Goal: Task Accomplishment & Management: Complete application form

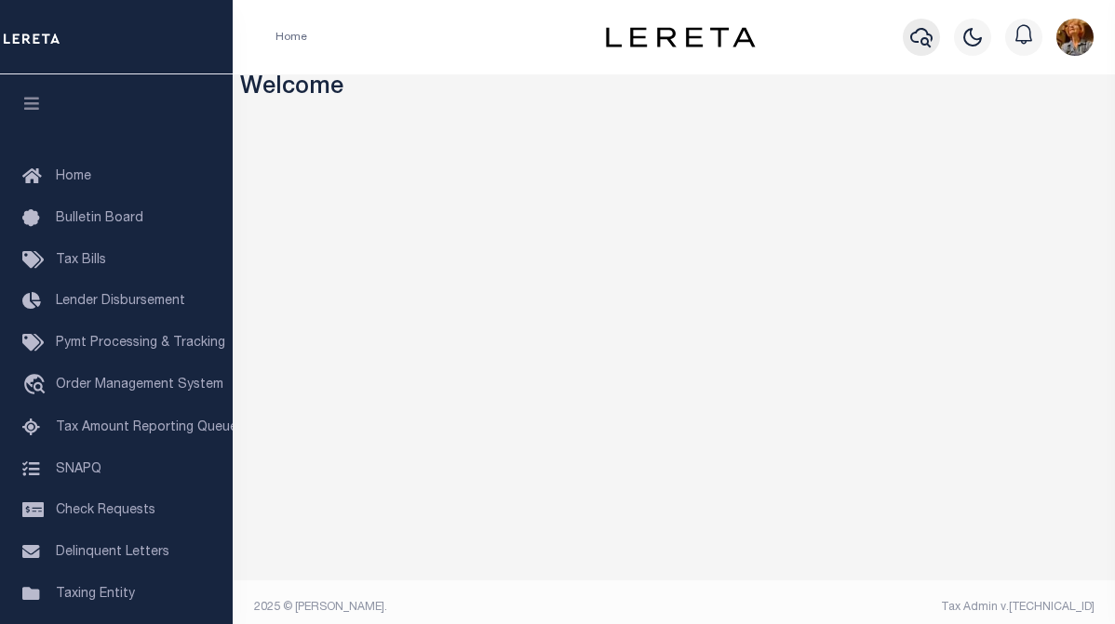
click at [913, 34] on icon "button" at bounding box center [921, 38] width 22 height 20
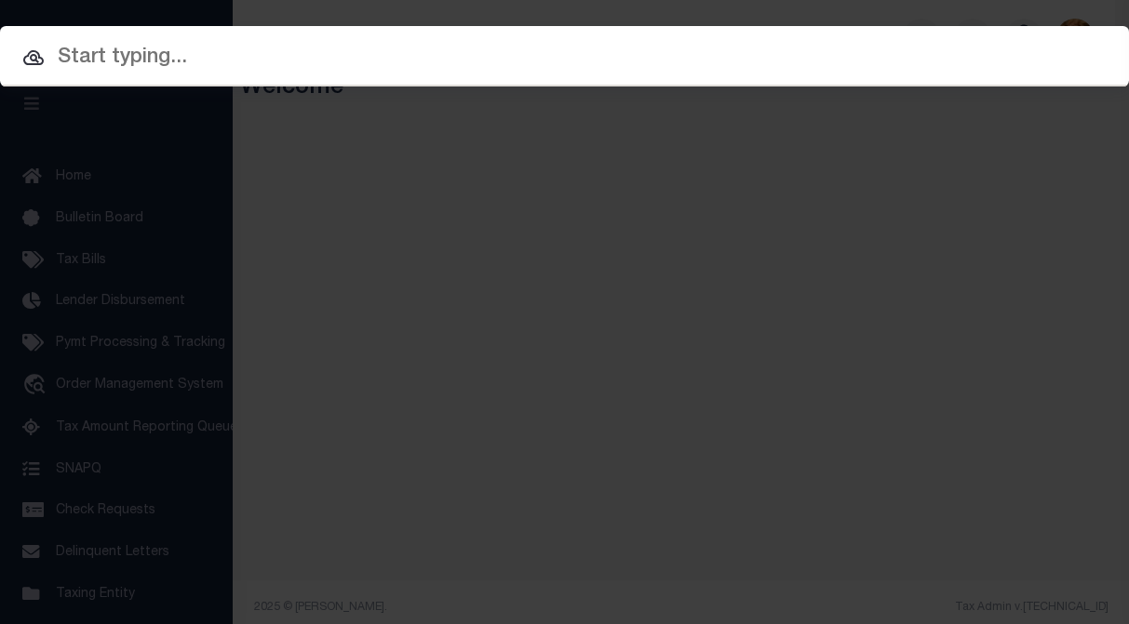
click at [127, 60] on input "text" at bounding box center [564, 58] width 1129 height 33
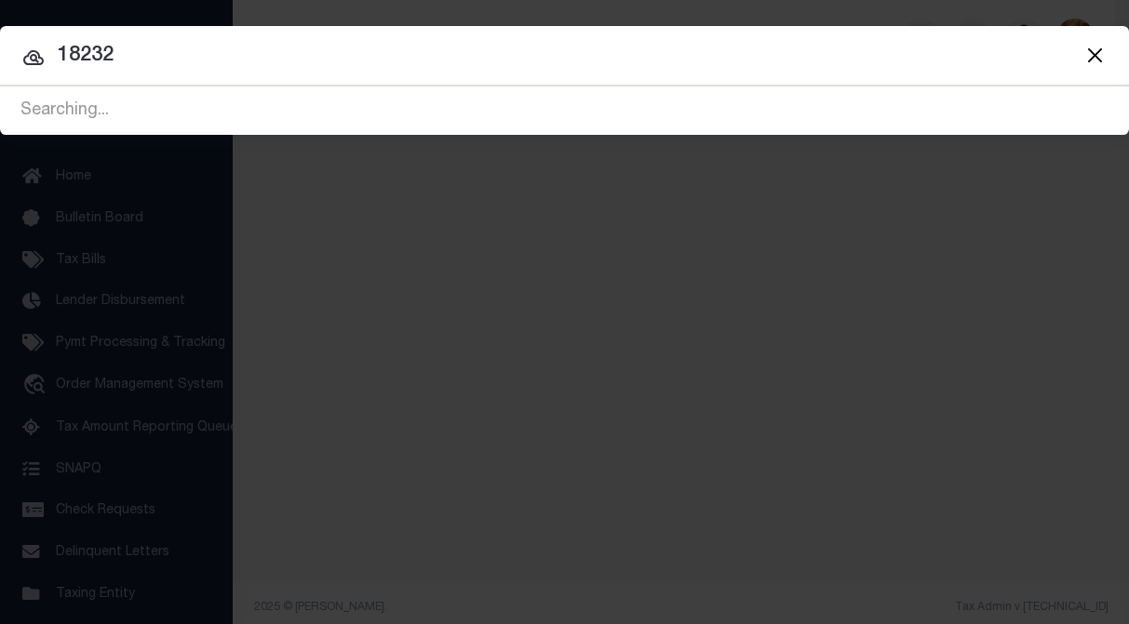
type input "18232"
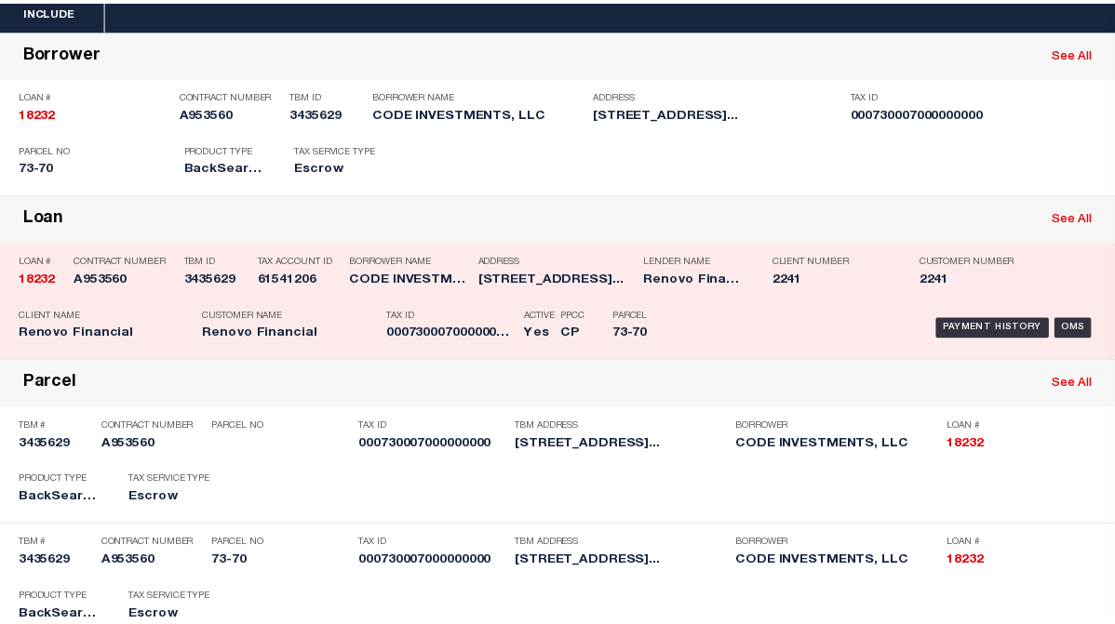
scroll to position [142, 0]
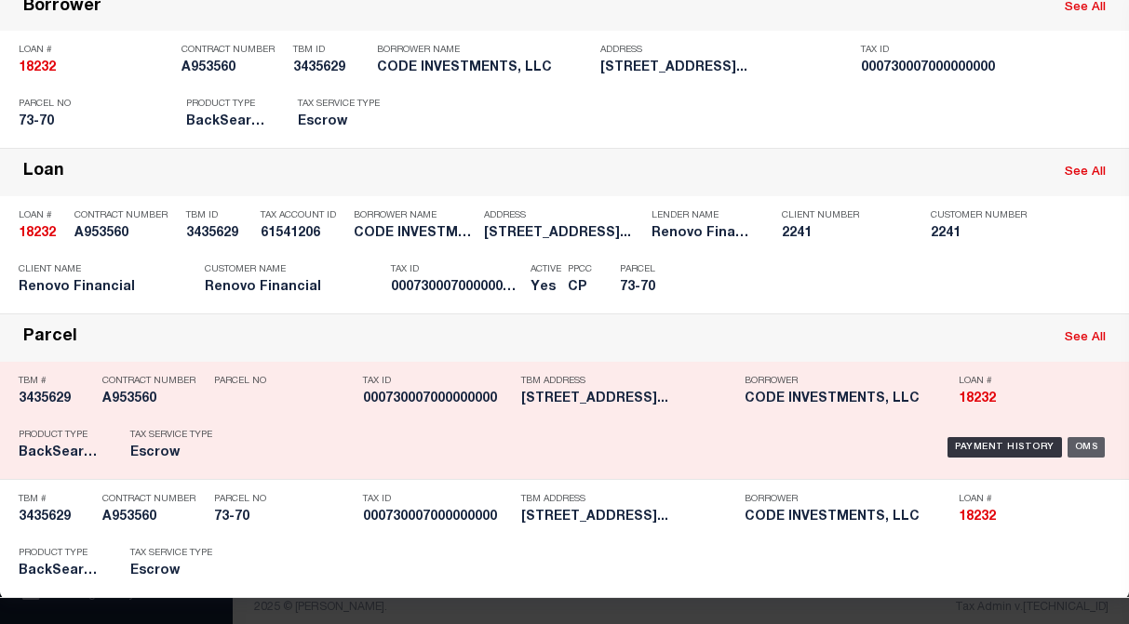
click at [1076, 448] on div "OMS" at bounding box center [1086, 447] width 38 height 20
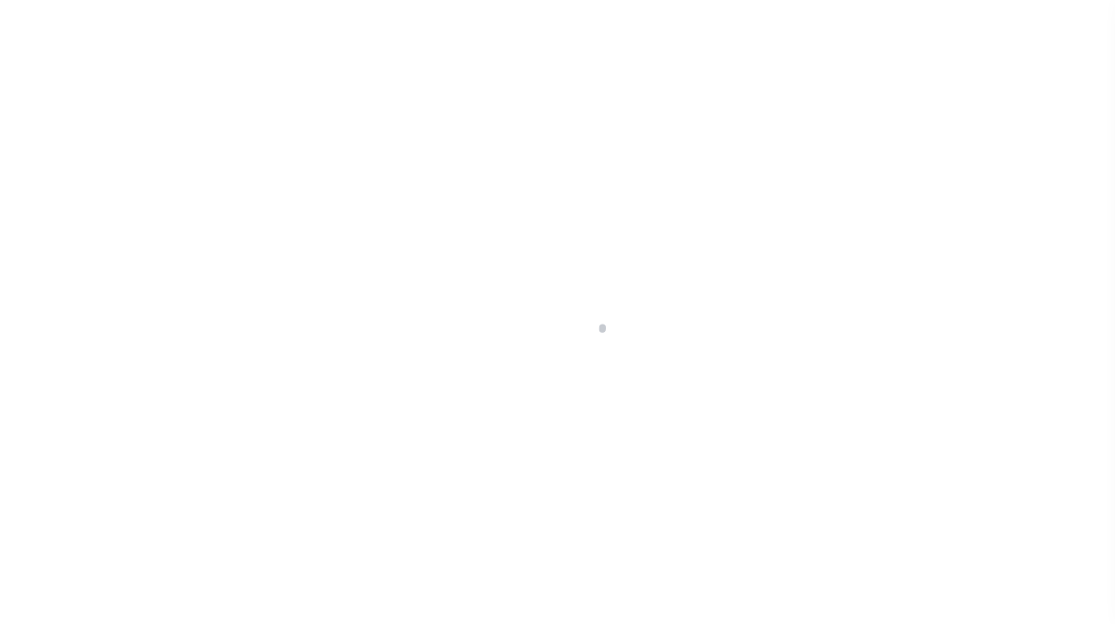
type input "18232"
type input "CODE INVESTMENTS, LLC"
select select
type input "1420 Old Homestead Highway"
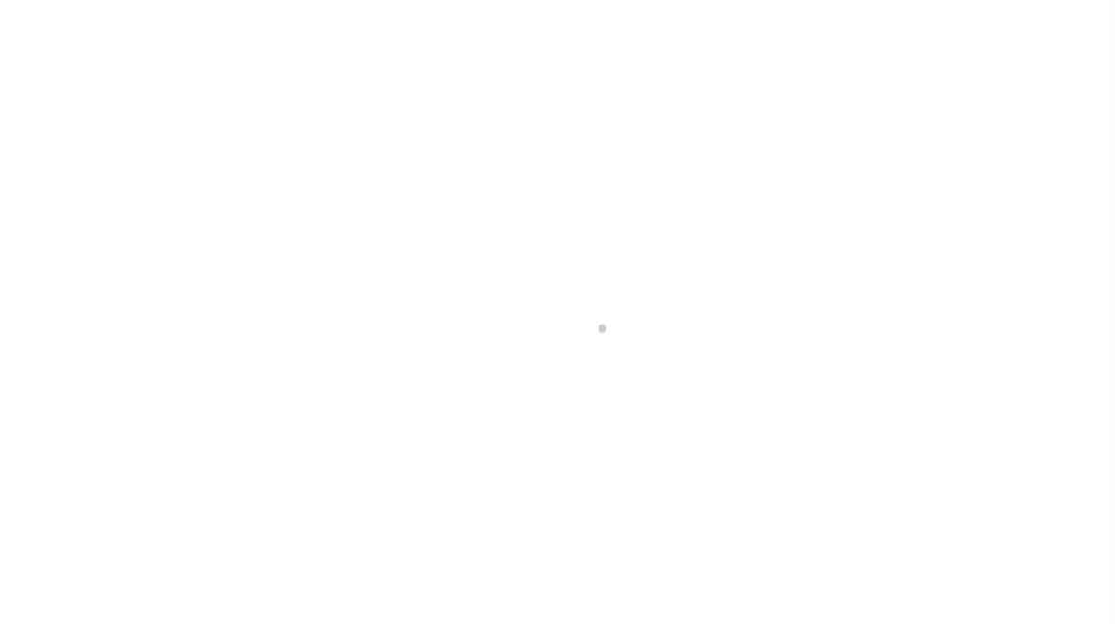
type input "Swanzy NH 03446"
select select "10"
select select "Escrow"
type input "22 Maple Street"
select select
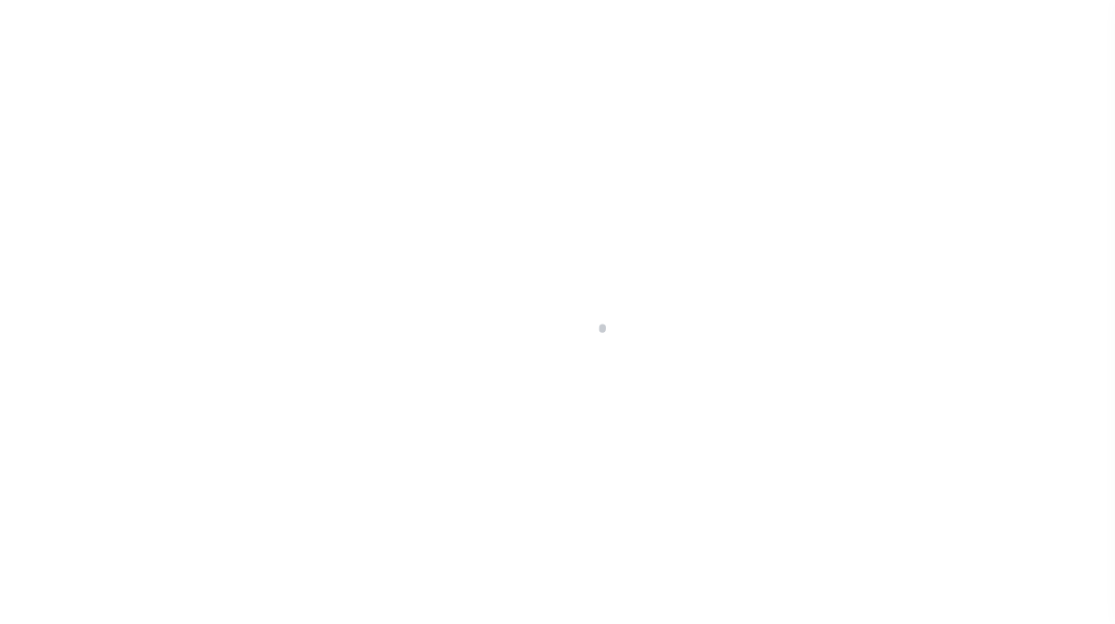
type input "West Lebanon, NH 03784"
type input "a0kUS000009bxiI"
type input "NH"
select select
type textarea "LEGAL REQUIRED"
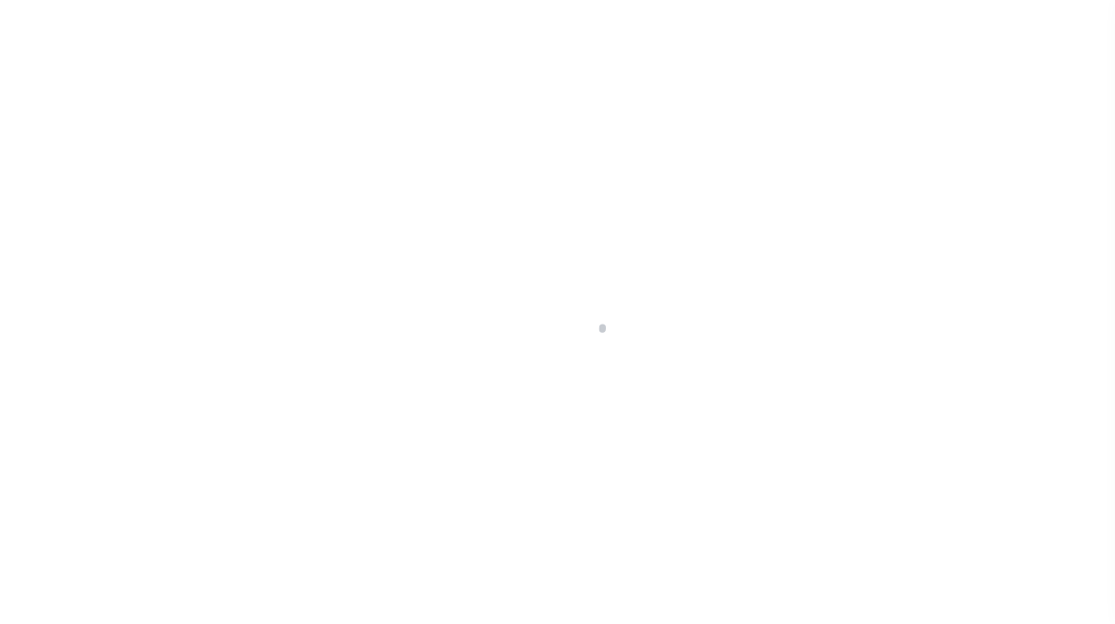
select select "25066"
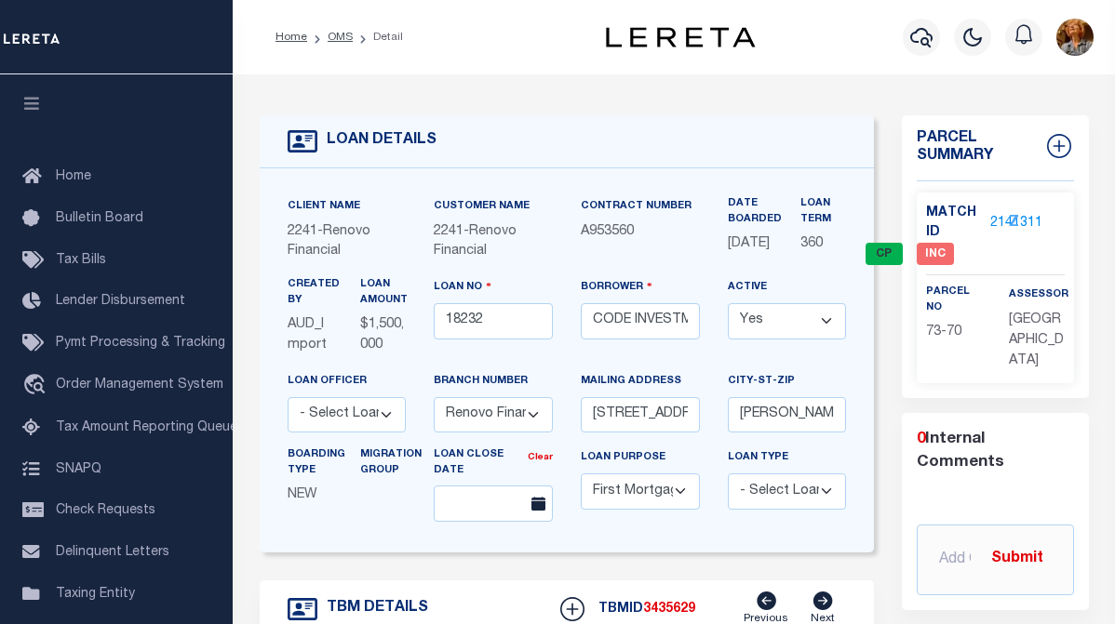
click at [1010, 223] on icon "Z" at bounding box center [1014, 223] width 10 height 15
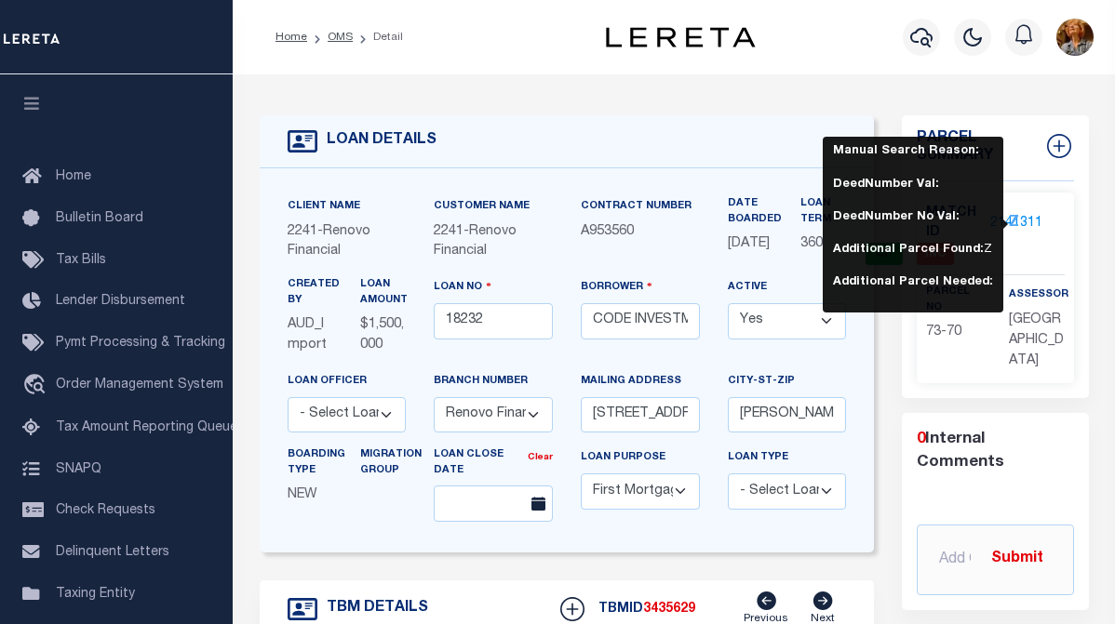
click at [774, 185] on div "Client Name 2241 - Renovo Financial Customer Name 2241 - Renovo Financial" at bounding box center [567, 360] width 615 height 384
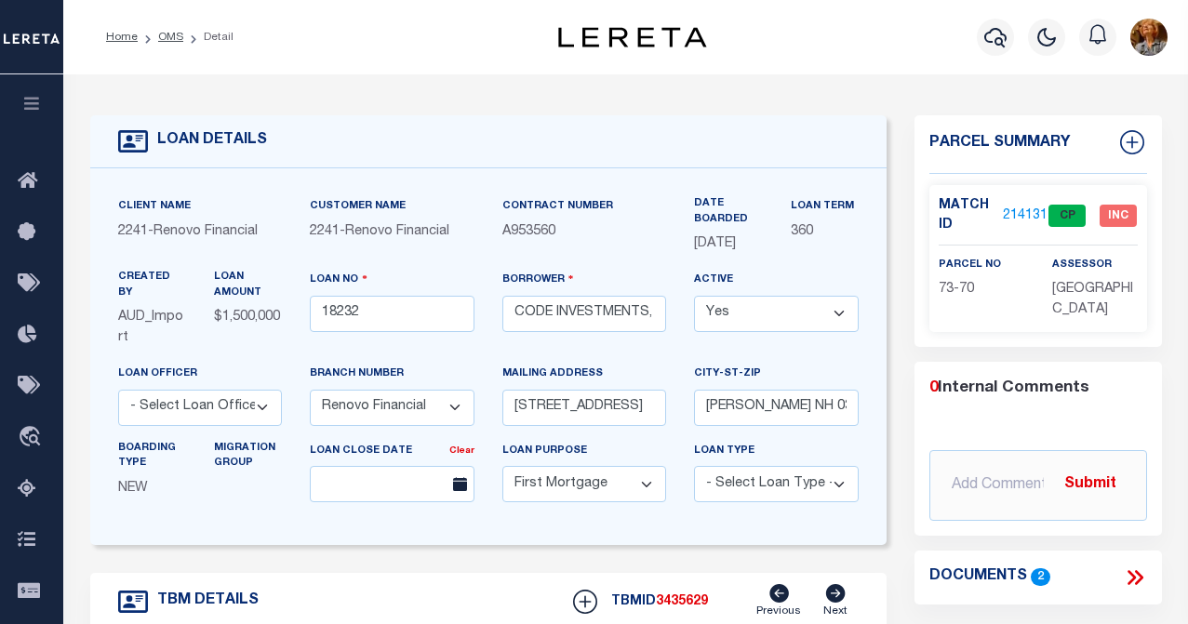
click at [1012, 210] on link "2141311" at bounding box center [1029, 217] width 52 height 20
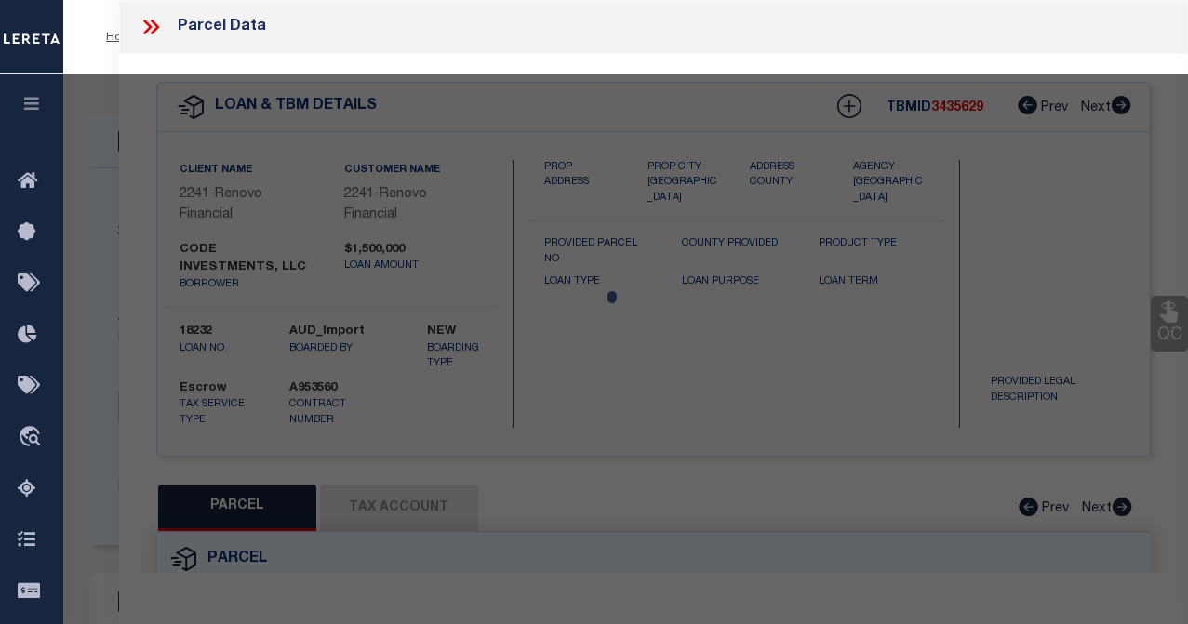
checkbox input "false"
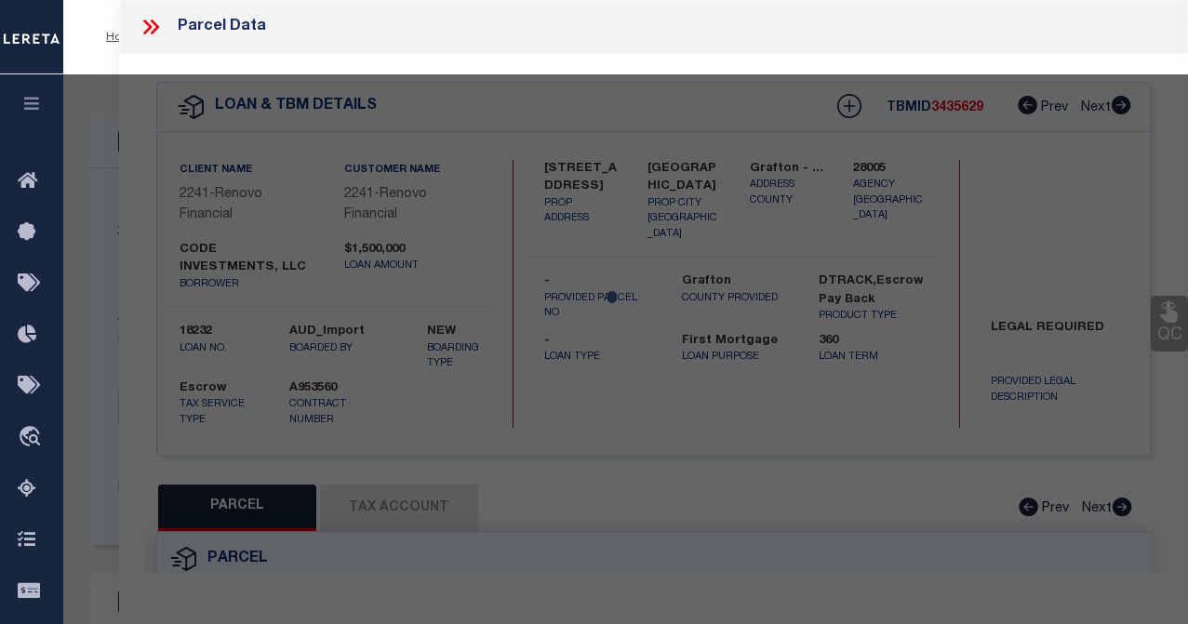
select select "CP"
type input "GROWTH CAP INVS LLC"
select select "AGF"
select select "ADD"
type input "22 MAPLE ST"
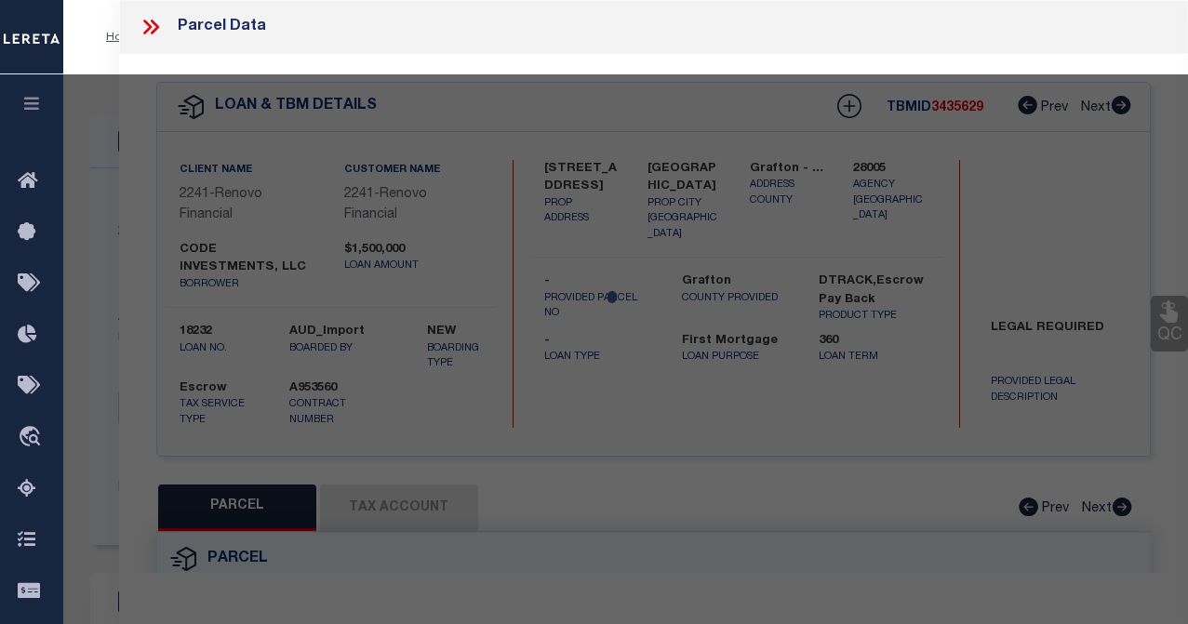
checkbox input "false"
type input "West Lebanon, NH 03784"
type textarea "BLK:70 CITY/MUNI/TWP:LEBANON"
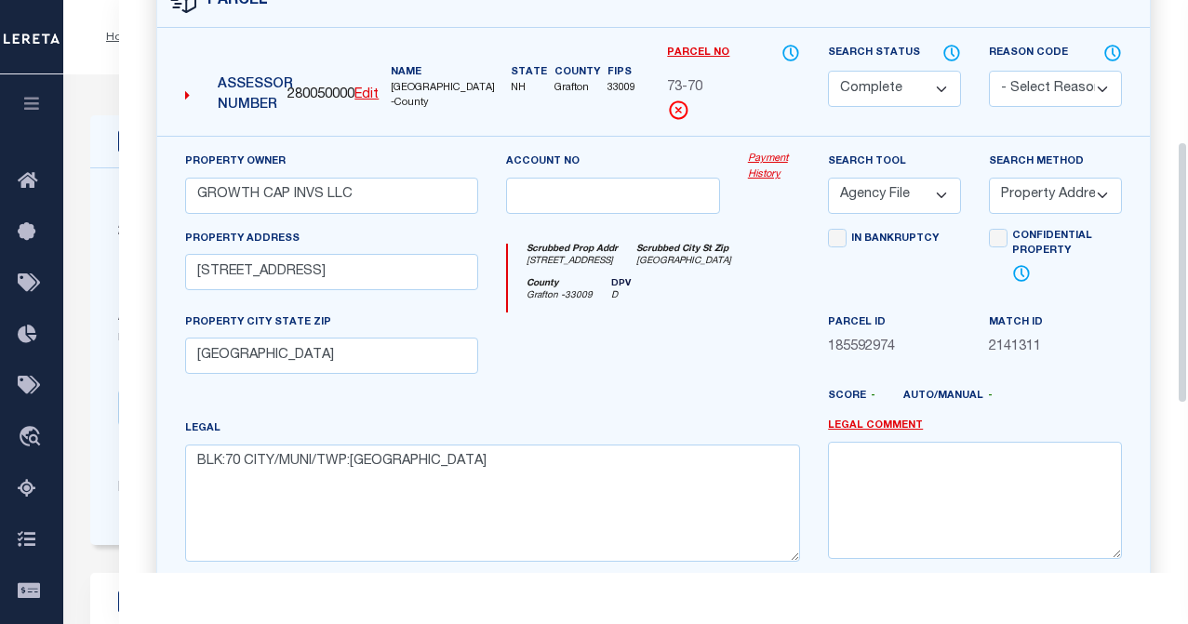
scroll to position [305, 0]
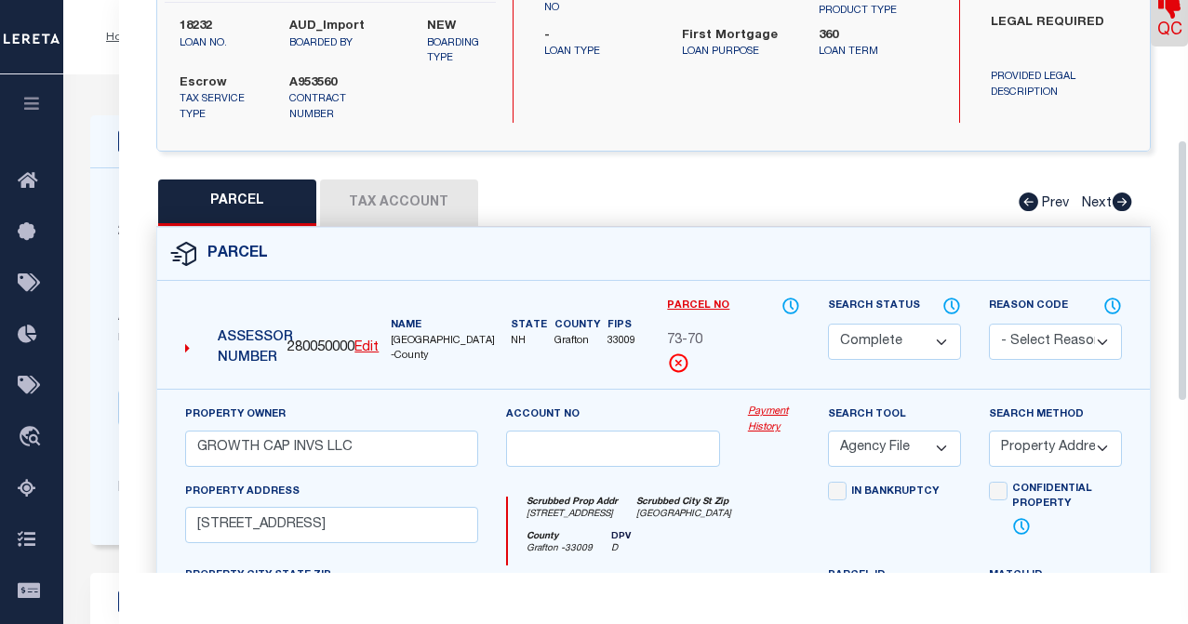
click at [399, 193] on button "Tax Account" at bounding box center [399, 203] width 158 height 47
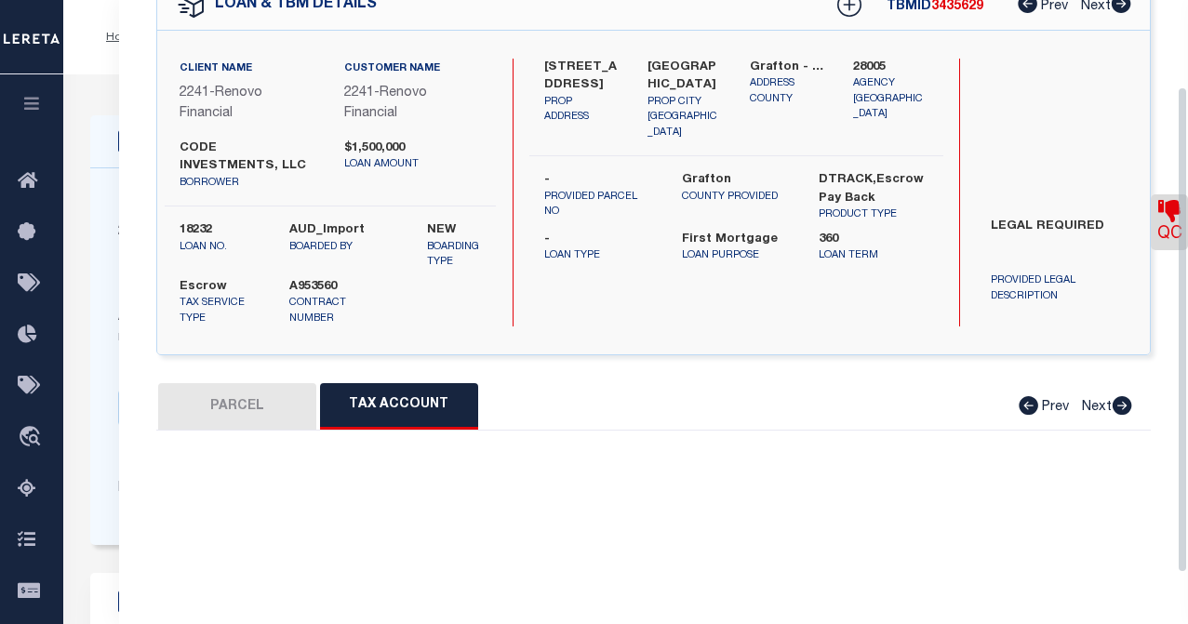
select select "100"
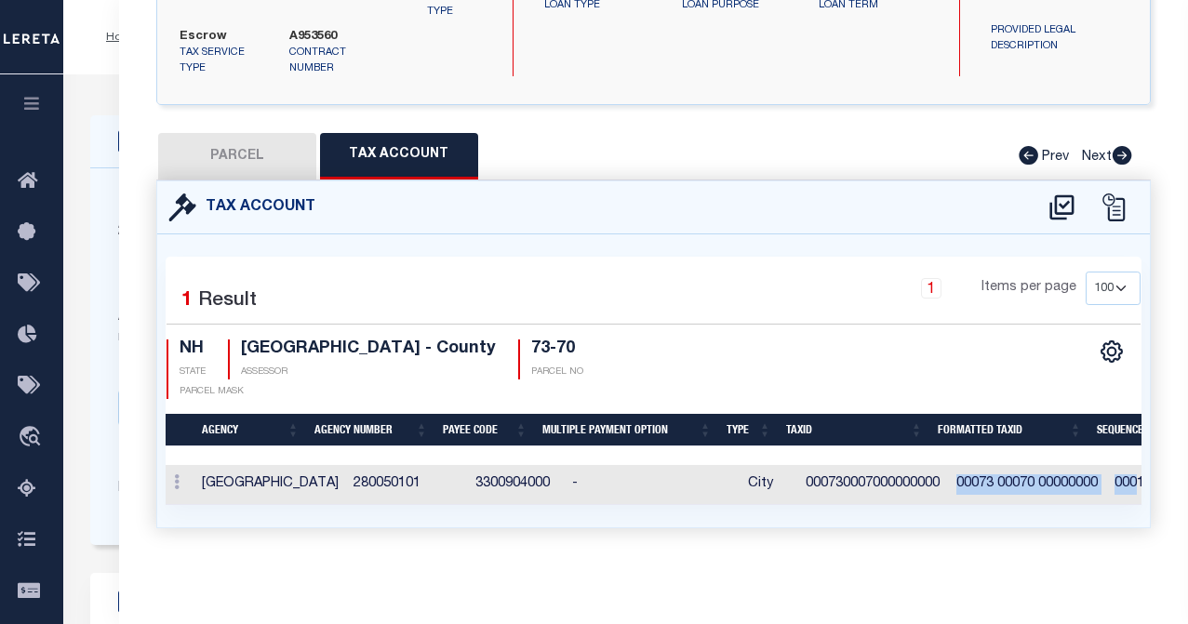
scroll to position [0, 0]
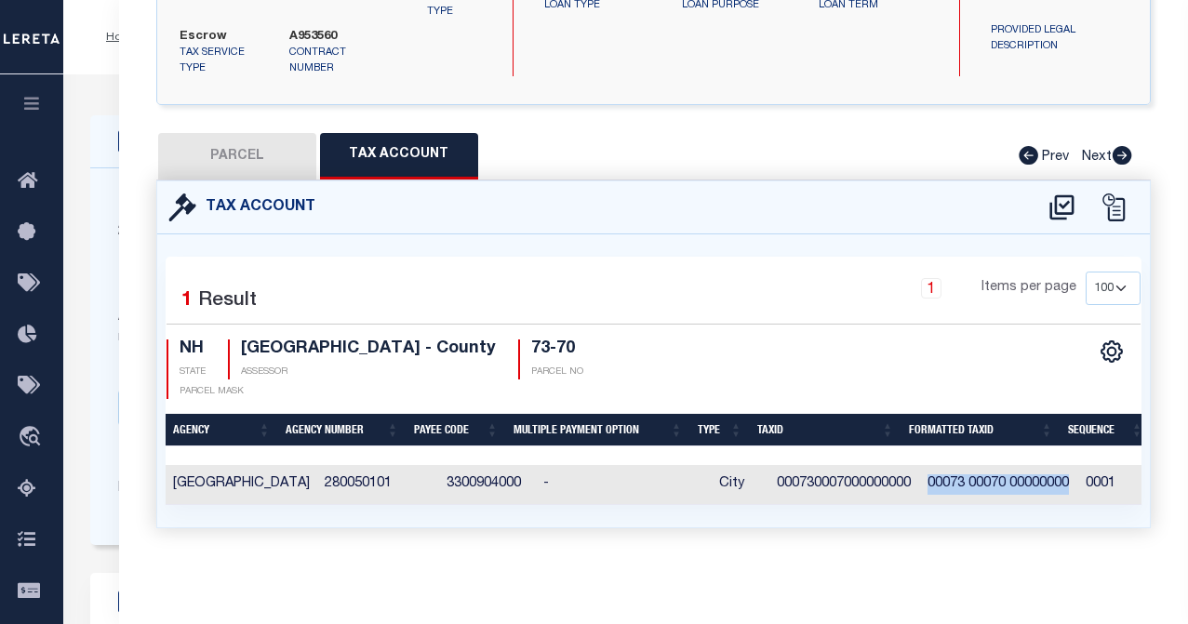
drag, startPoint x: 981, startPoint y: 470, endPoint x: 1056, endPoint y: 470, distance: 75.4
click at [1056, 470] on td "00073 00070 00000000" at bounding box center [999, 485] width 158 height 40
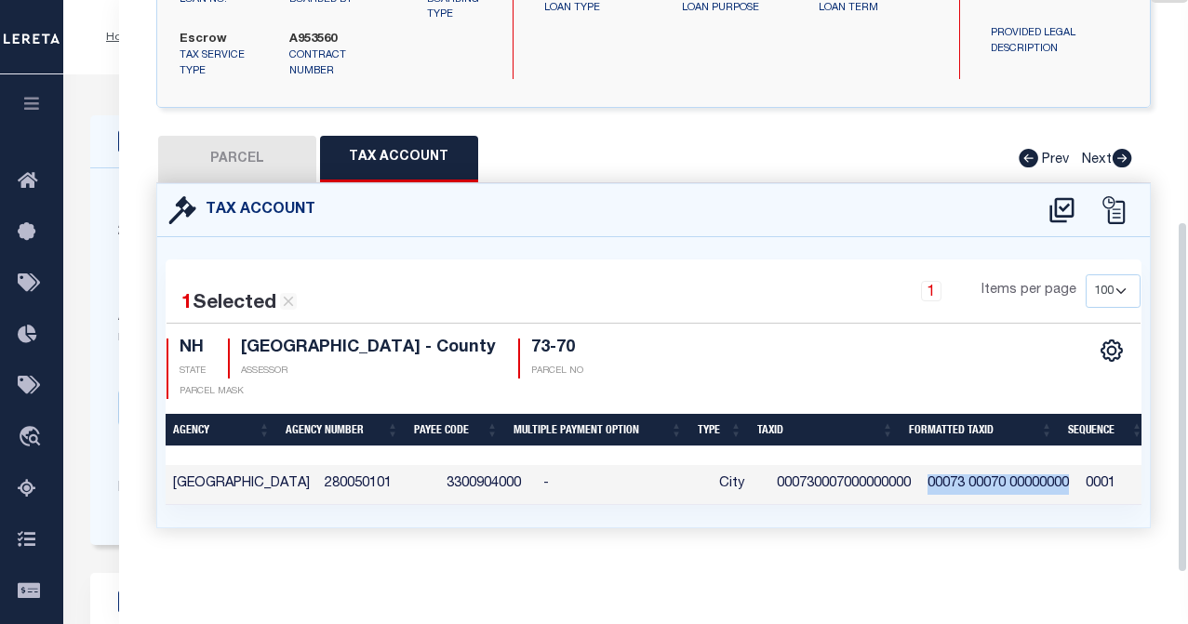
scroll to position [360, 0]
drag, startPoint x: 1056, startPoint y: 470, endPoint x: 1006, endPoint y: 465, distance: 50.5
copy td "00073 00070 00000000"
click at [988, 561] on div "Tax Account 1 1 1" at bounding box center [653, 377] width 1022 height 389
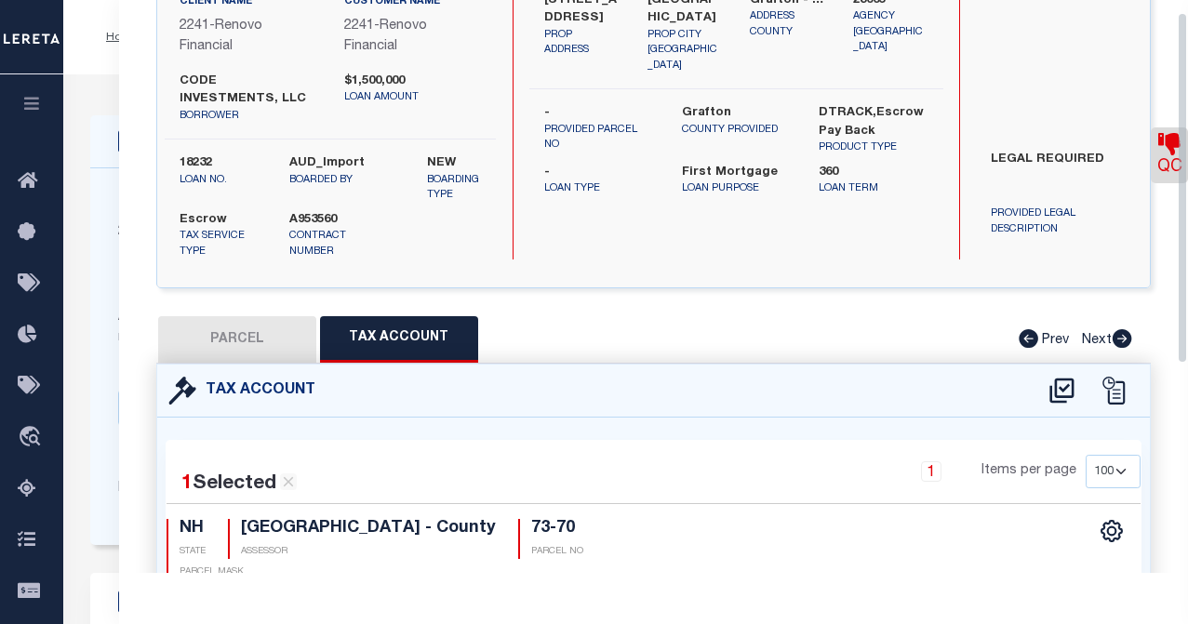
scroll to position [0, 0]
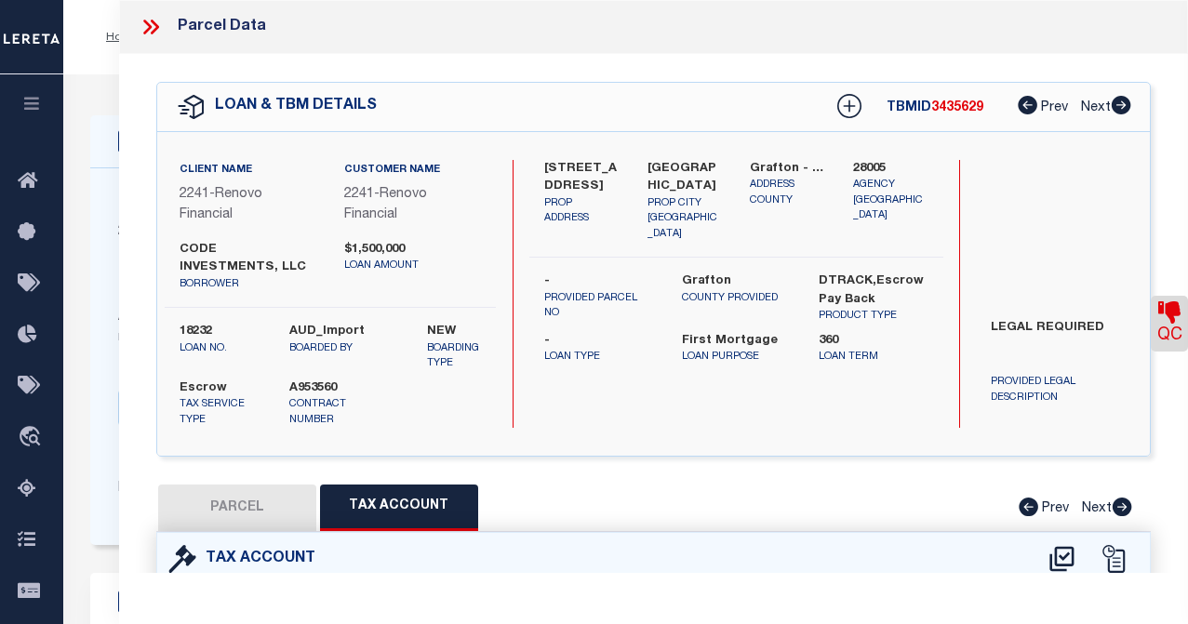
click at [147, 27] on icon at bounding box center [151, 27] width 24 height 24
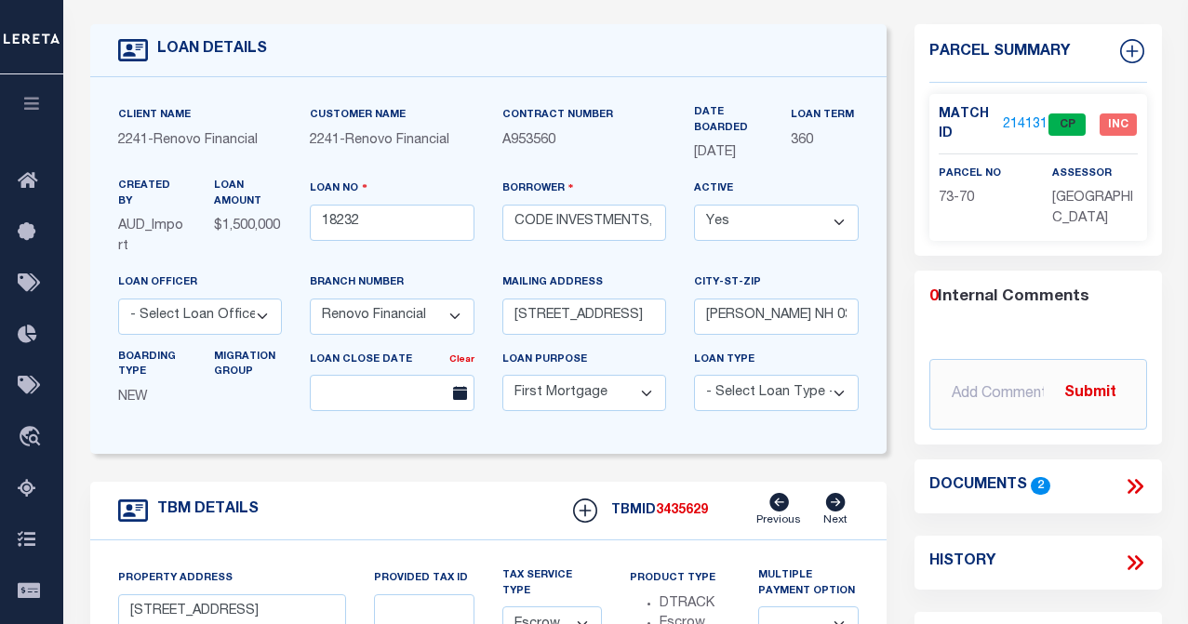
scroll to position [93, 0]
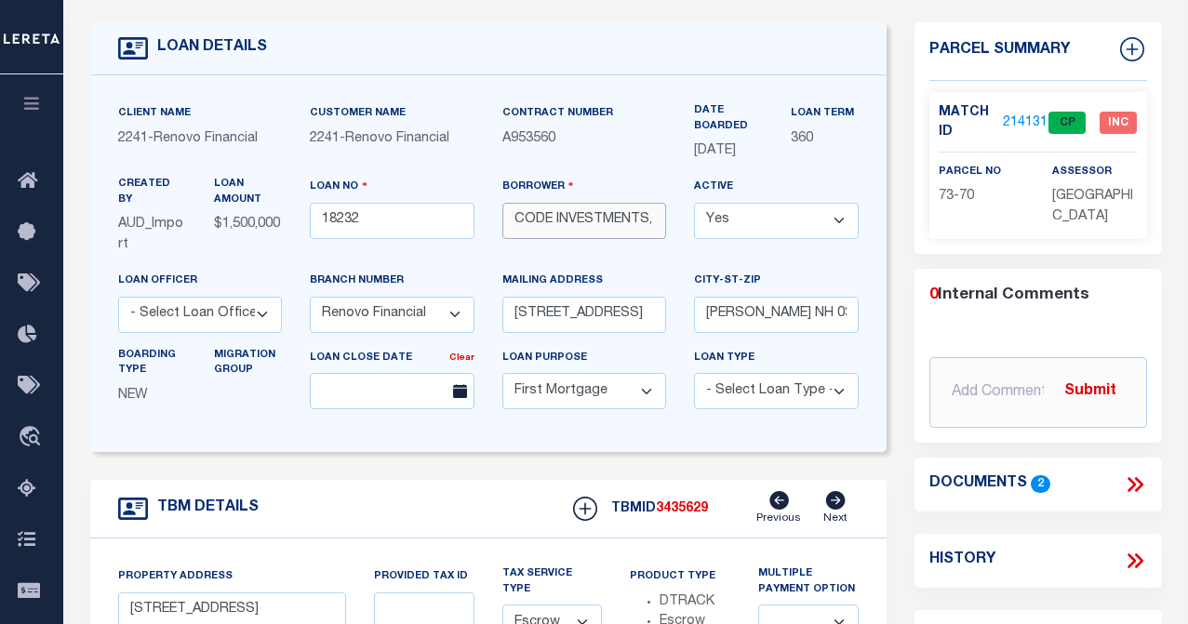
click at [611, 239] on input "CODE INVESTMENTS, LLC" at bounding box center [584, 221] width 165 height 36
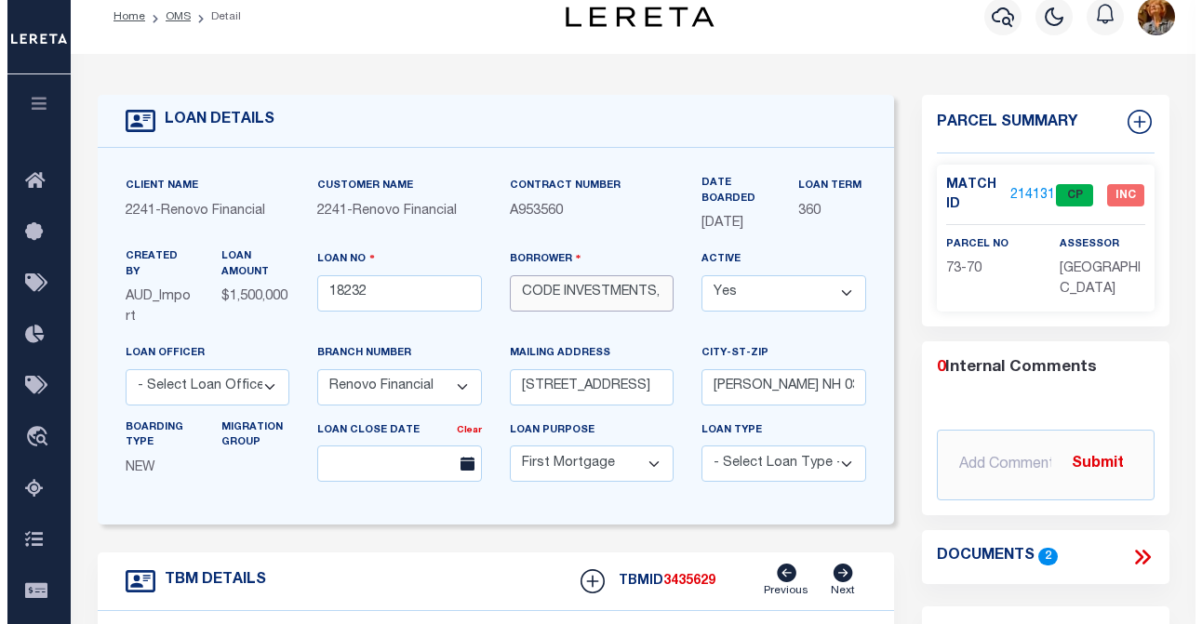
scroll to position [0, 0]
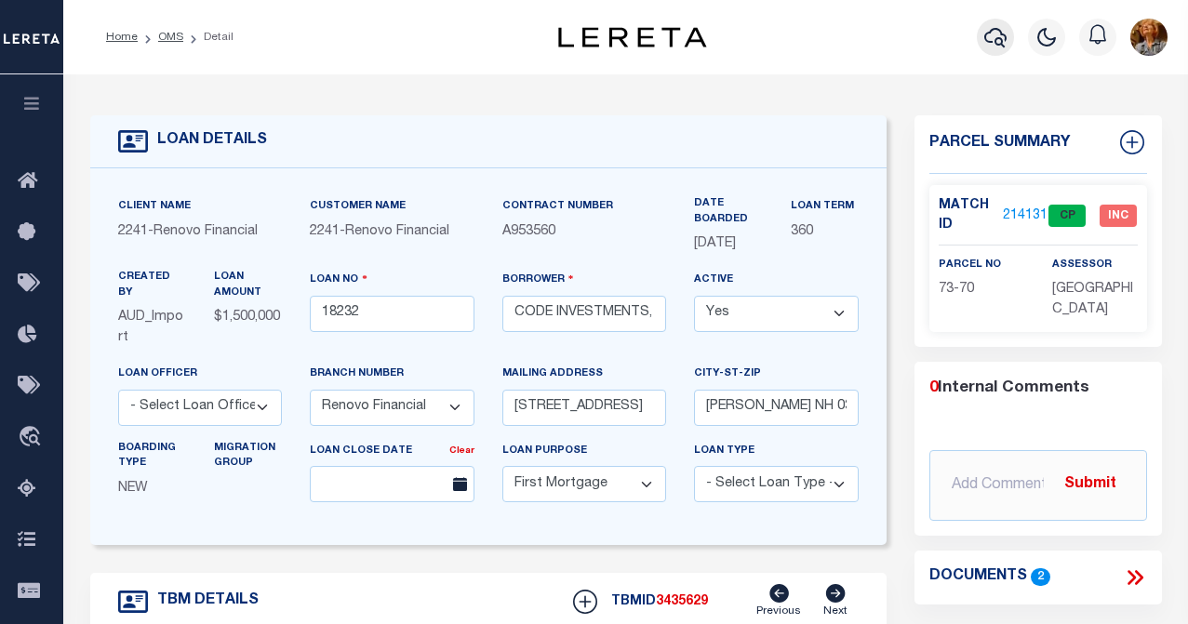
click at [984, 36] on icon "button" at bounding box center [995, 37] width 22 height 22
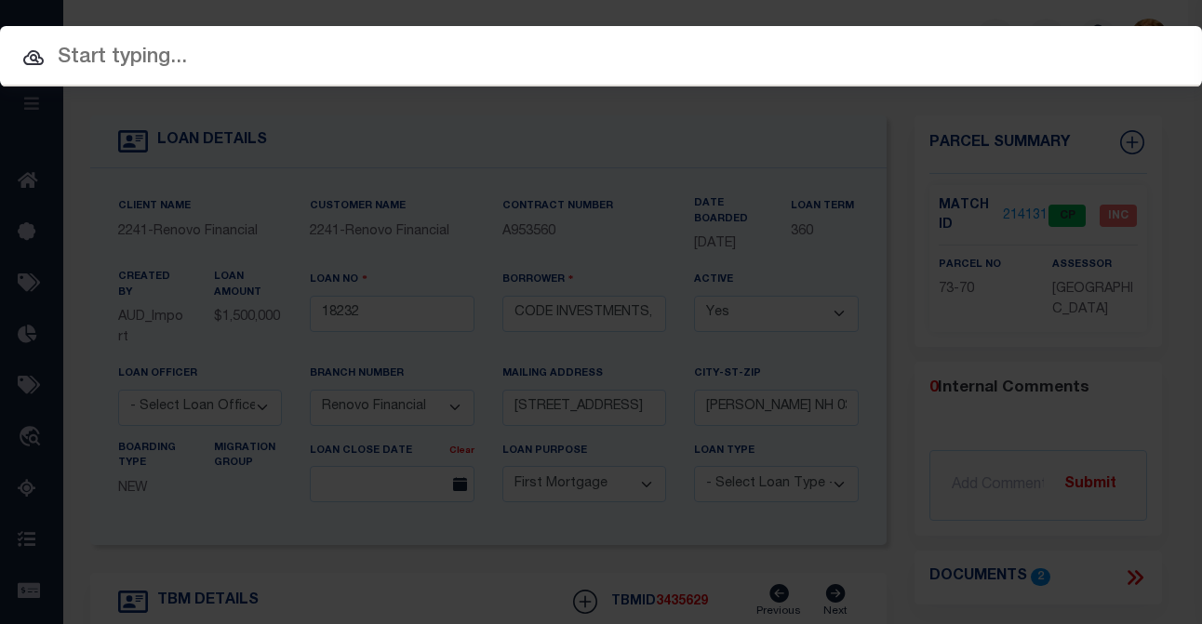
click at [101, 57] on input "text" at bounding box center [601, 58] width 1202 height 33
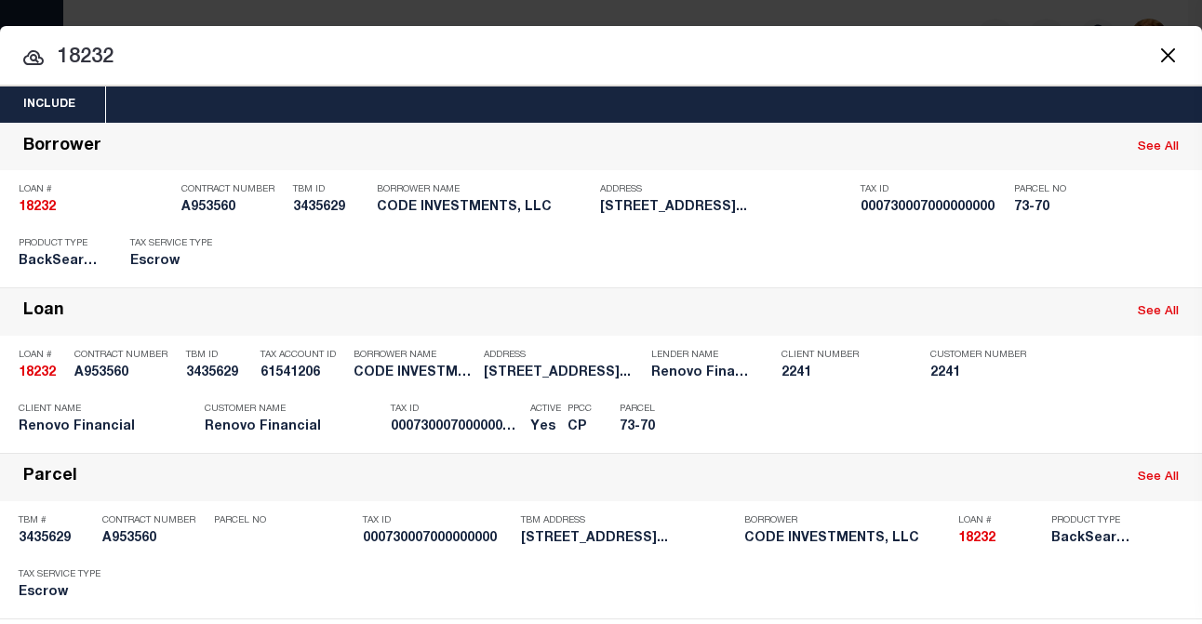
drag, startPoint x: 159, startPoint y: 59, endPoint x: 33, endPoint y: 59, distance: 125.6
click at [33, 123] on div "18232 18232 Borrower See All Loan # 18232 Contract Number A953560 TBM ID 343562…" at bounding box center [601, 430] width 1202 height 615
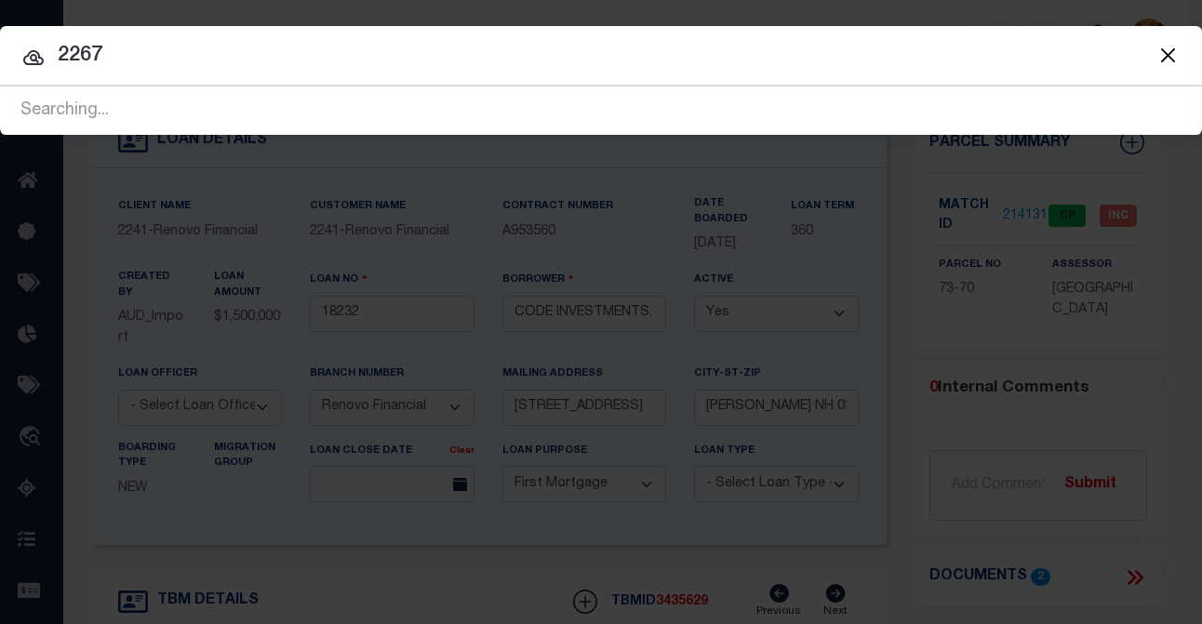
type input "2267"
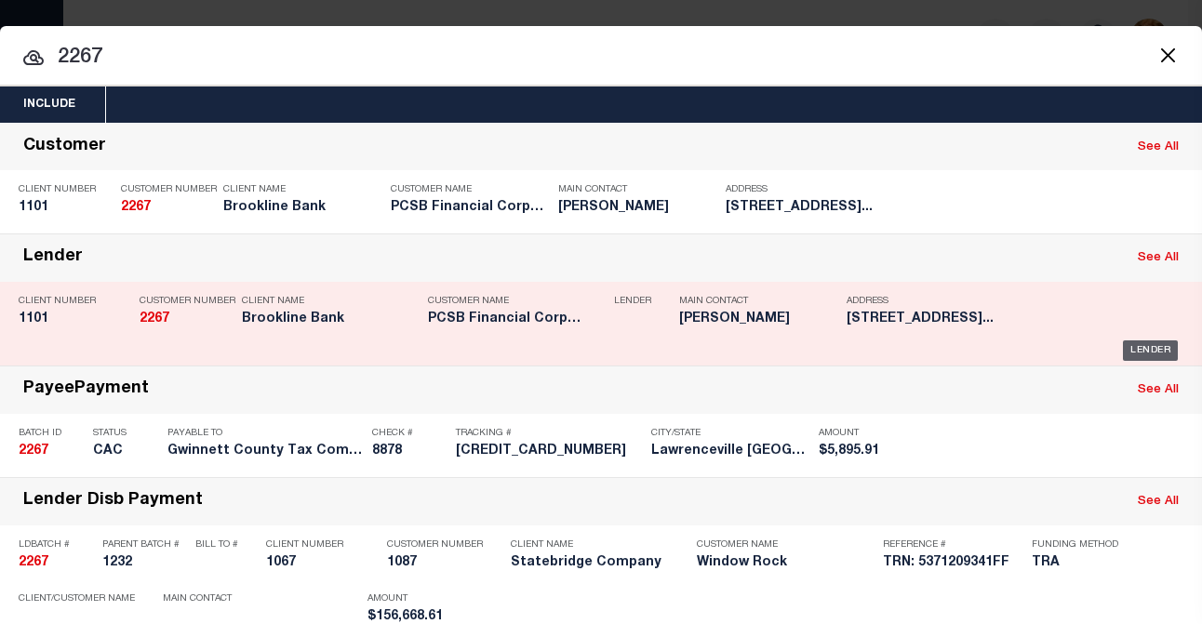
click at [1114, 342] on div "Lender" at bounding box center [1150, 351] width 55 height 20
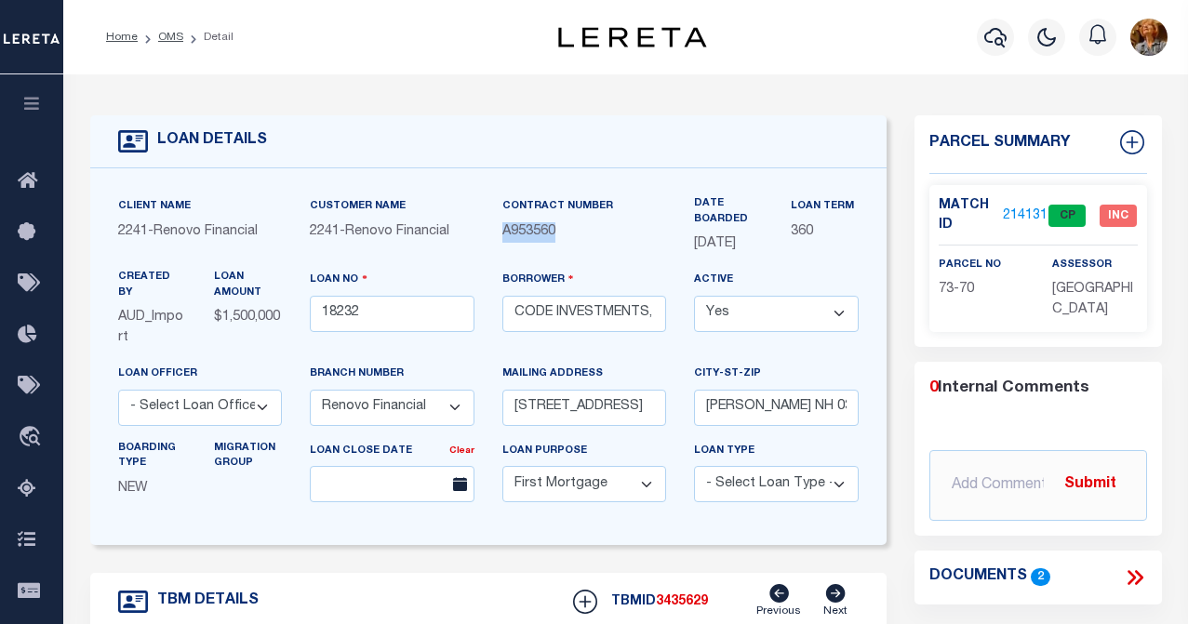
drag, startPoint x: 503, startPoint y: 230, endPoint x: 555, endPoint y: 227, distance: 51.2
click at [555, 227] on span "A953560" at bounding box center [528, 231] width 53 height 13
drag, startPoint x: 555, startPoint y: 227, endPoint x: 545, endPoint y: 274, distance: 47.4
click at [545, 270] on div "Contract Number A953560" at bounding box center [584, 233] width 193 height 74
click at [998, 42] on icon "button" at bounding box center [995, 37] width 22 height 22
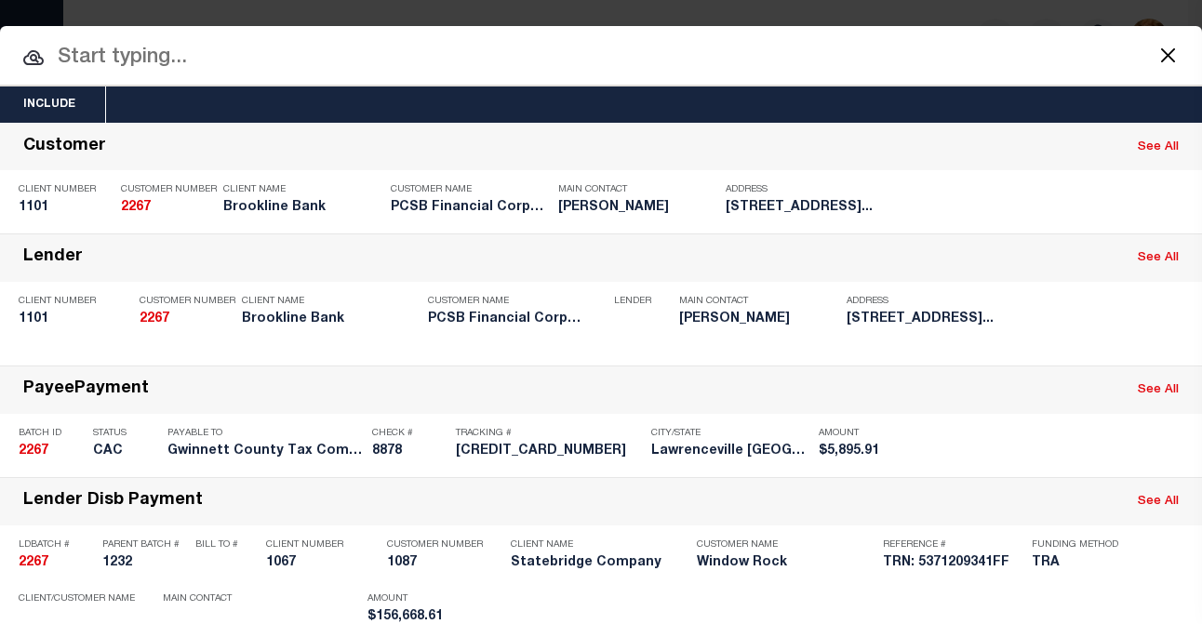
click at [138, 49] on input "text" at bounding box center [601, 58] width 1202 height 33
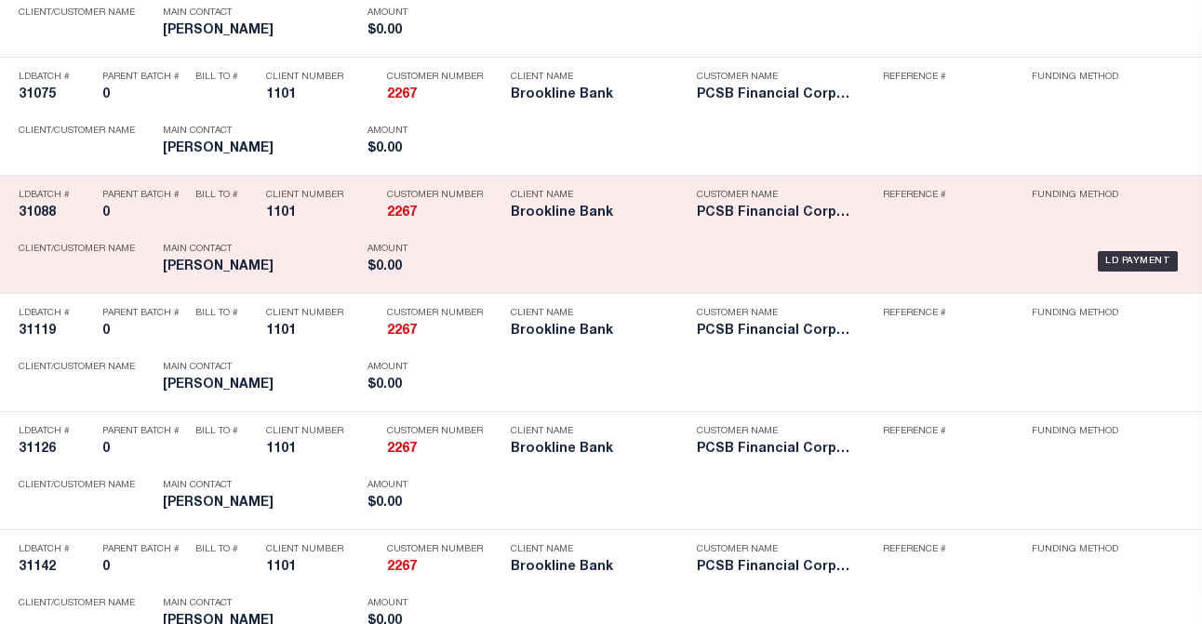
scroll to position [744, 0]
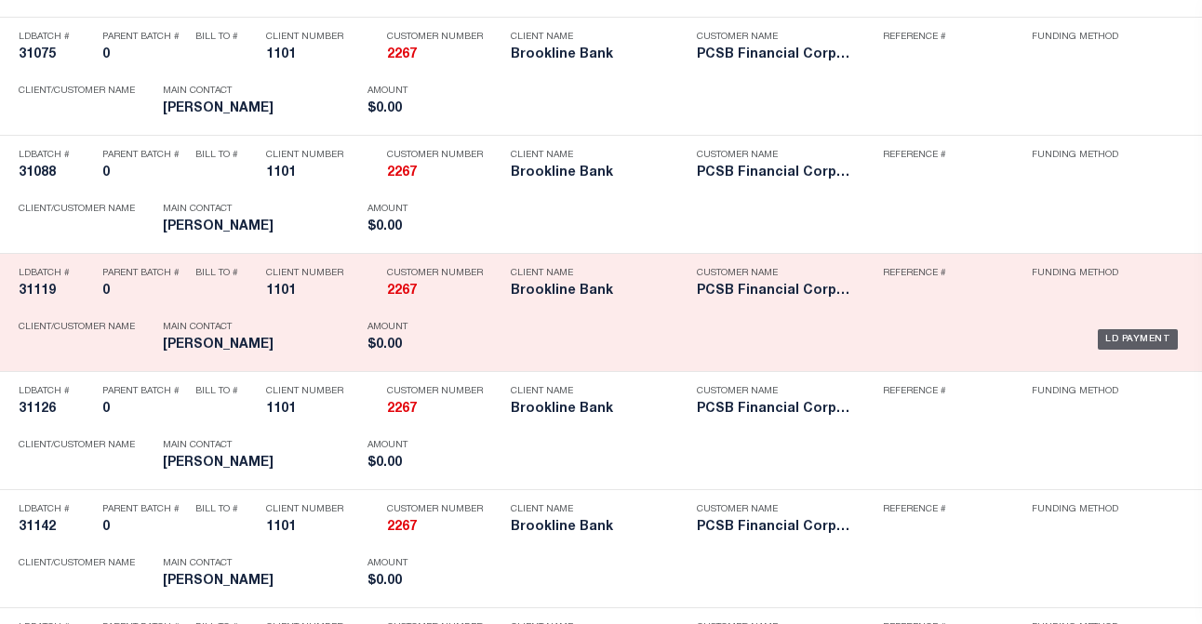
click at [1114, 346] on div "LD Payment" at bounding box center [1138, 339] width 80 height 20
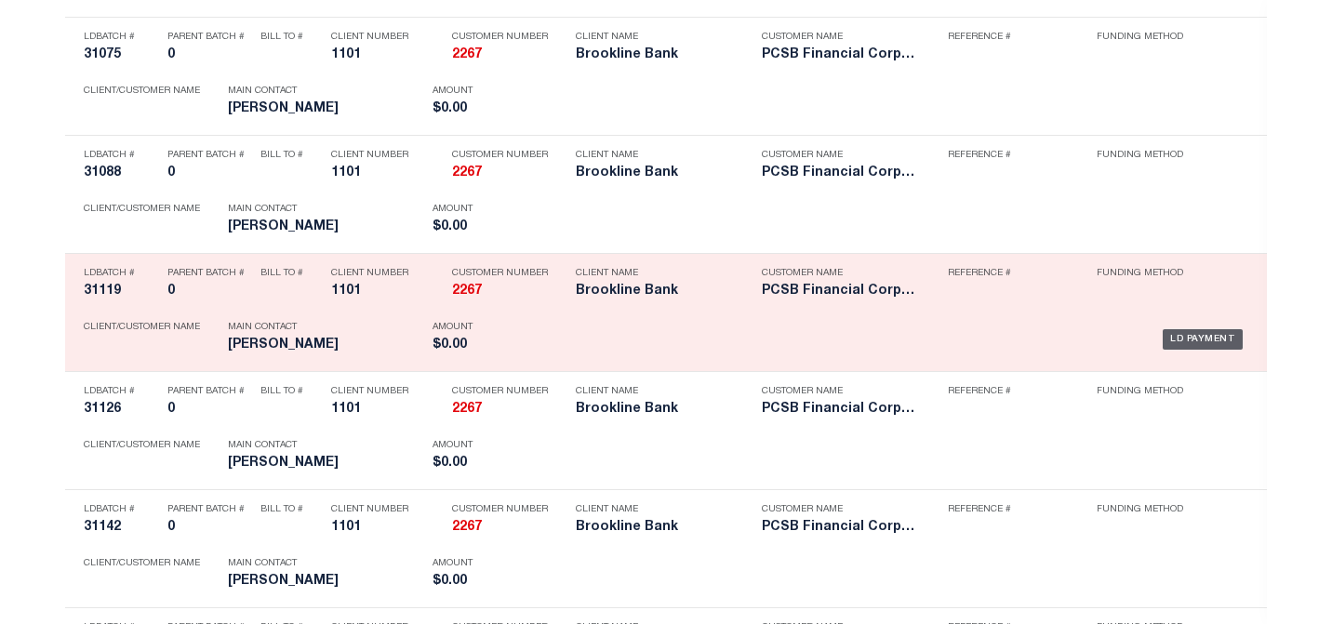
scroll to position [0, 0]
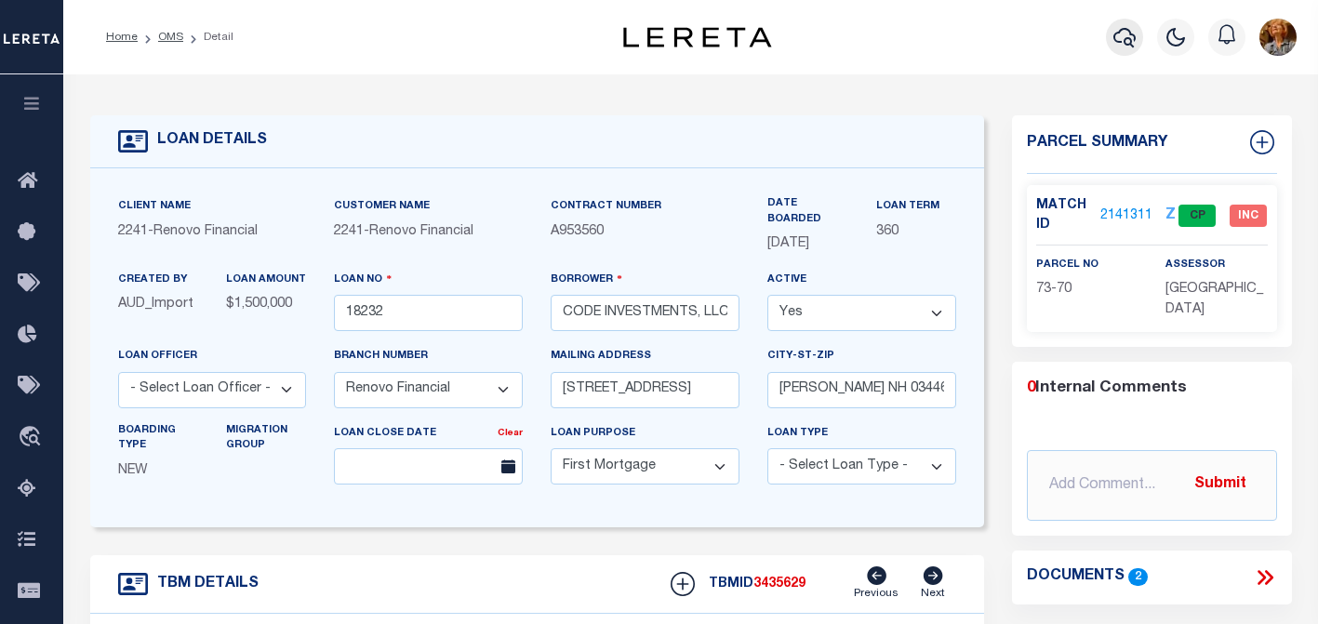
click at [1114, 39] on icon "button" at bounding box center [1125, 37] width 22 height 22
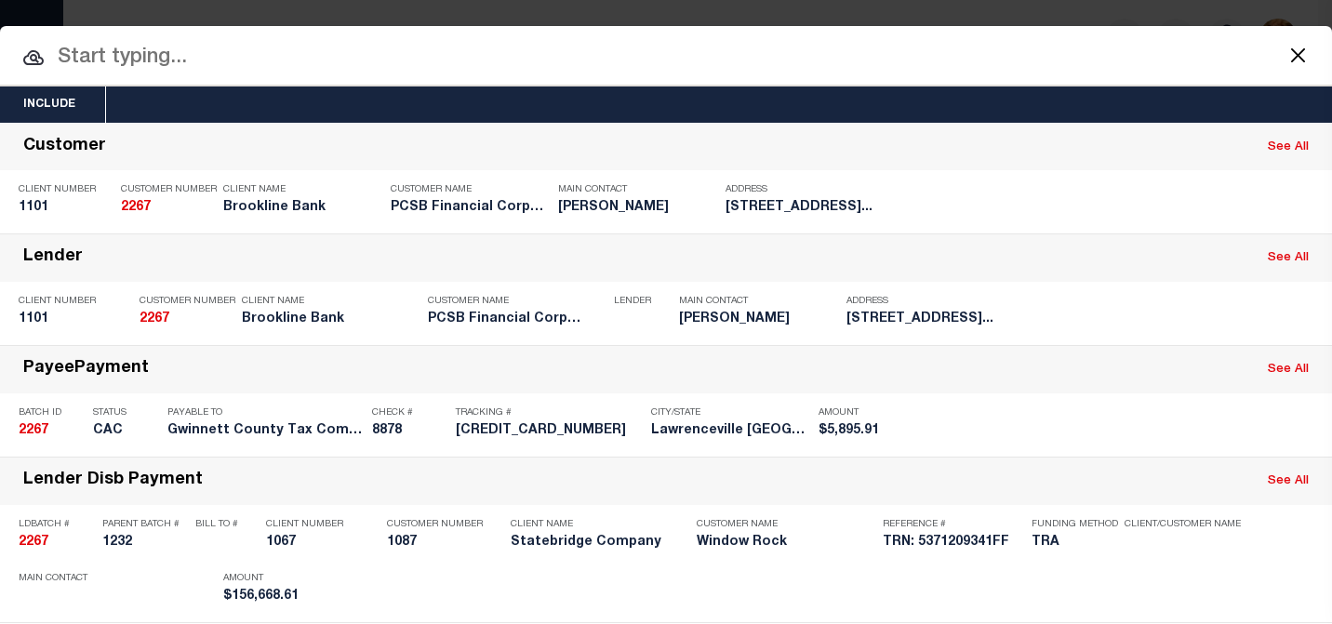
click at [126, 66] on input "text" at bounding box center [666, 58] width 1332 height 33
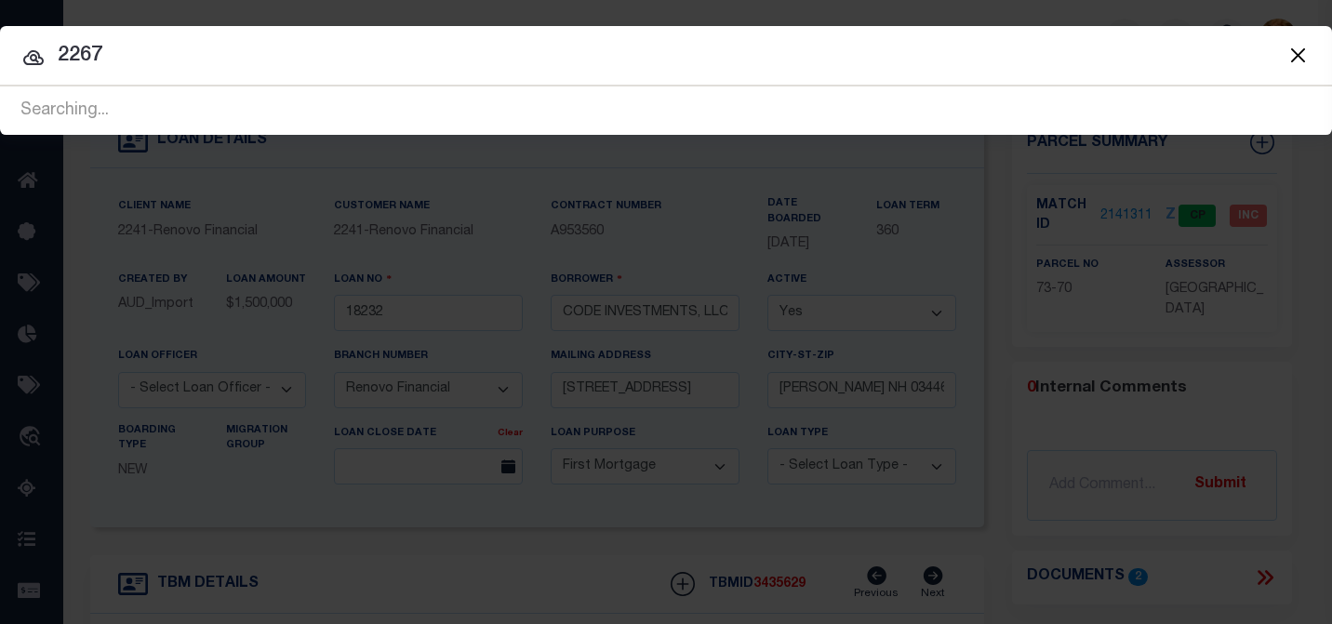
type input "2267"
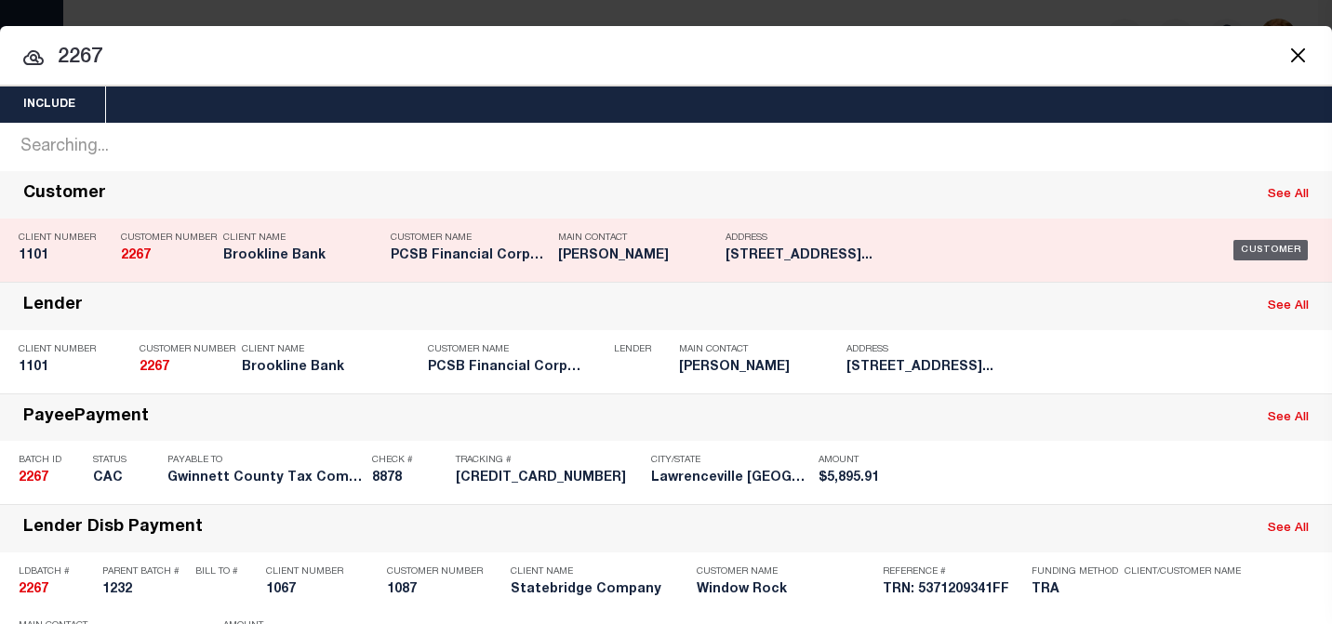
click at [1114, 254] on div "Customer" at bounding box center [1271, 250] width 74 height 20
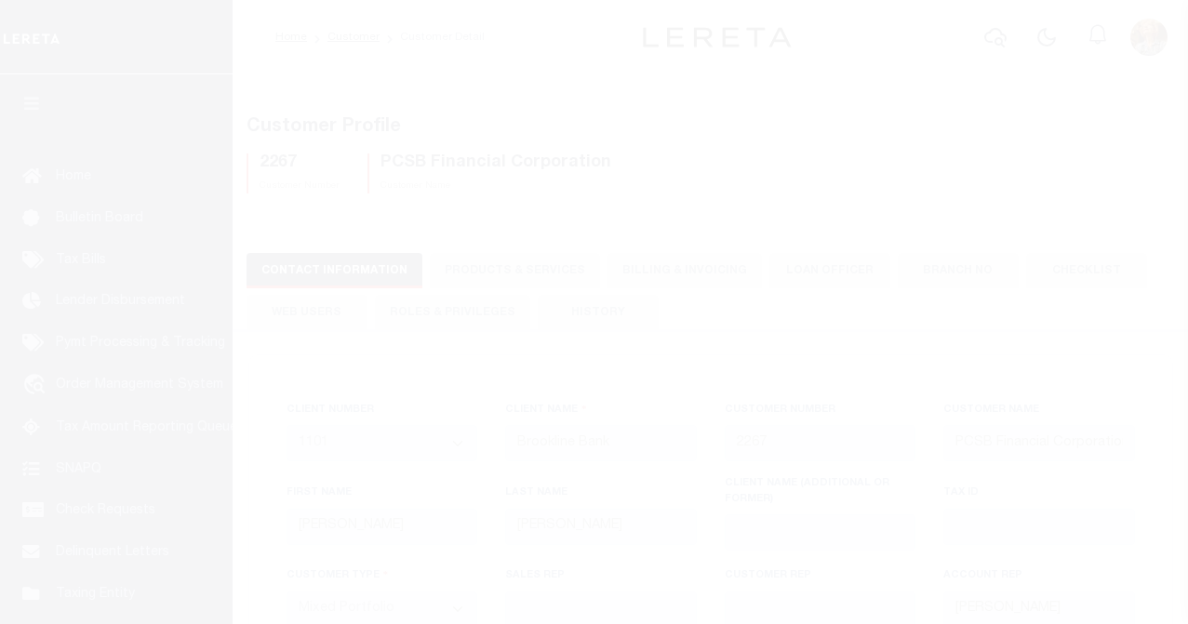
select select "1101"
select select "Mixed Portfolio"
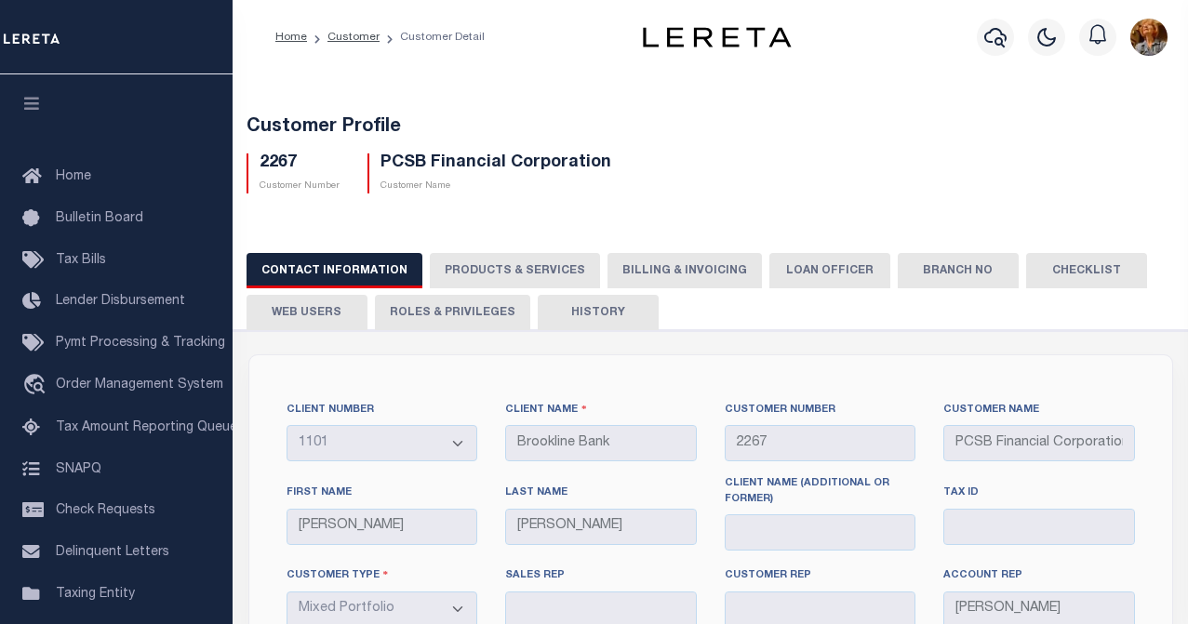
click at [588, 313] on button "History" at bounding box center [598, 312] width 121 height 35
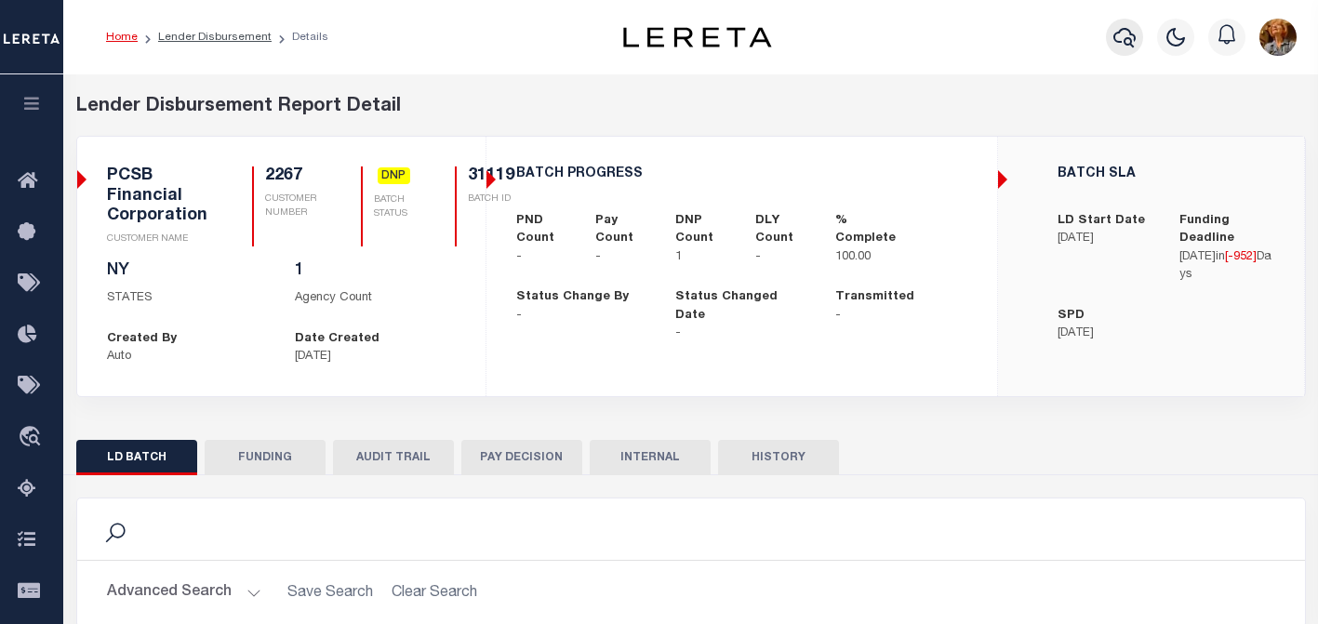
click at [1124, 46] on icon "button" at bounding box center [1125, 37] width 22 height 22
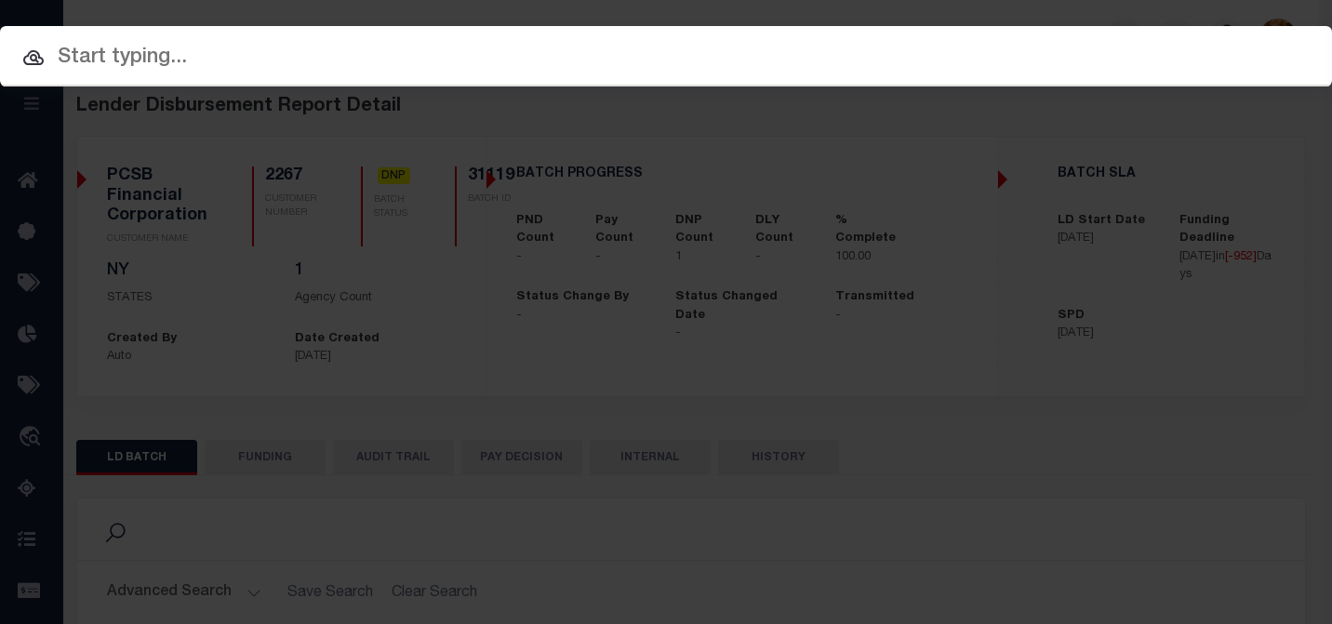
click at [72, 49] on input "text" at bounding box center [666, 58] width 1332 height 33
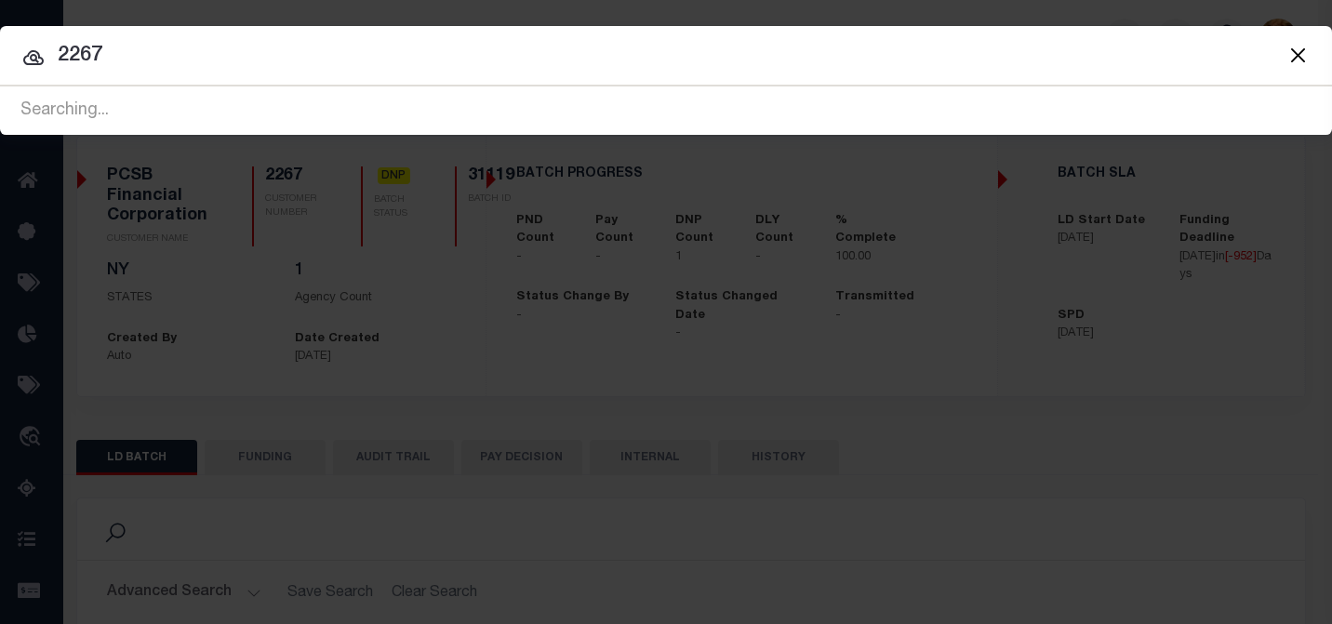
type input "2267"
click at [170, 87] on div "Searching..." at bounding box center [666, 110] width 1332 height 47
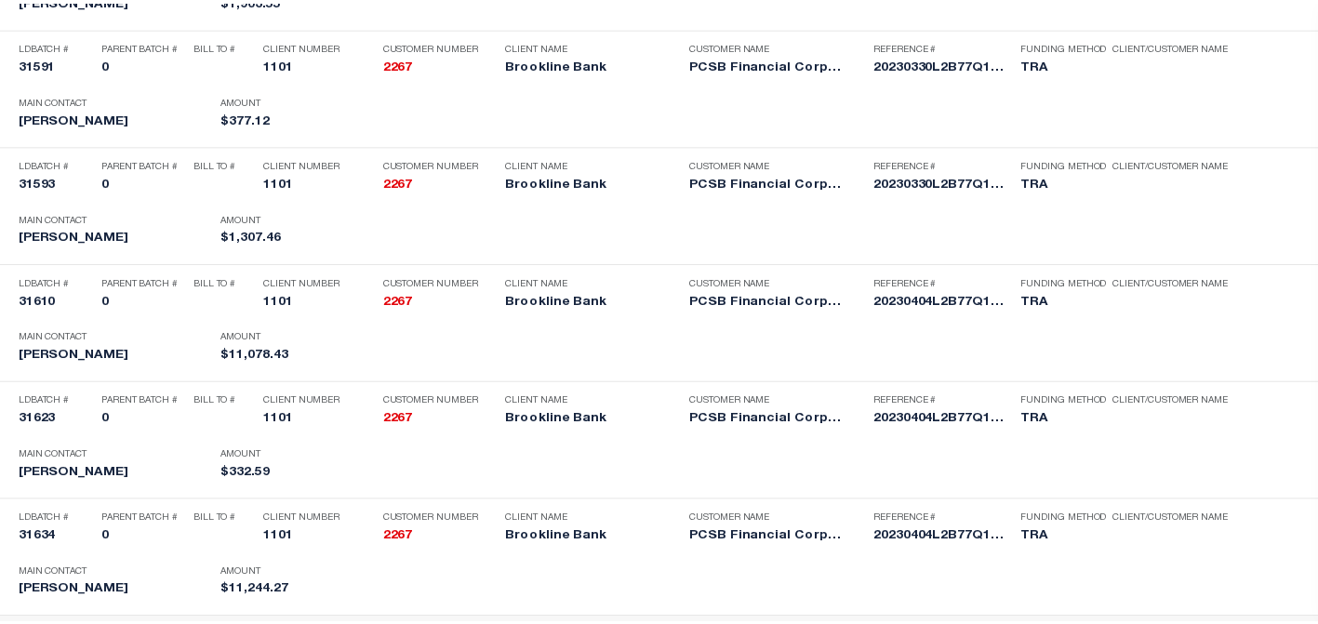
scroll to position [2997, 0]
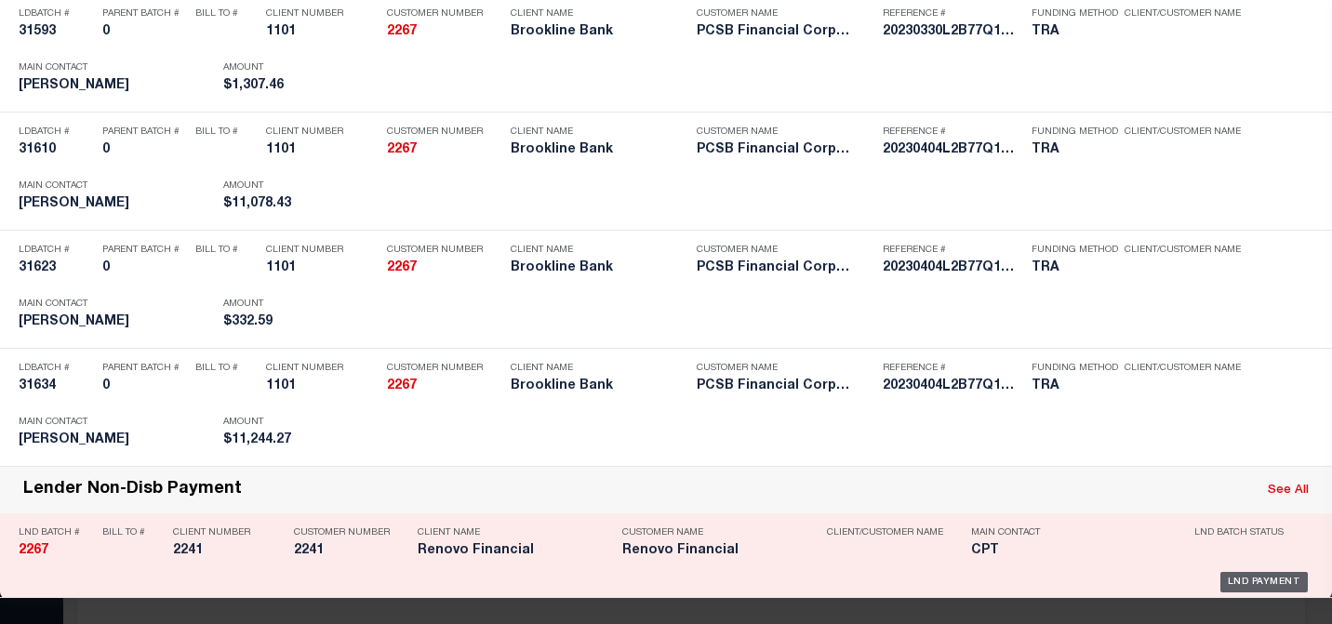
click at [1187, 578] on div "LND Payment" at bounding box center [1265, 582] width 88 height 20
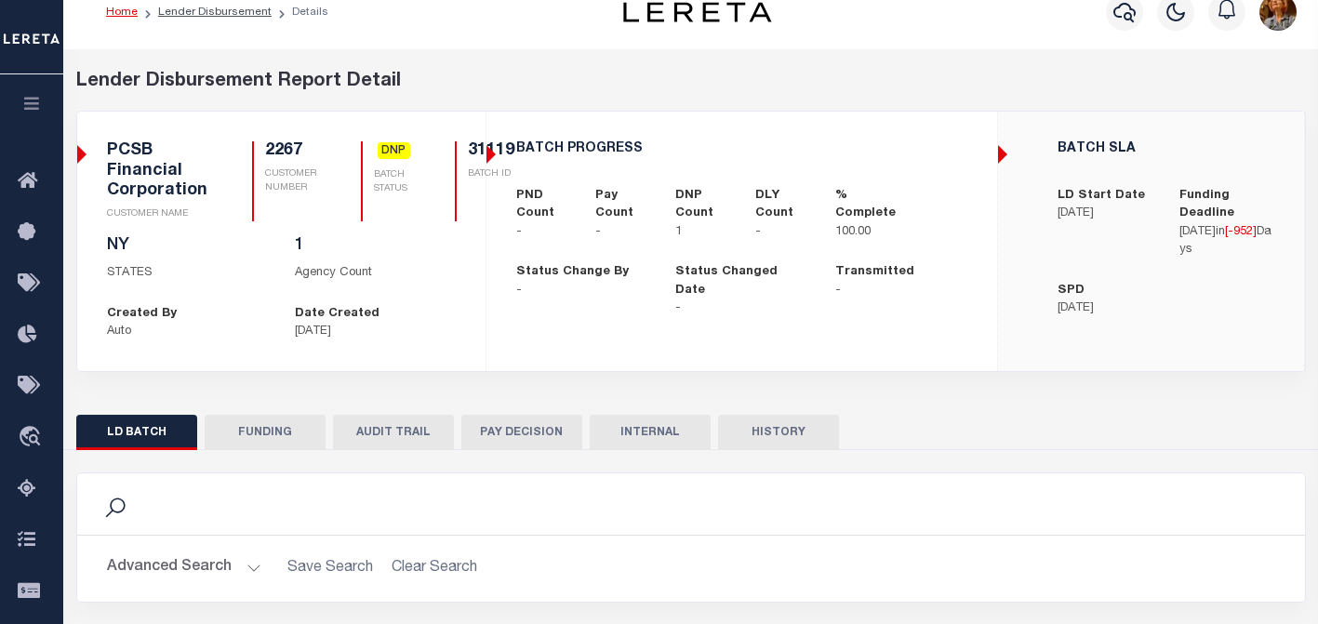
scroll to position [0, 0]
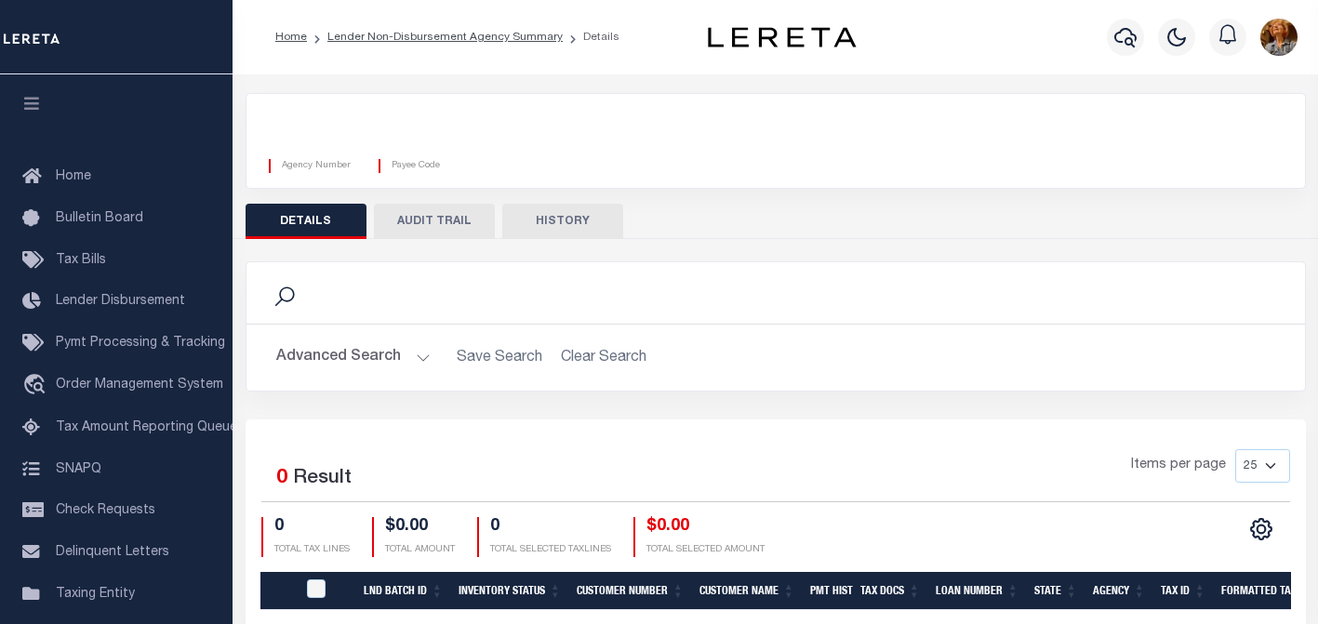
click at [552, 234] on button "HISTORY" at bounding box center [562, 221] width 121 height 35
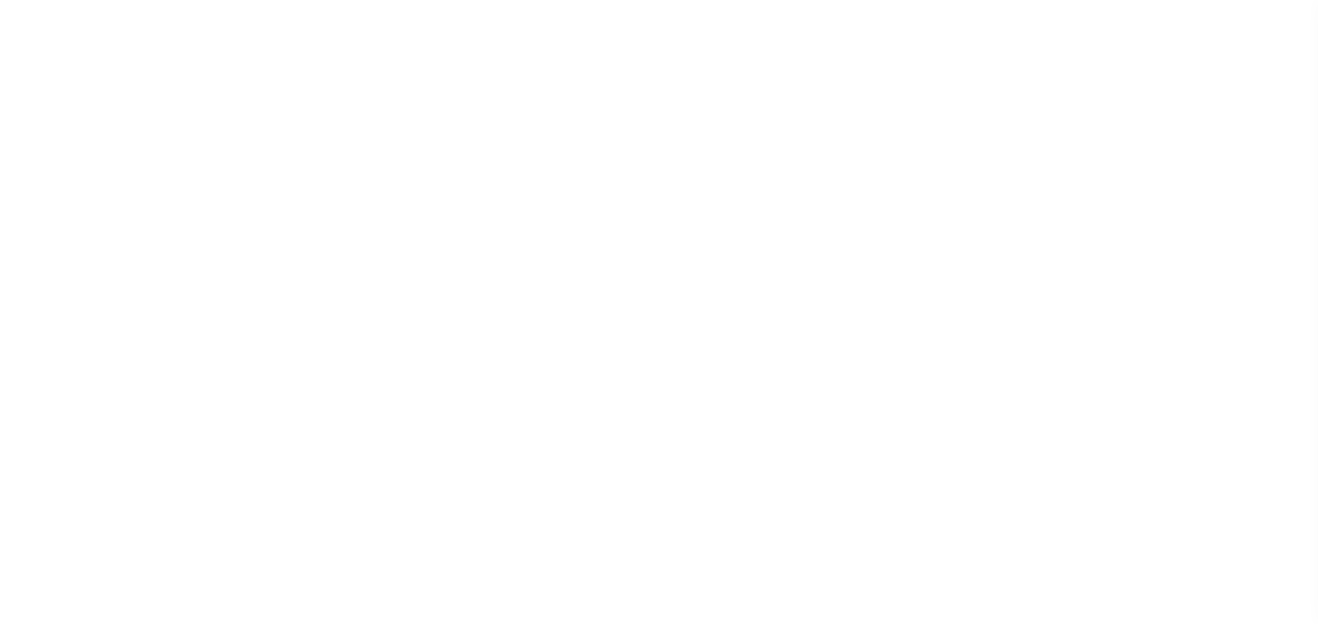
select select "1101"
select select "Mixed Portfolio"
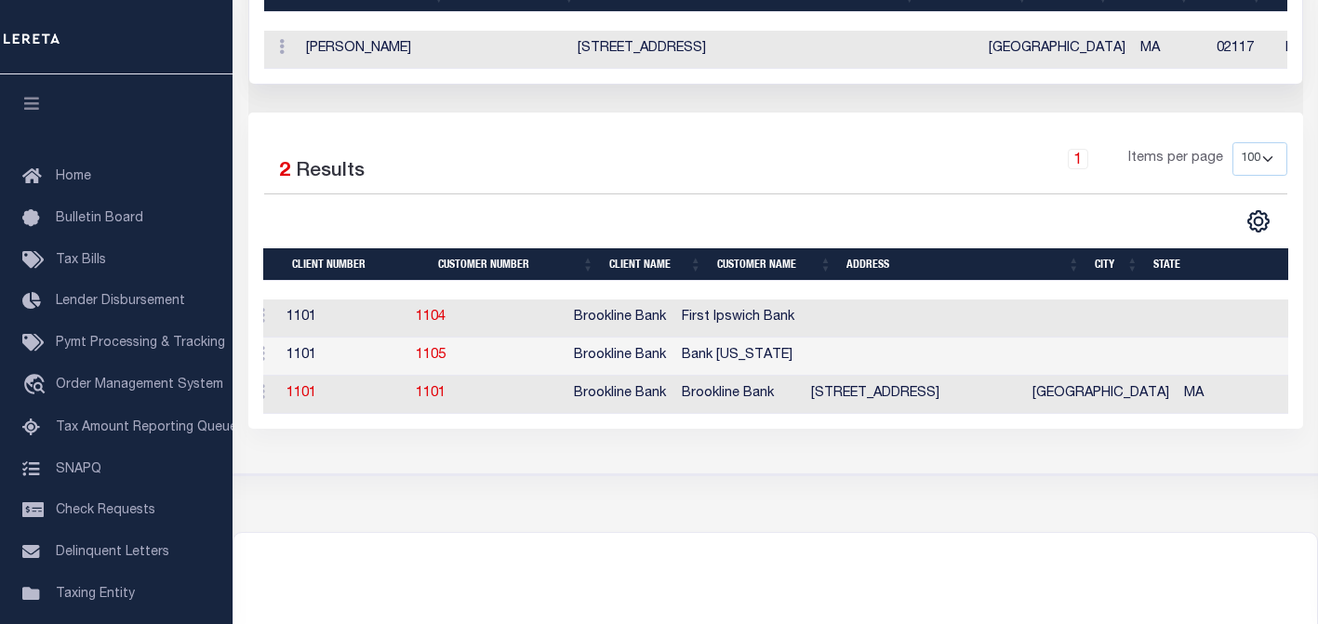
drag, startPoint x: 1110, startPoint y: 313, endPoint x: 1255, endPoint y: 319, distance: 145.3
click at [1255, 300] on div at bounding box center [775, 290] width 1025 height 19
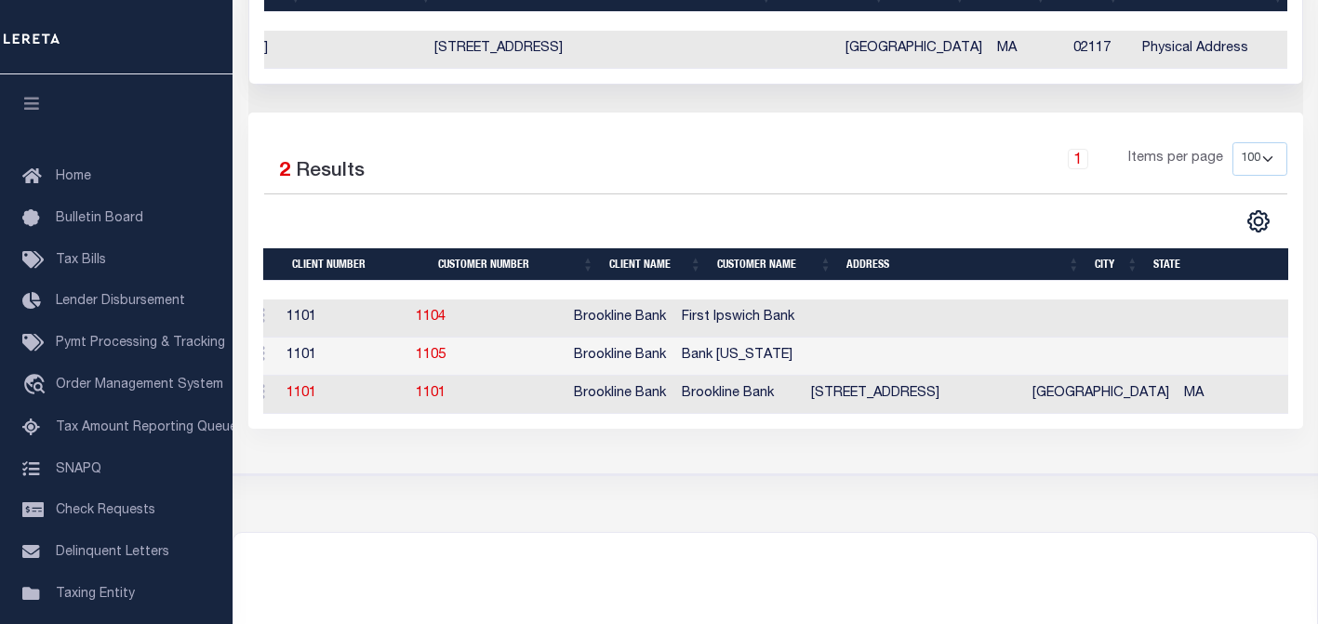
scroll to position [0, 144]
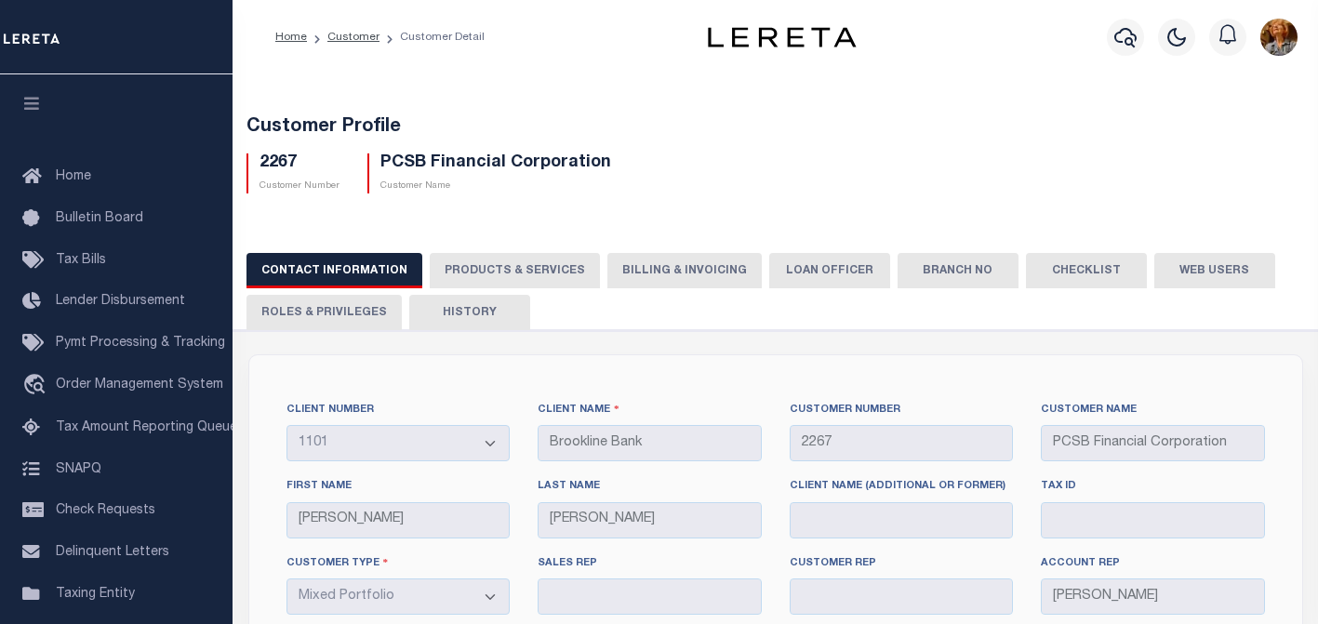
click at [487, 272] on button "PRODUCTS & SERVICES" at bounding box center [515, 270] width 170 height 35
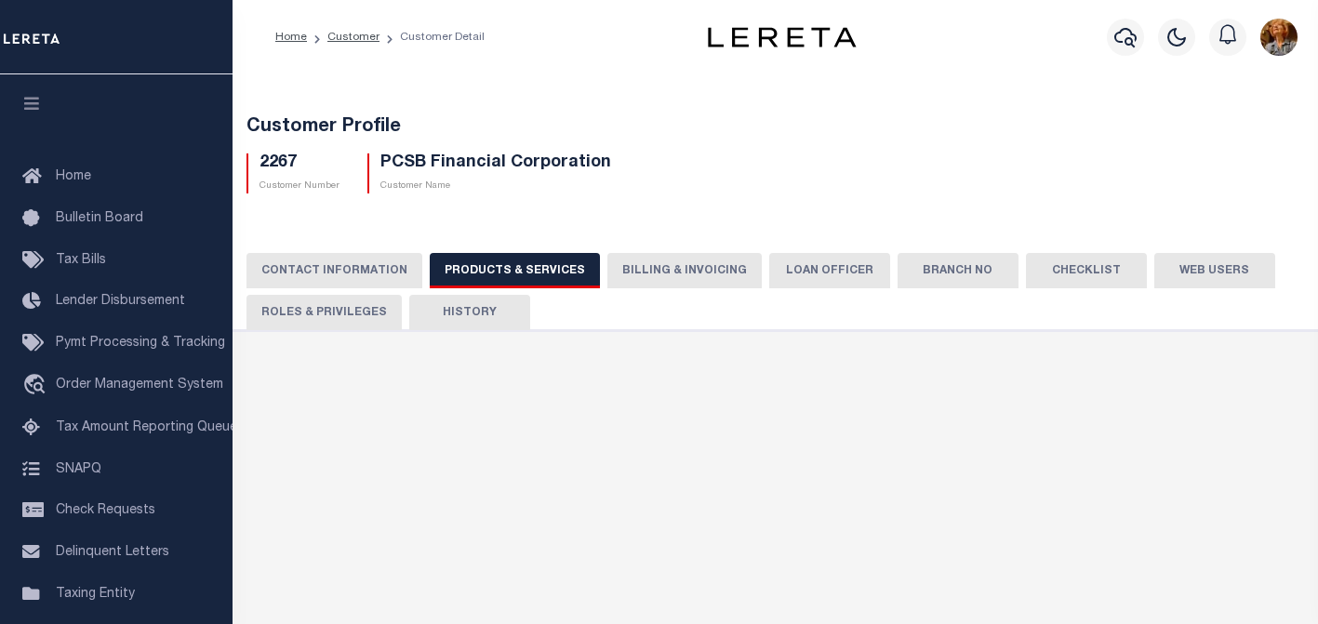
select select "STX"
radio input "true"
checkbox input "true"
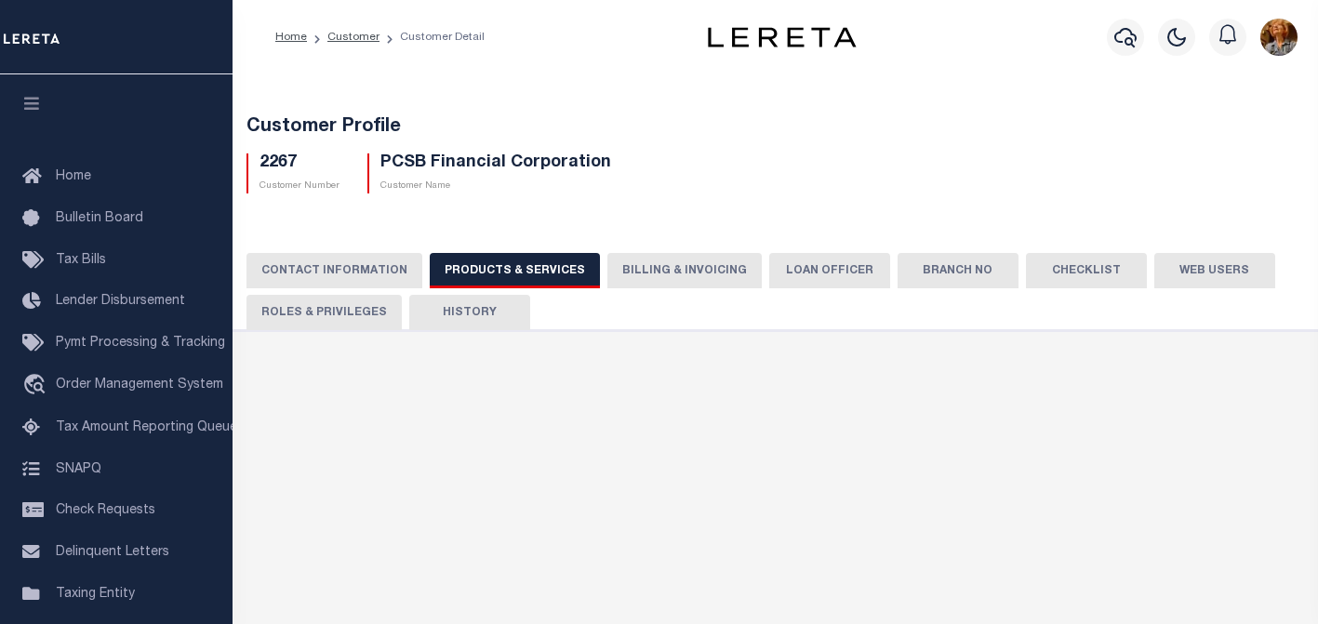
checkbox input "true"
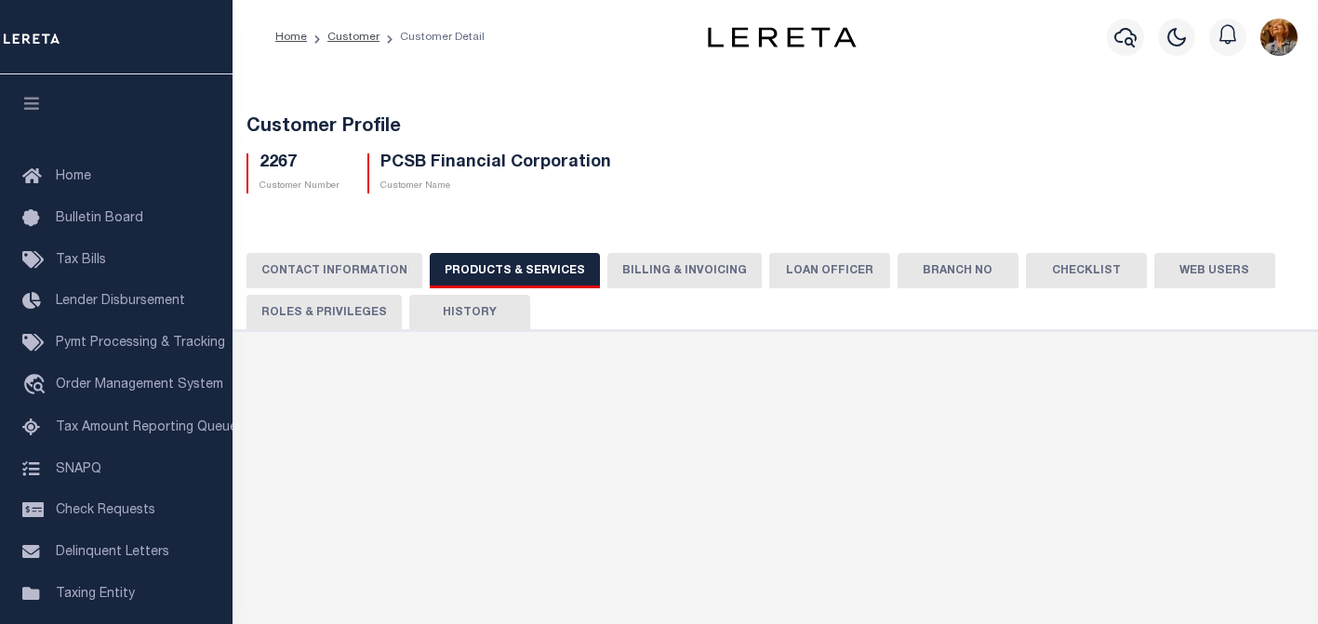
checkbox input "true"
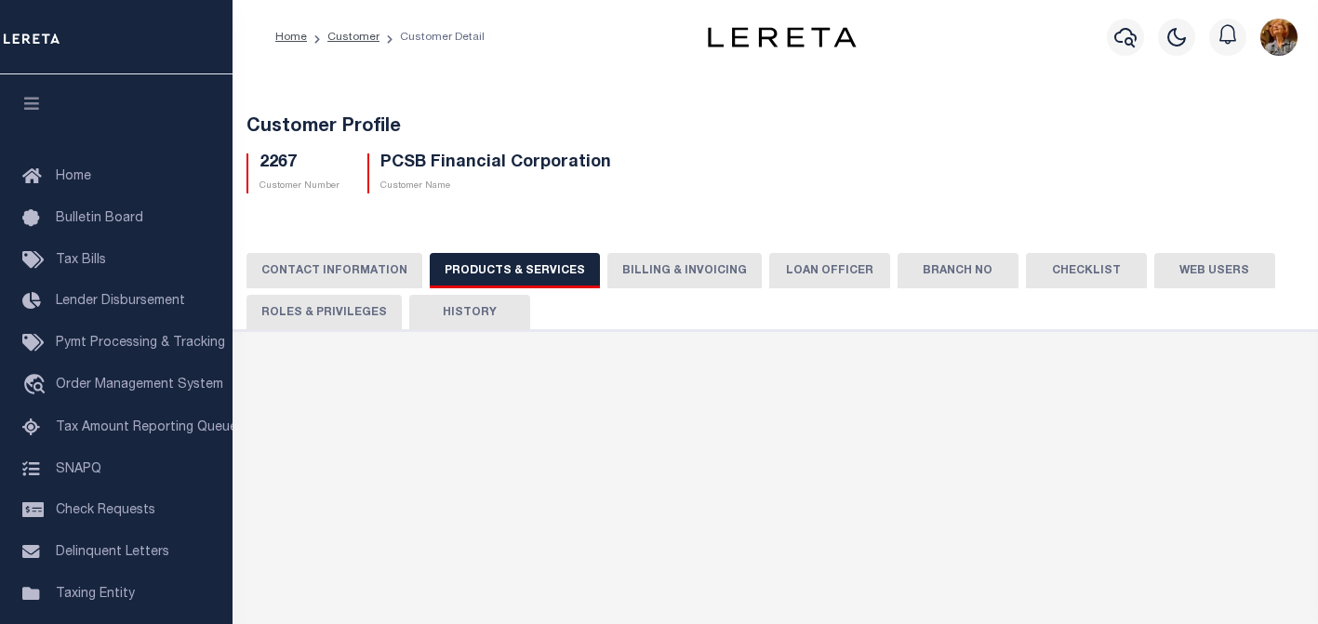
checkbox input "true"
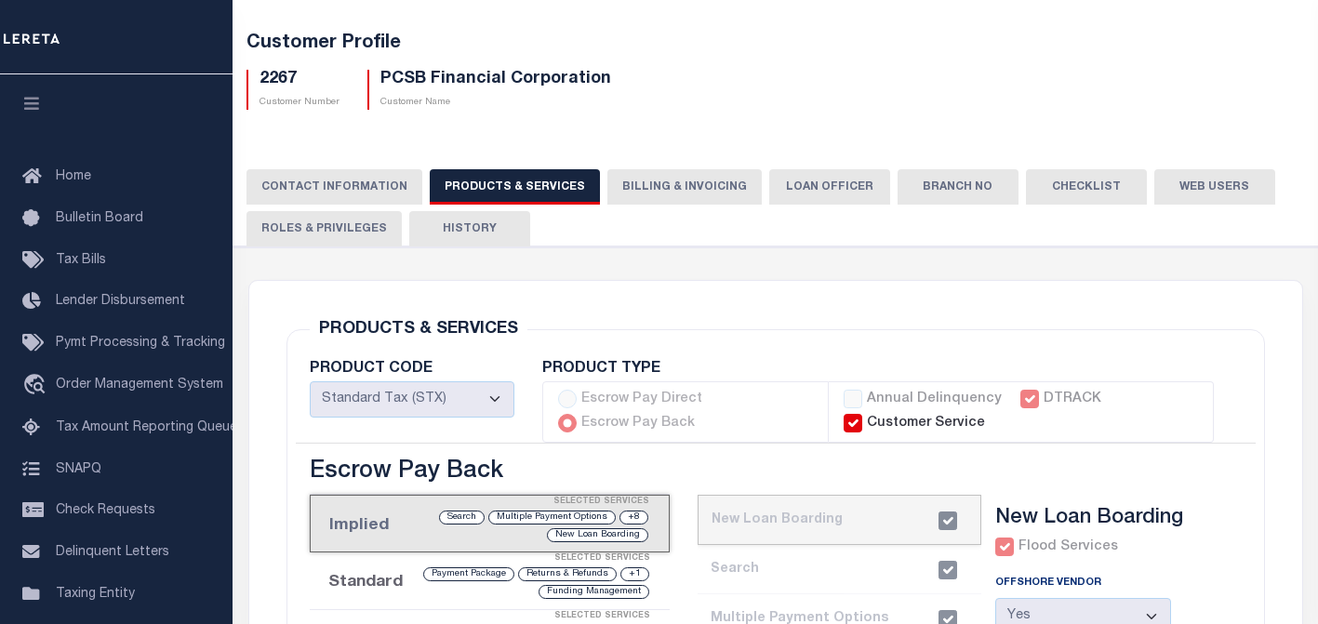
click at [1026, 195] on button "Checklist" at bounding box center [1086, 186] width 121 height 35
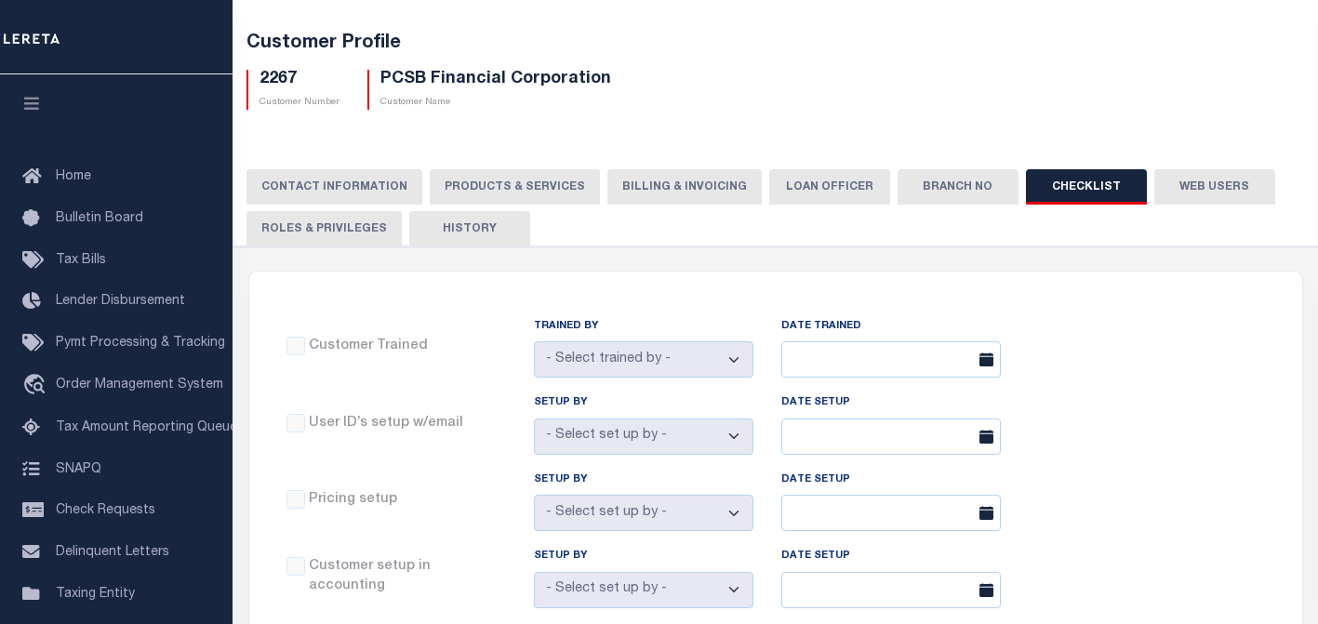
click at [459, 234] on button "History" at bounding box center [469, 228] width 121 height 35
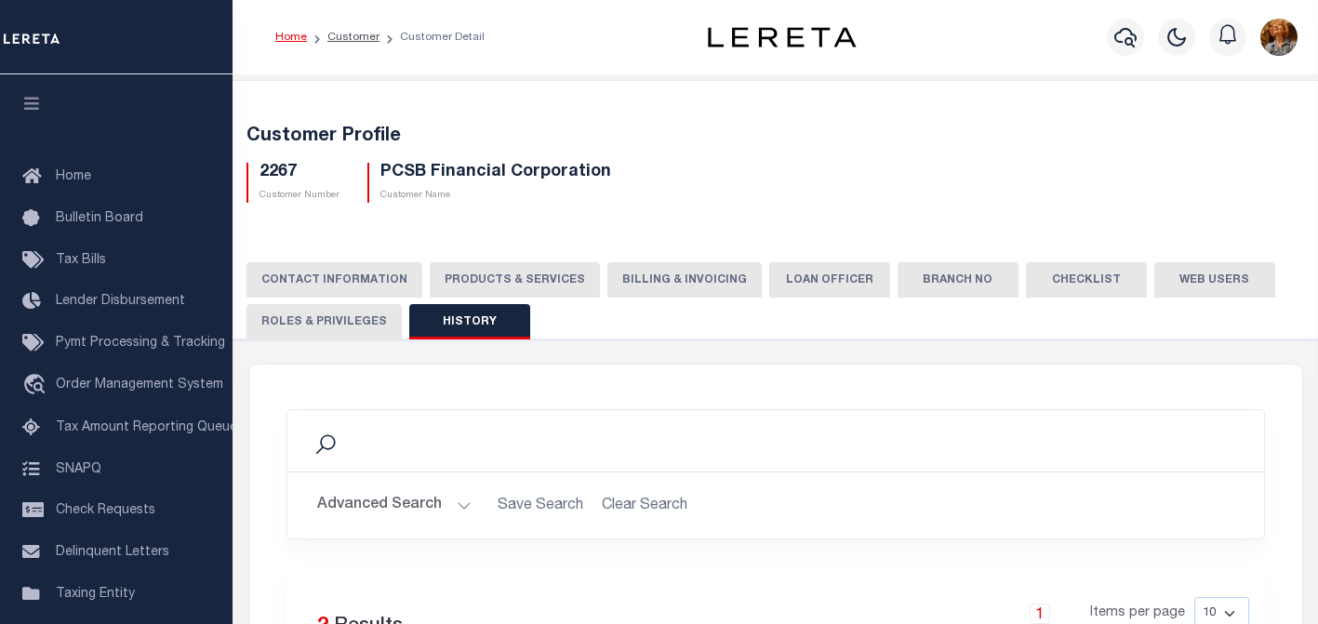
click at [287, 41] on link "Home" at bounding box center [291, 37] width 32 height 11
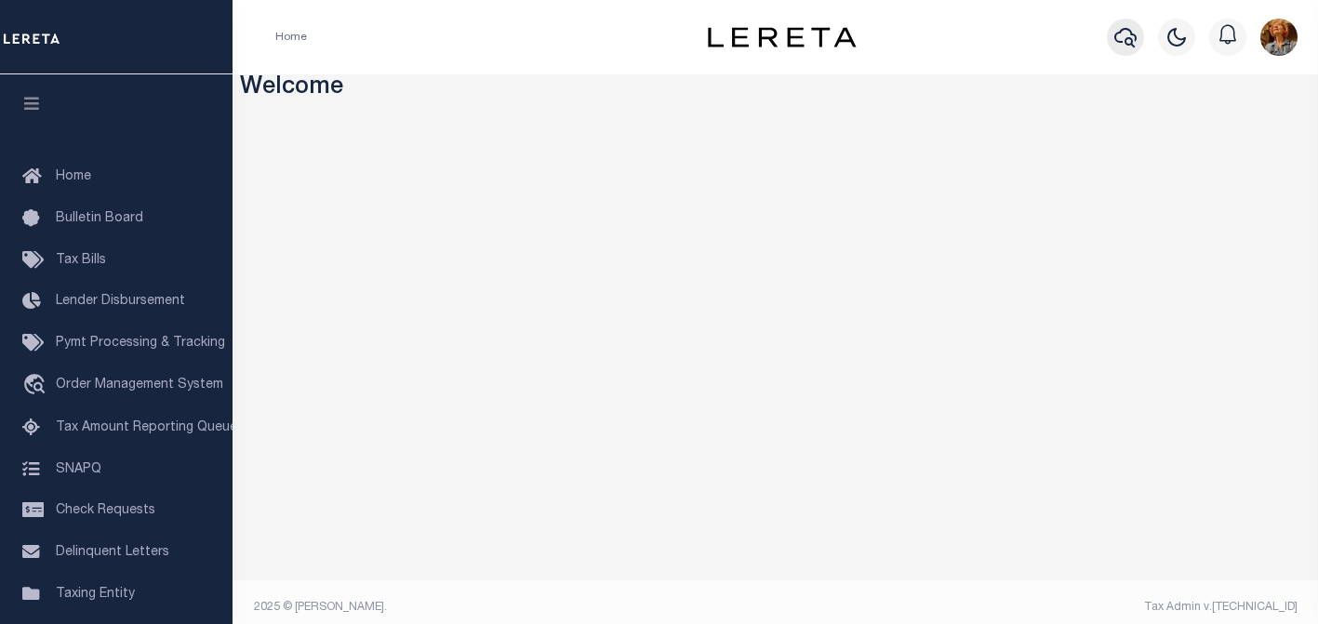
click at [1123, 37] on icon "button" at bounding box center [1126, 37] width 22 height 22
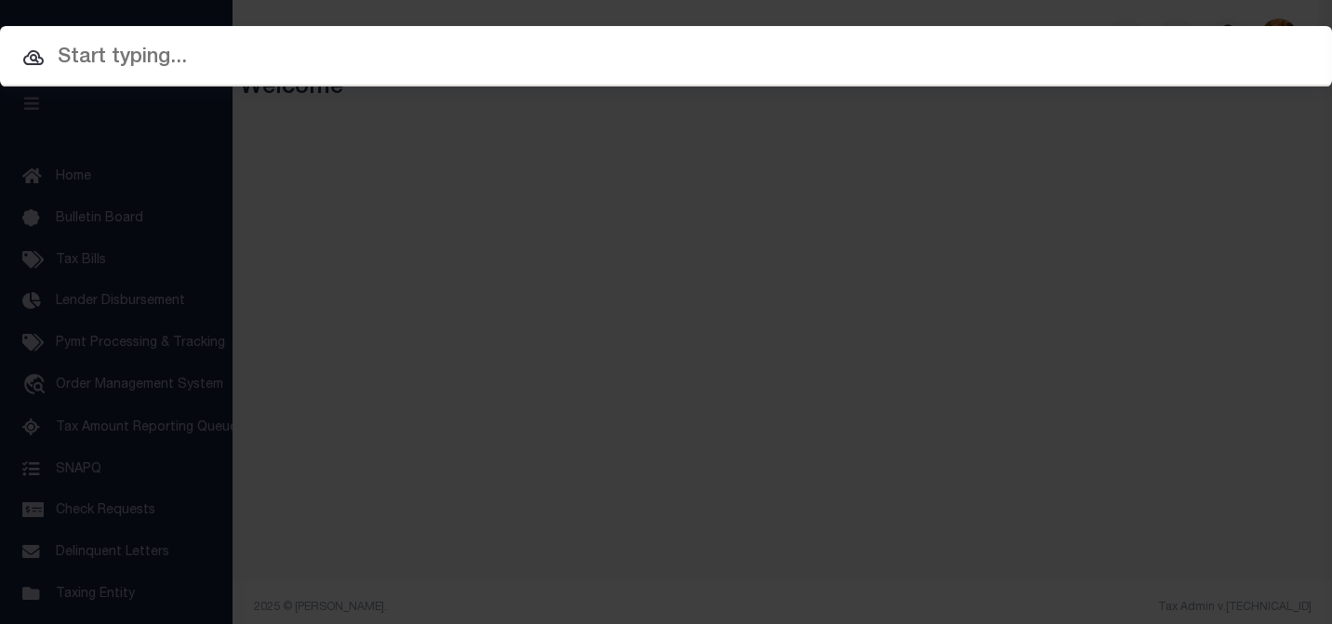
click at [98, 55] on input "text" at bounding box center [666, 58] width 1332 height 33
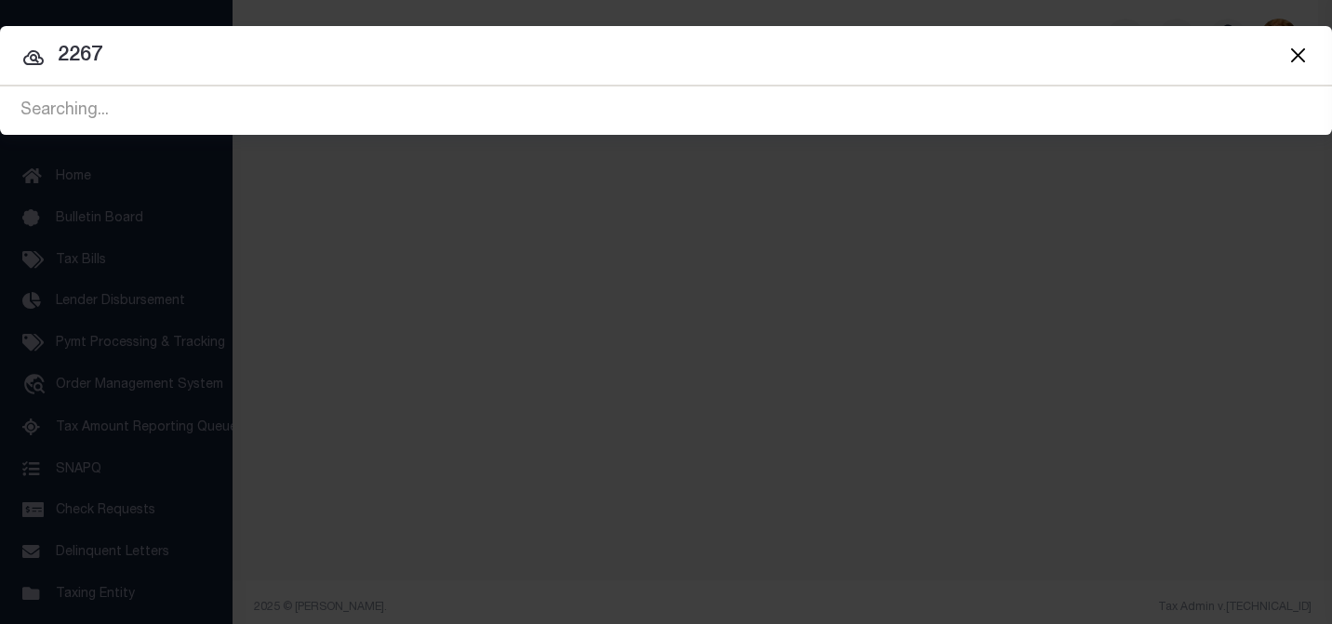
type input "2267"
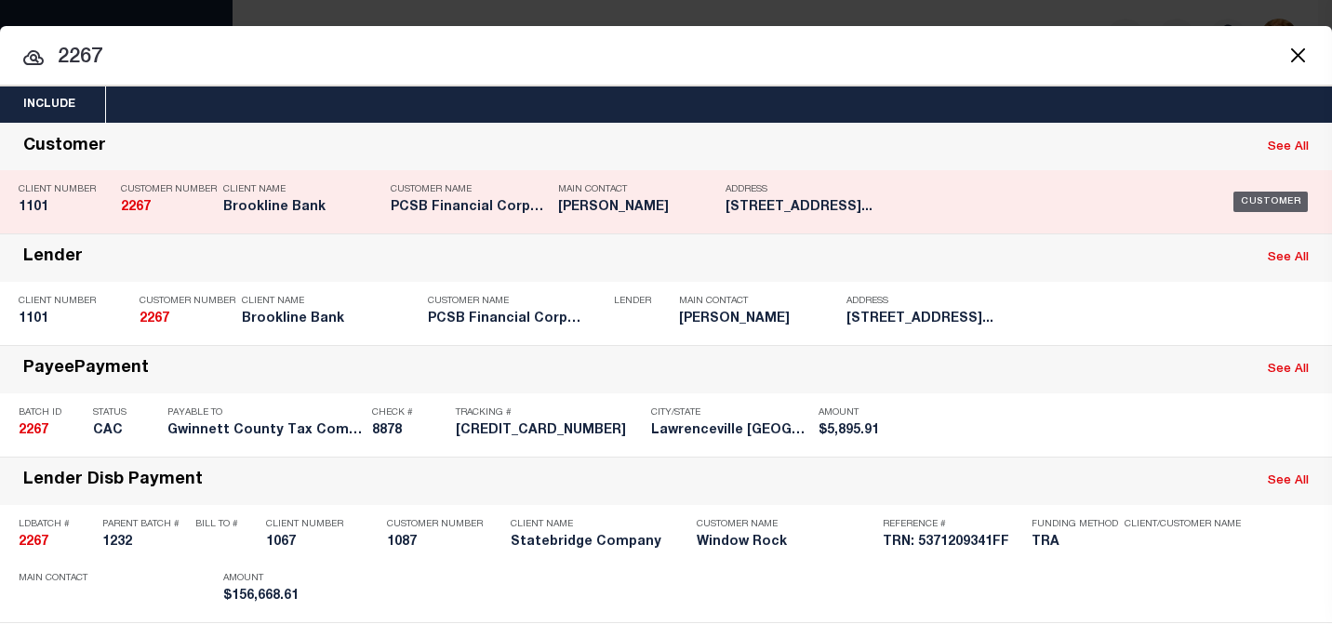
click at [1275, 193] on div "Customer" at bounding box center [1271, 202] width 74 height 20
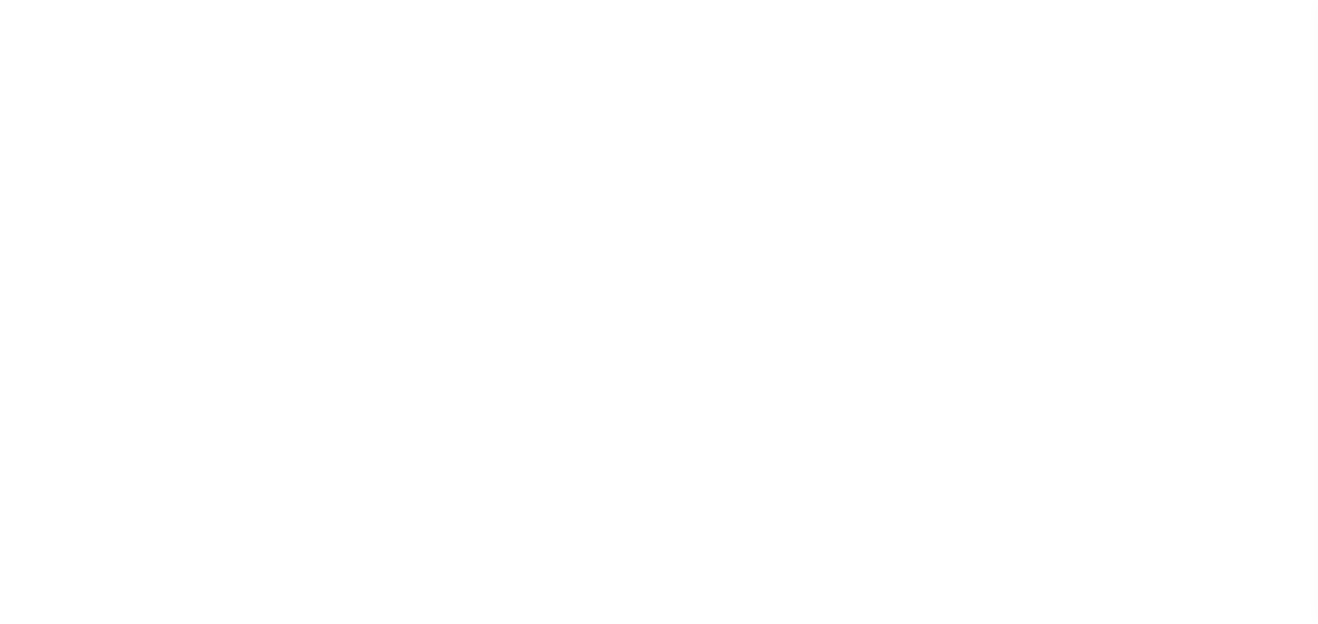
select select "1101"
select select "Mixed Portfolio"
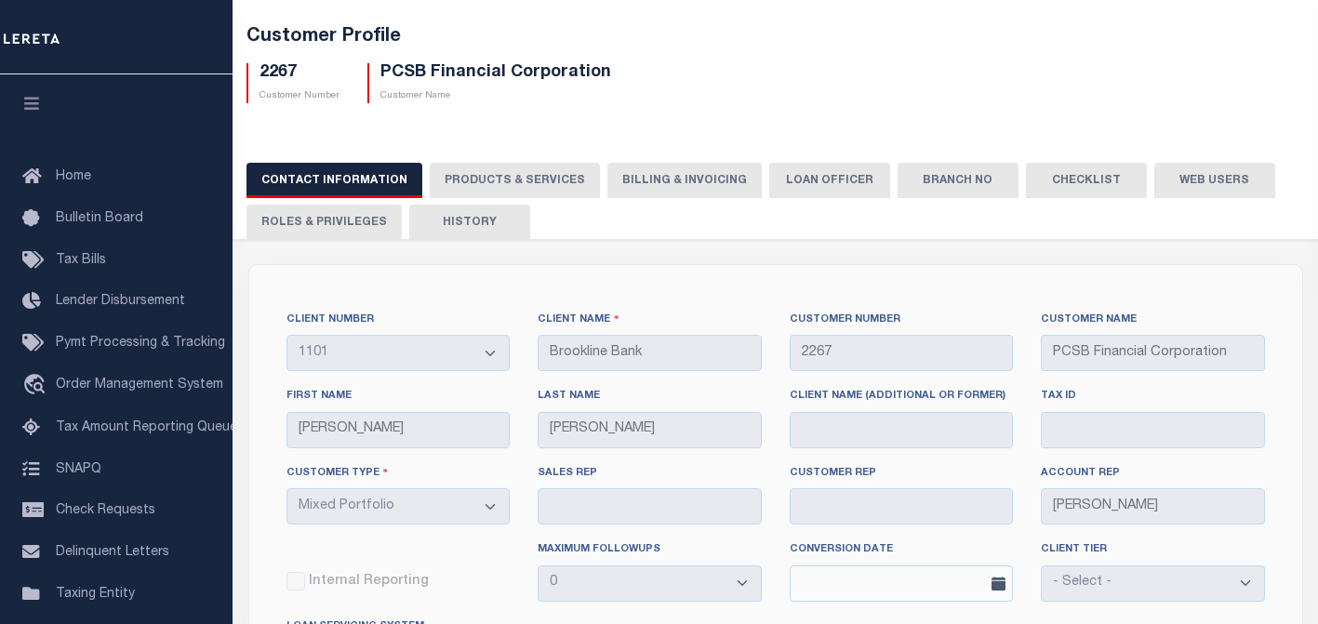
scroll to position [93, 0]
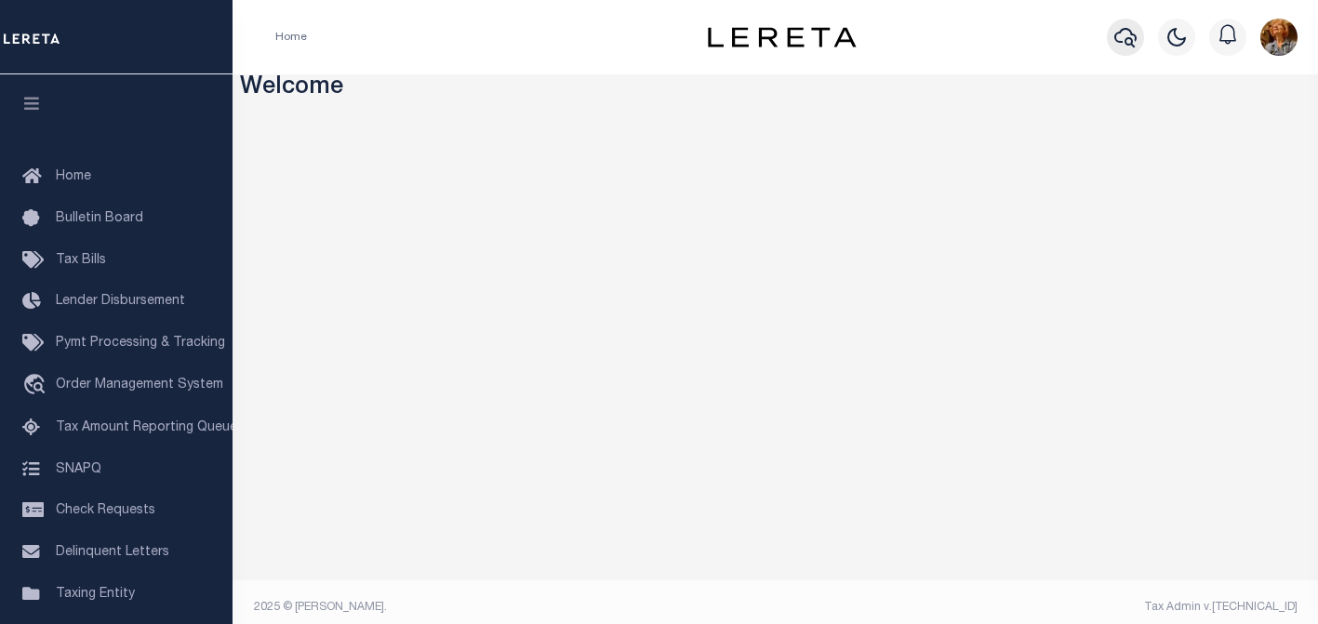
click at [1127, 36] on icon "button" at bounding box center [1126, 37] width 22 height 22
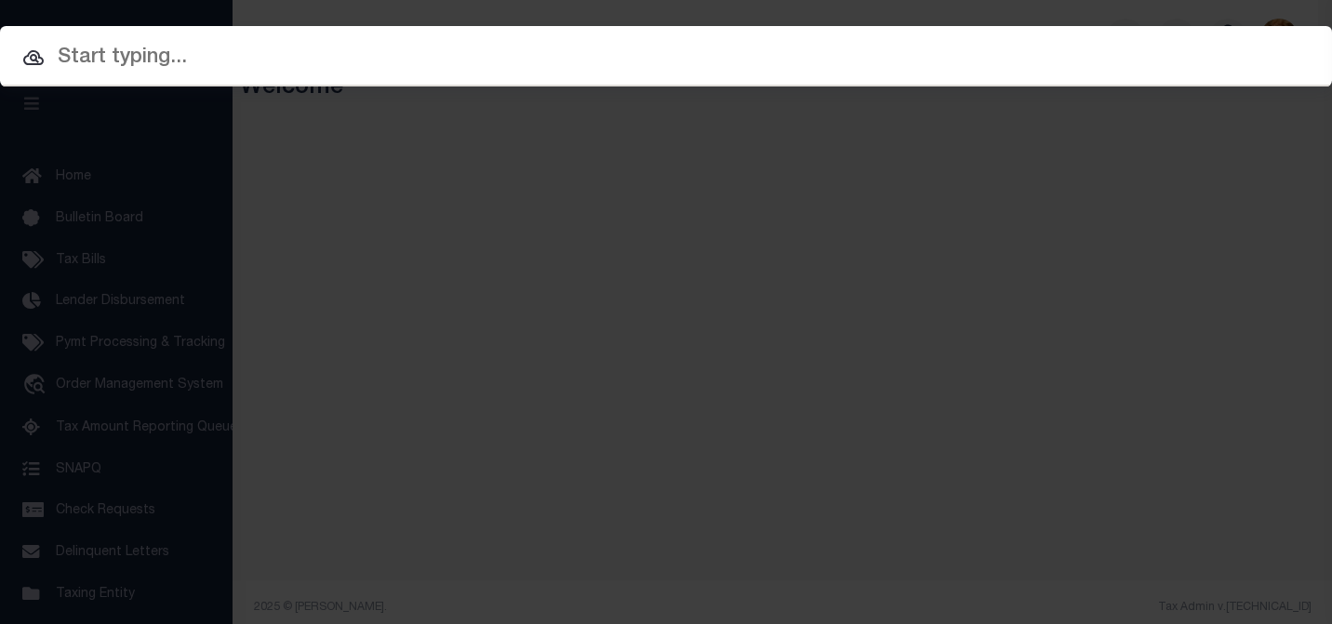
click at [116, 61] on input "text" at bounding box center [666, 58] width 1332 height 33
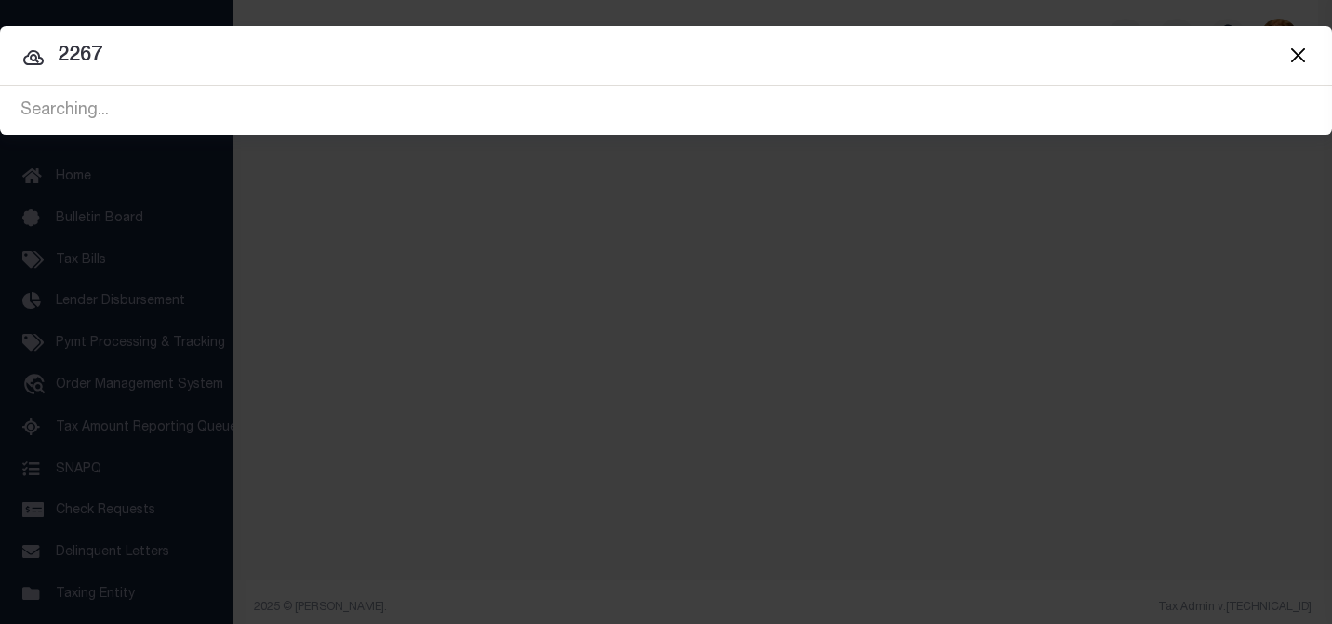
type input "2267"
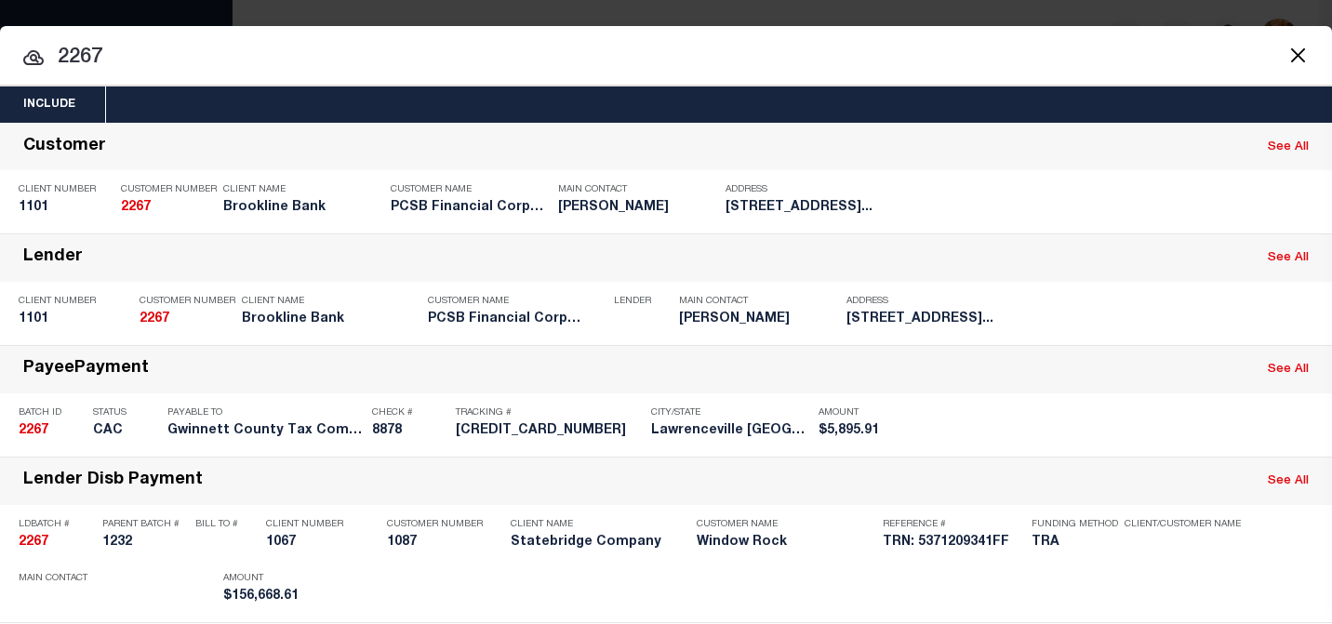
click at [289, 48] on input "2267" at bounding box center [666, 58] width 1332 height 33
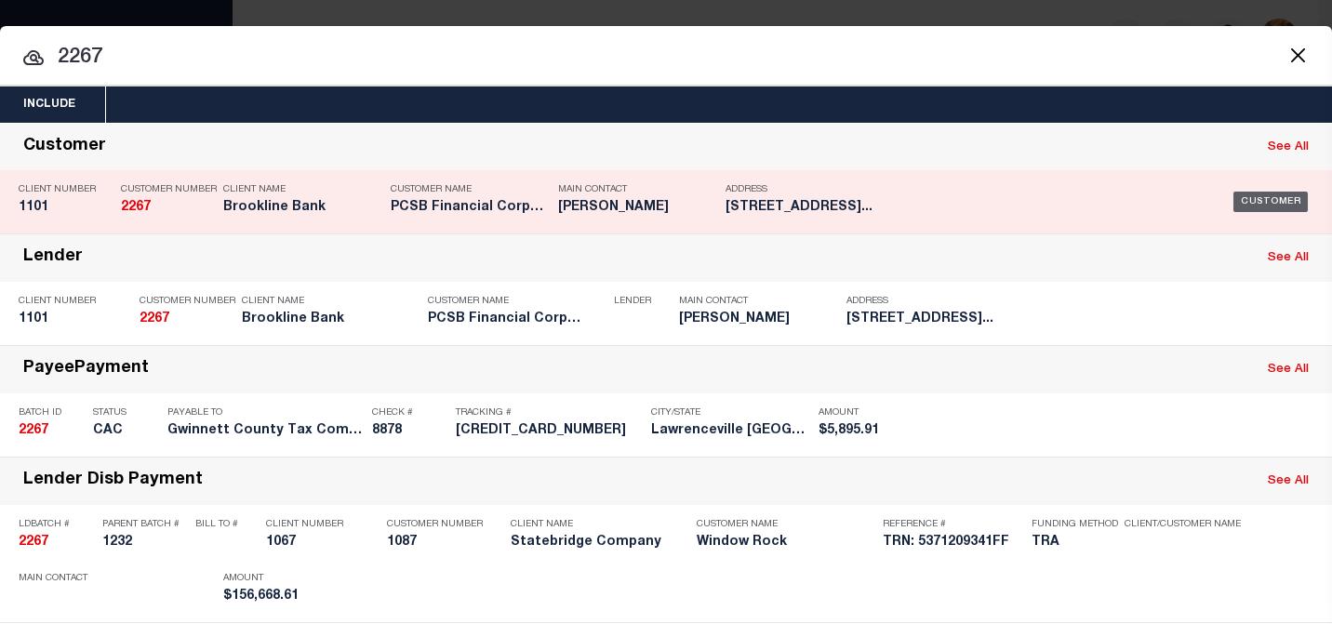
click at [1261, 198] on div "Customer" at bounding box center [1271, 202] width 74 height 20
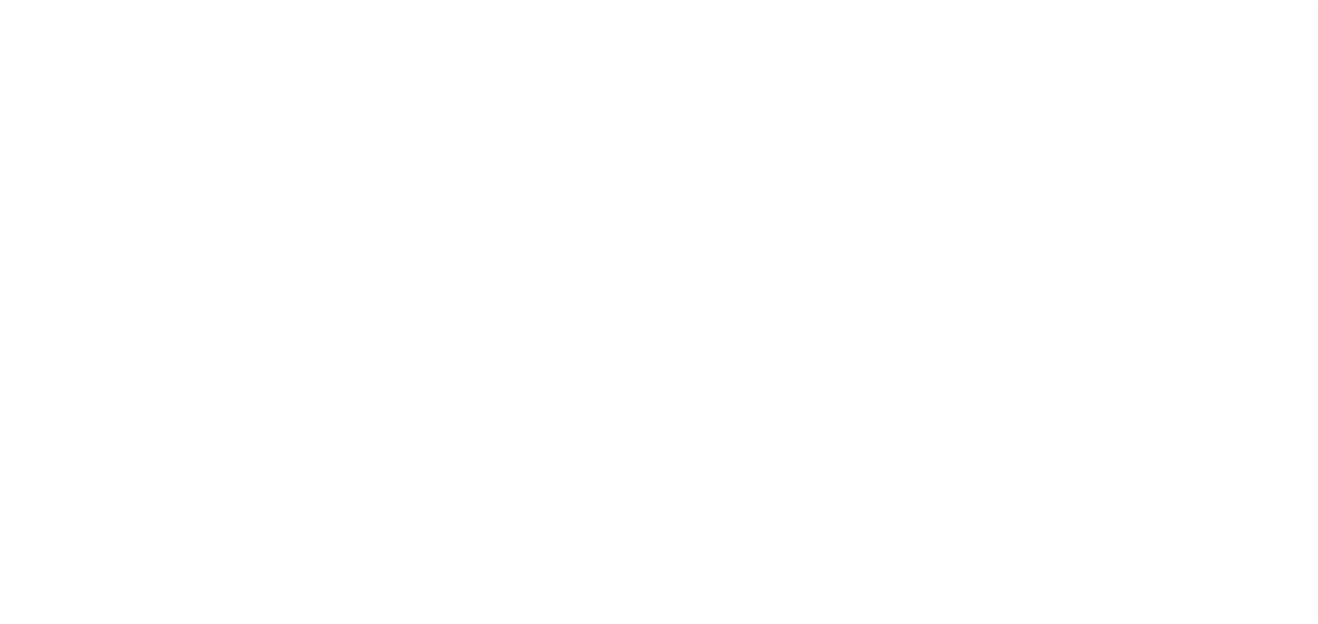
select select "1101"
select select "Mixed Portfolio"
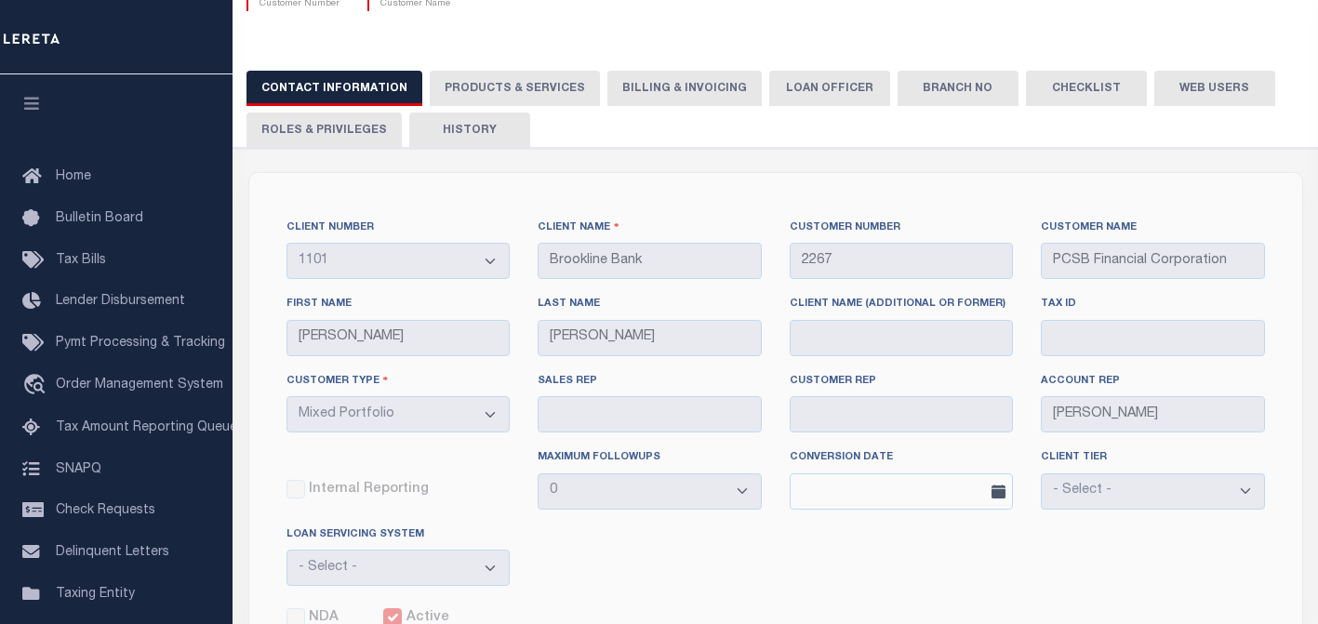
scroll to position [186, 0]
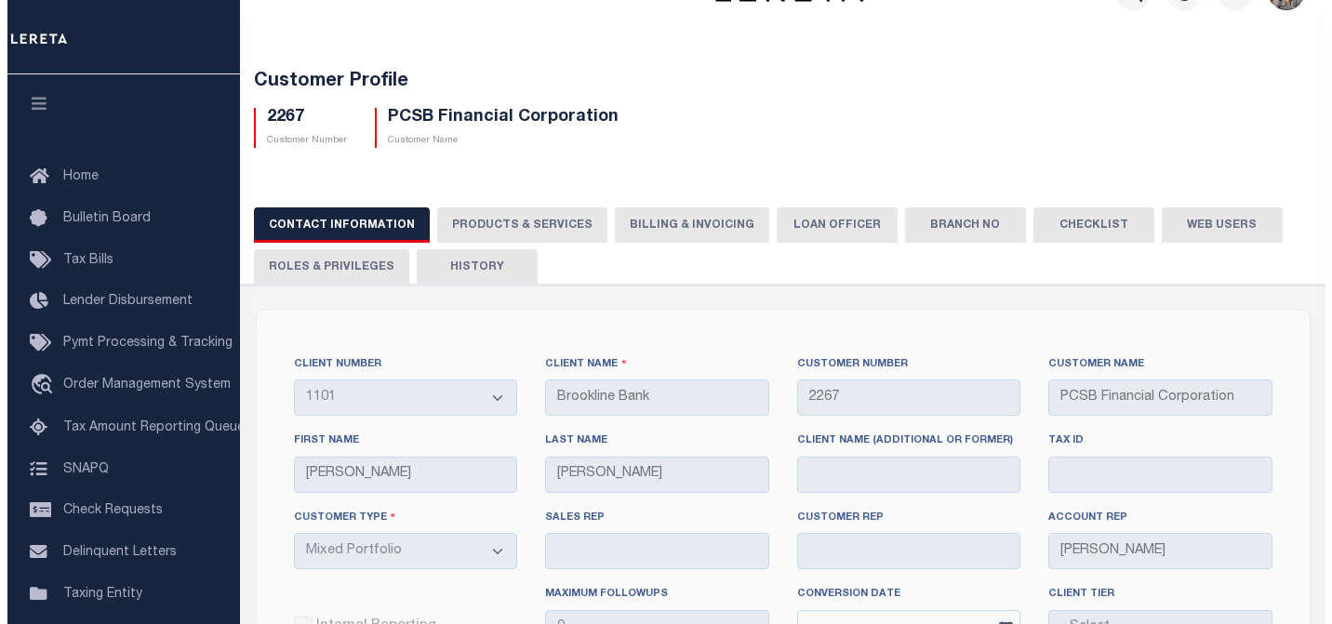
scroll to position [0, 0]
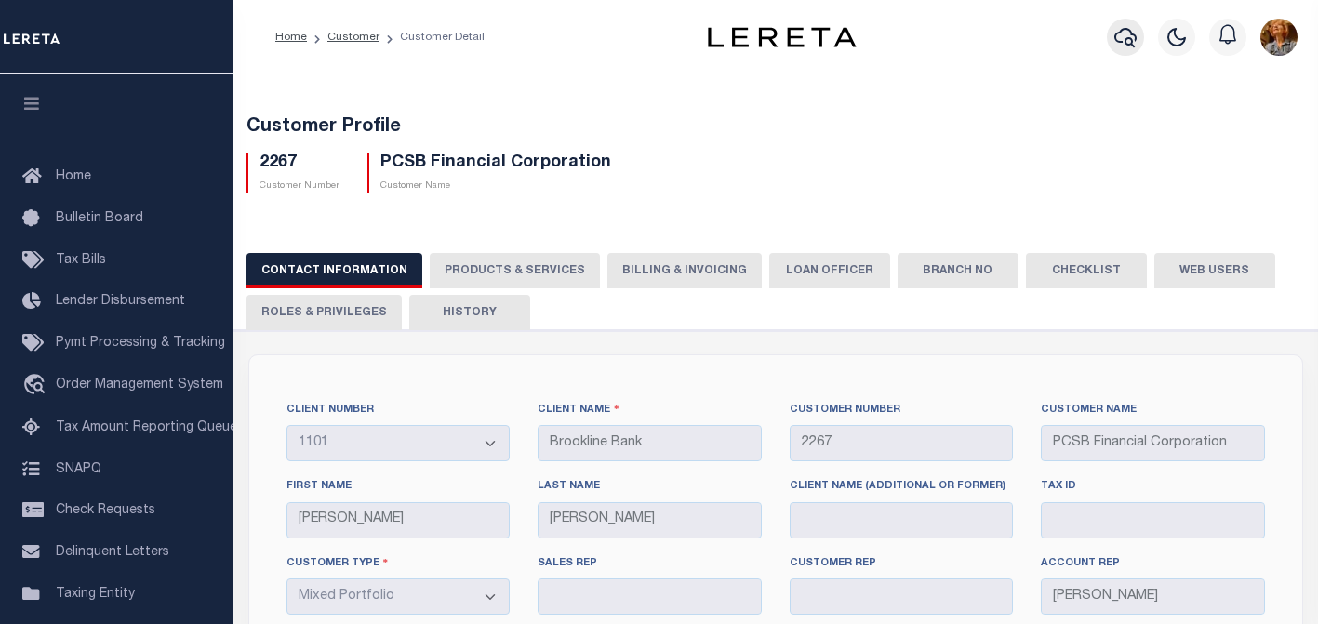
click at [1122, 34] on icon "button" at bounding box center [1126, 37] width 22 height 22
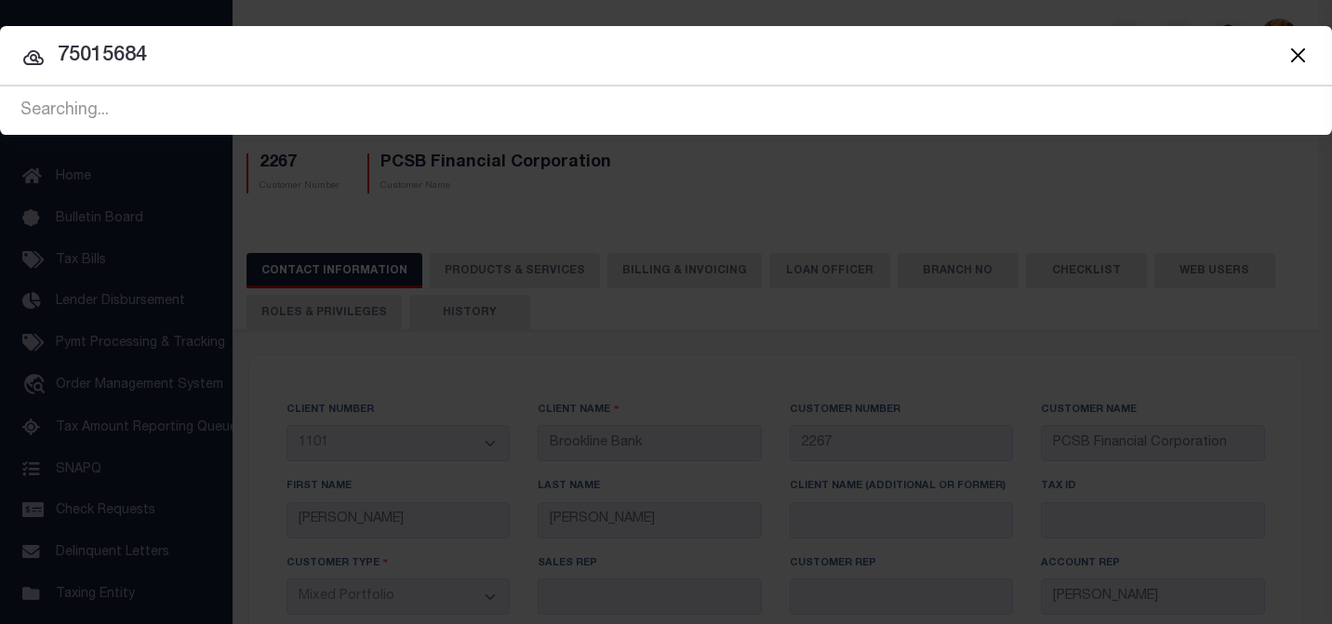
type input "75015684"
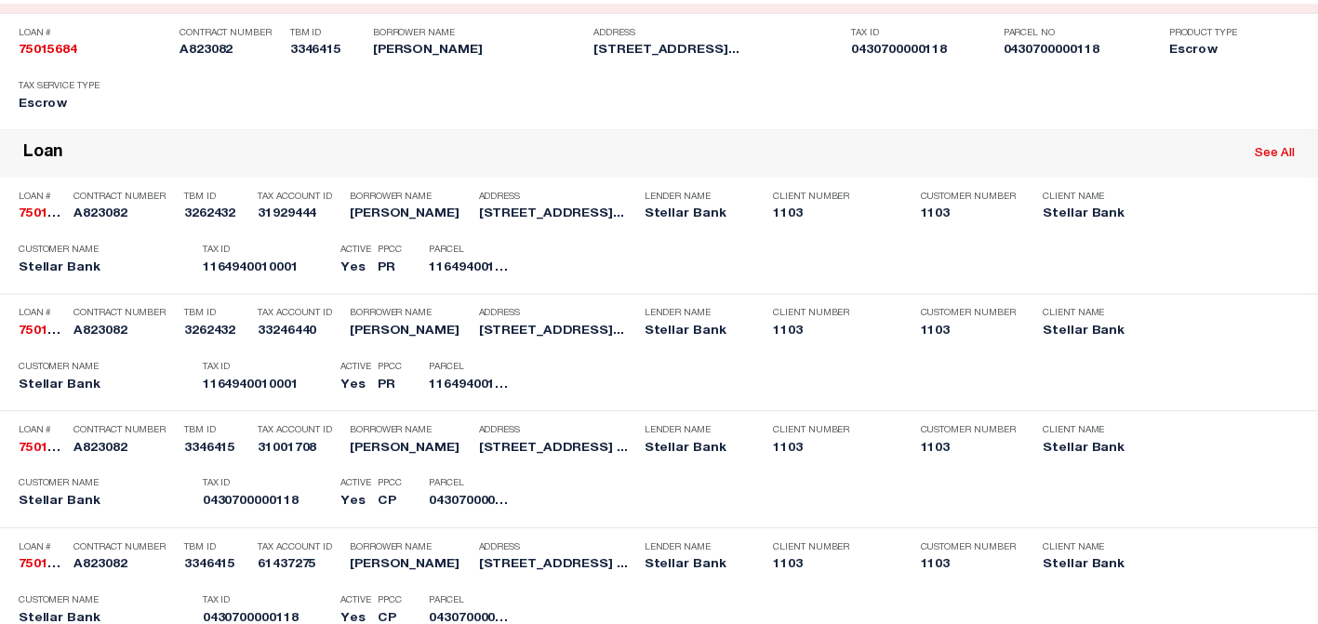
scroll to position [279, 0]
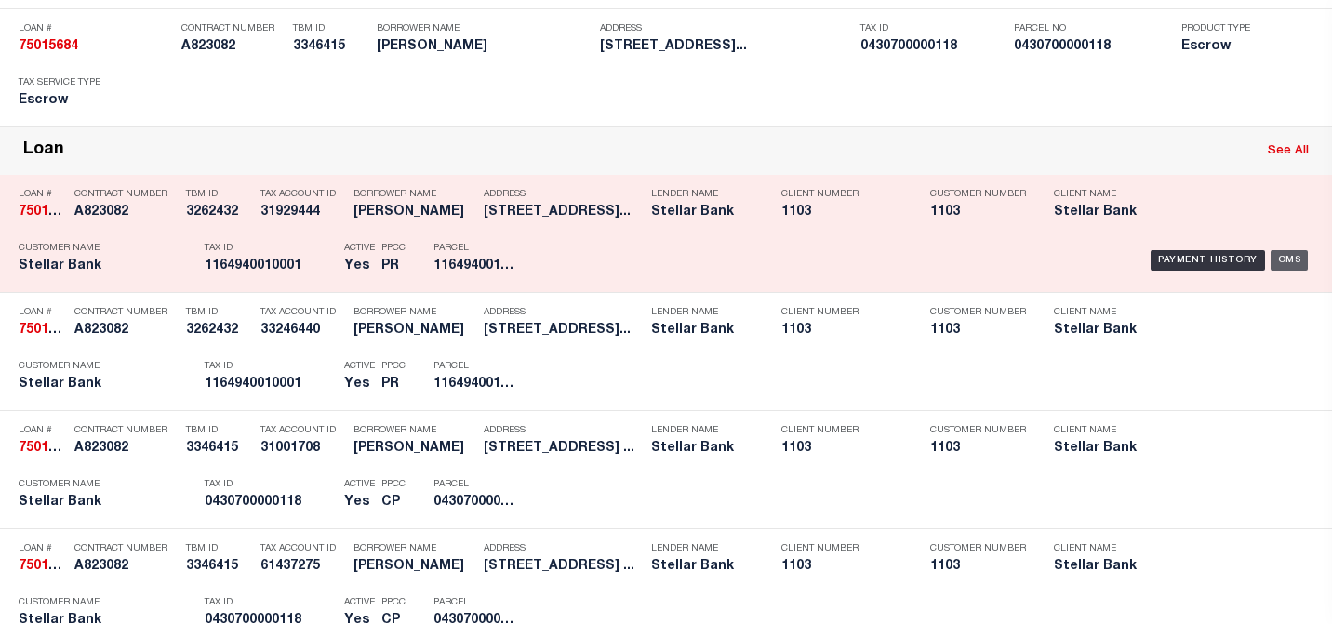
click at [1279, 260] on div "OMS" at bounding box center [1290, 260] width 38 height 20
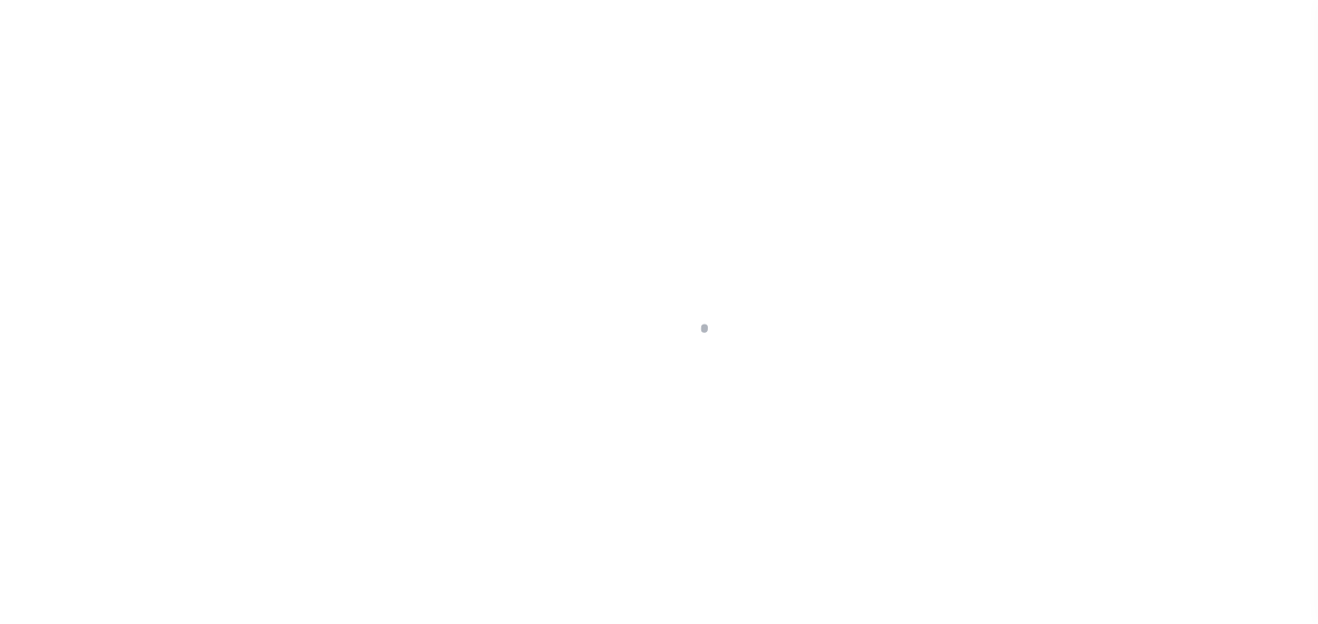
select select "11315"
select select "Escrow"
type input "[STREET_ADDRESS],"
type input "[PHONE_NUMBER]"
select select
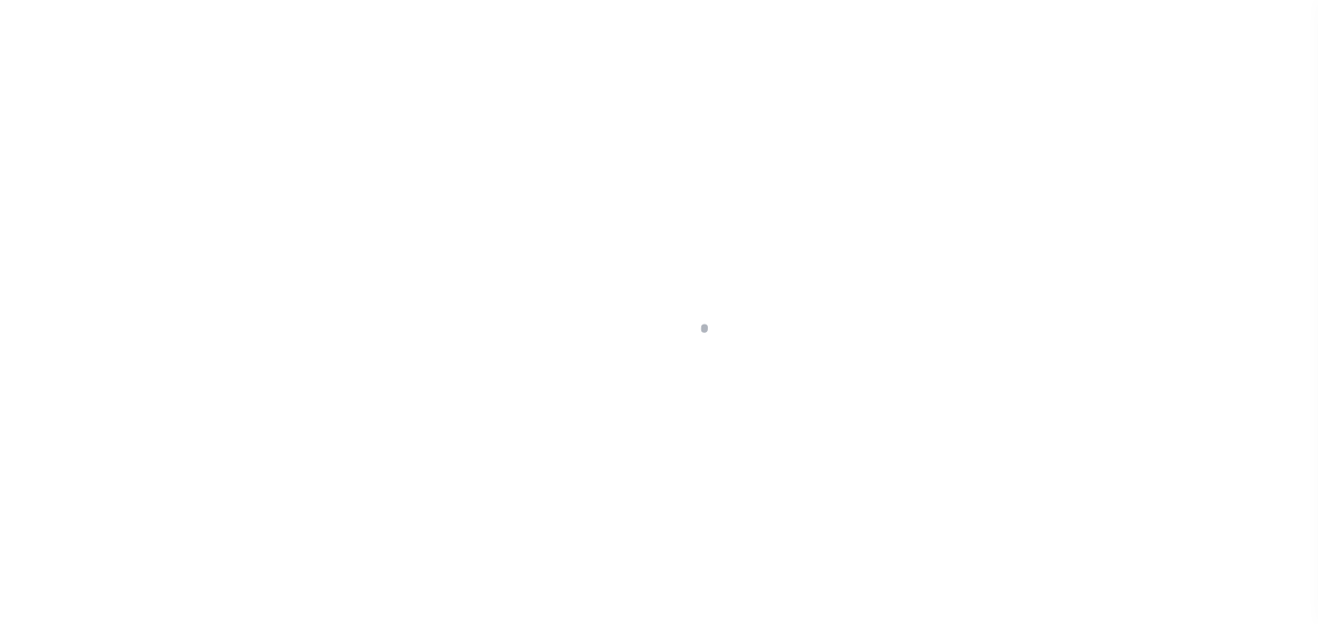
type input "[GEOGRAPHIC_DATA]"
select select
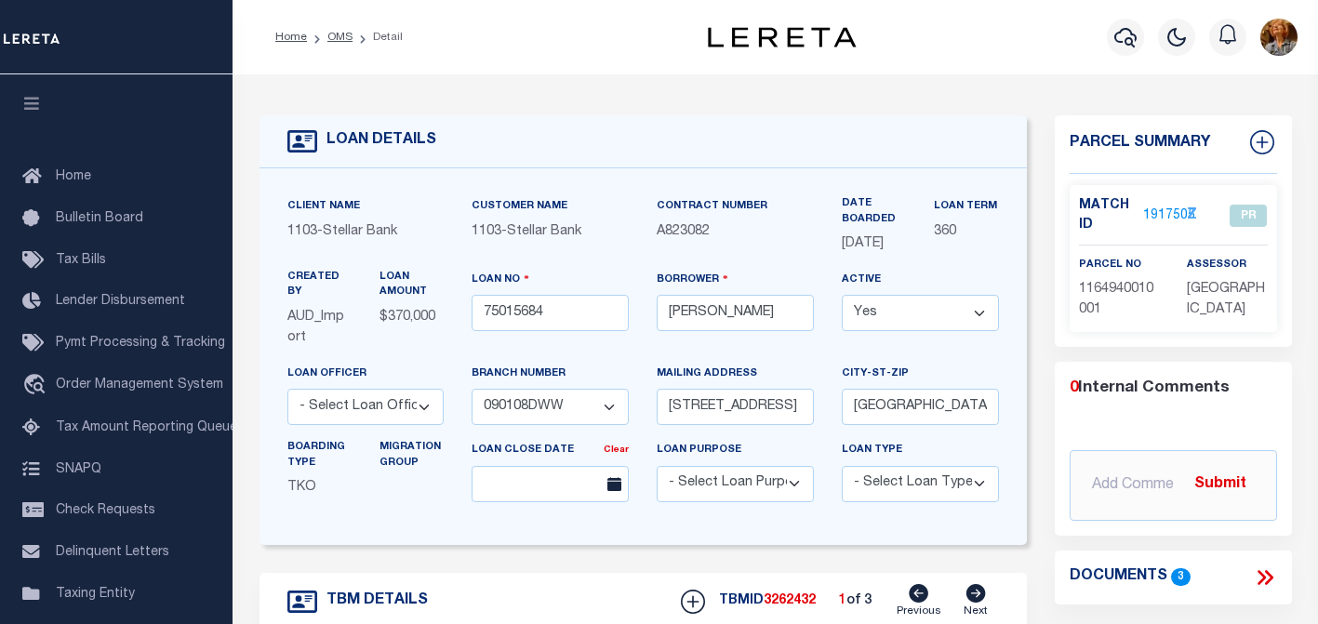
click at [1156, 211] on link "1917505" at bounding box center [1169, 217] width 52 height 20
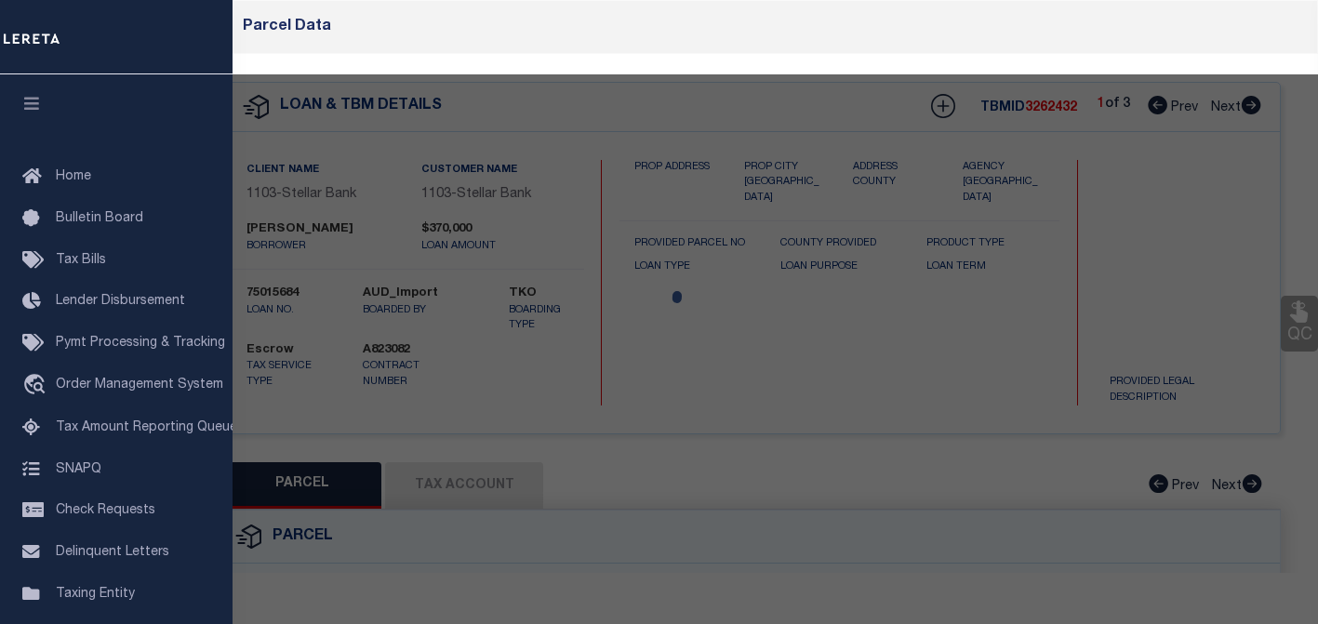
checkbox input "false"
select select "PR"
type input "[PERSON_NAME][DEMOGRAPHIC_DATA]"
select select
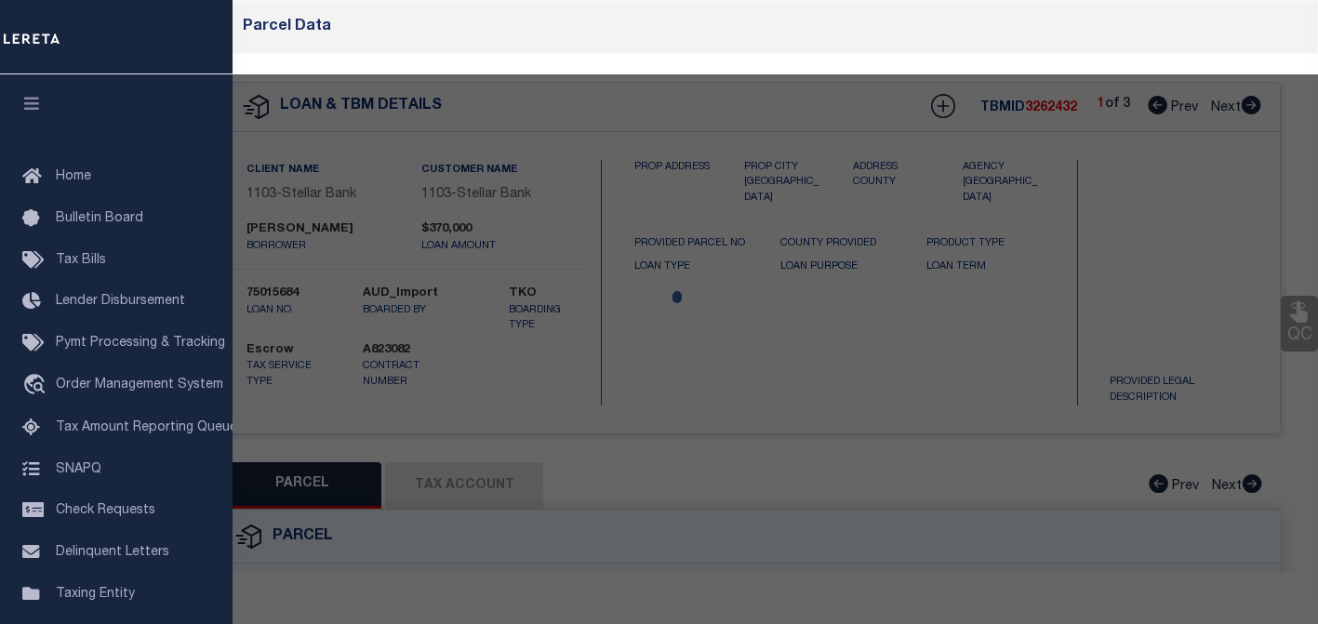
type input "[STREET_ADDRESS]"
type input "[GEOGRAPHIC_DATA]"
type textarea "LT 1 BLK 1 PITCAIRN SEC 2"
type textarea "04/17/2024pk Incorrect parcel. Client provided wrong address at time loan was b…"
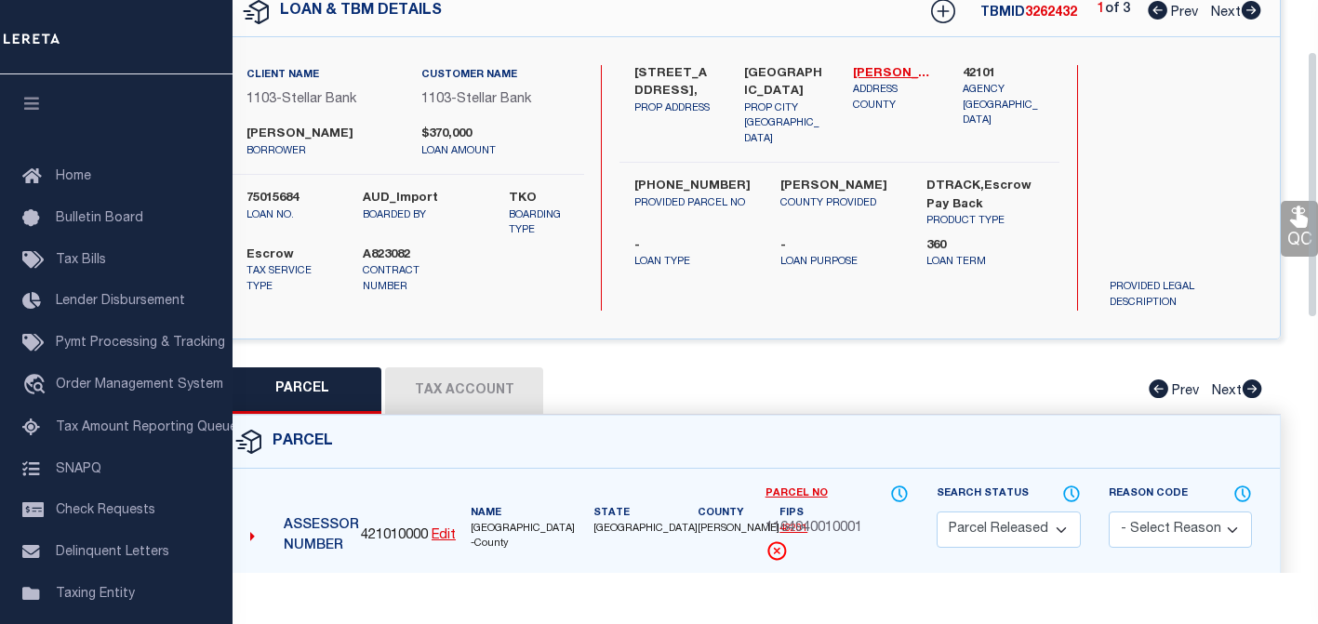
scroll to position [93, 0]
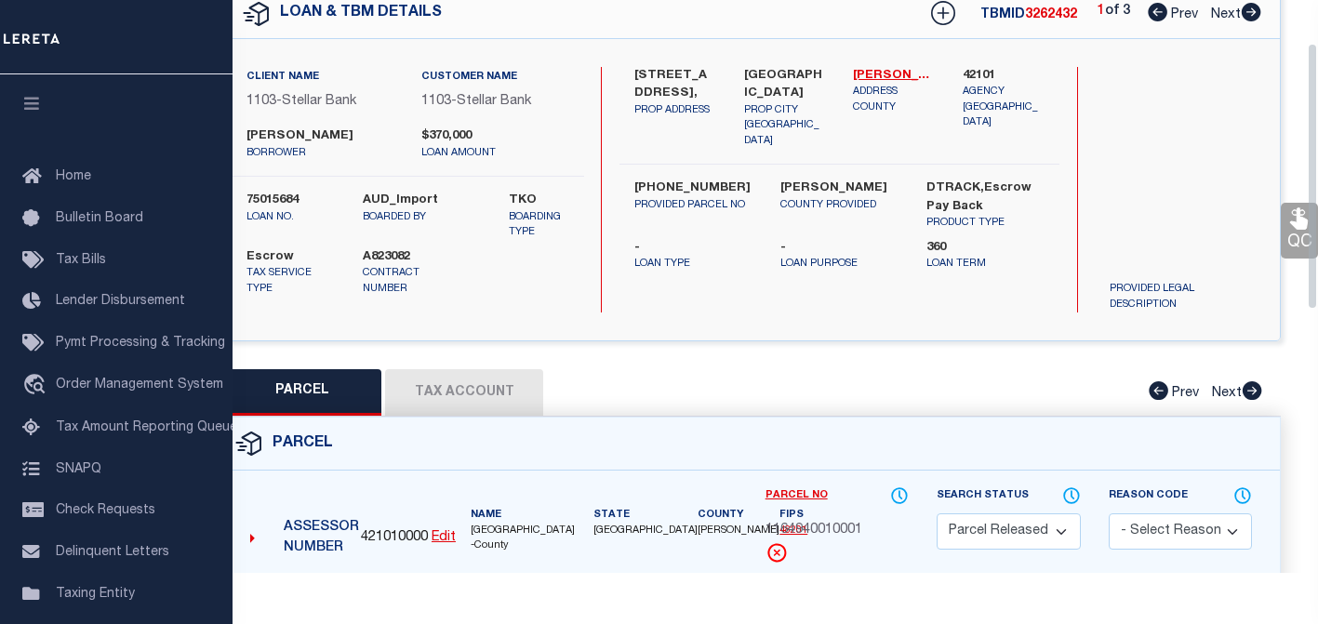
click at [449, 391] on button "Tax Account" at bounding box center [464, 392] width 158 height 47
select select "100"
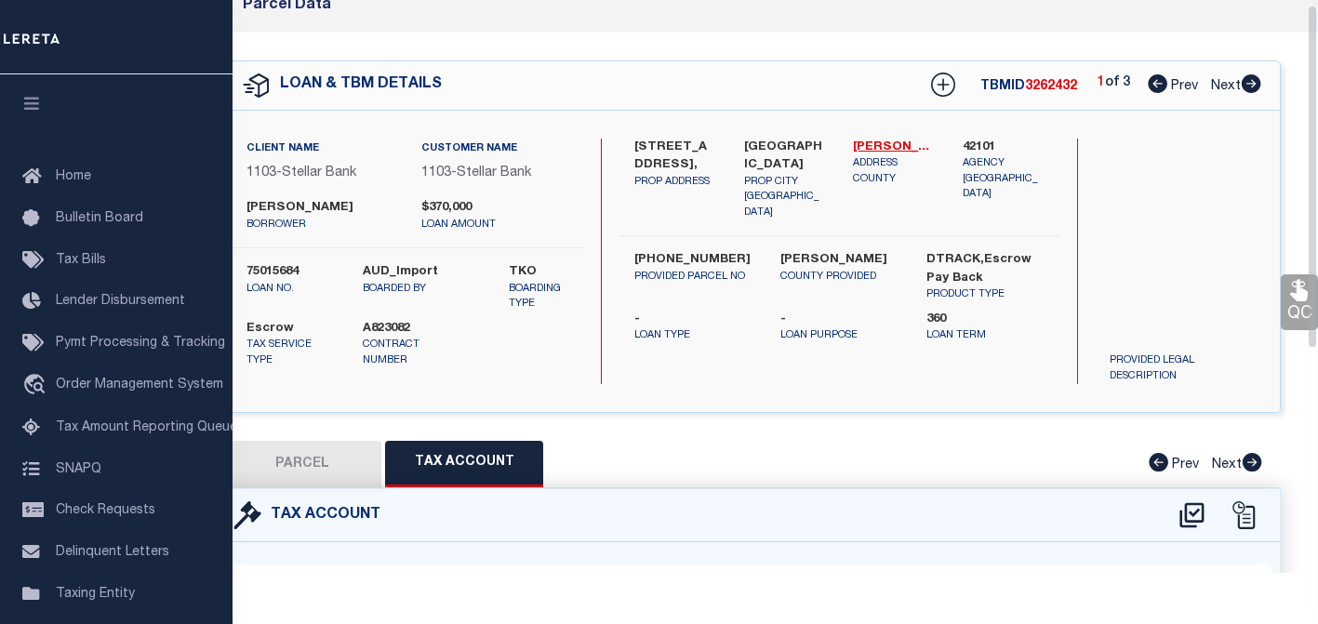
scroll to position [8, 0]
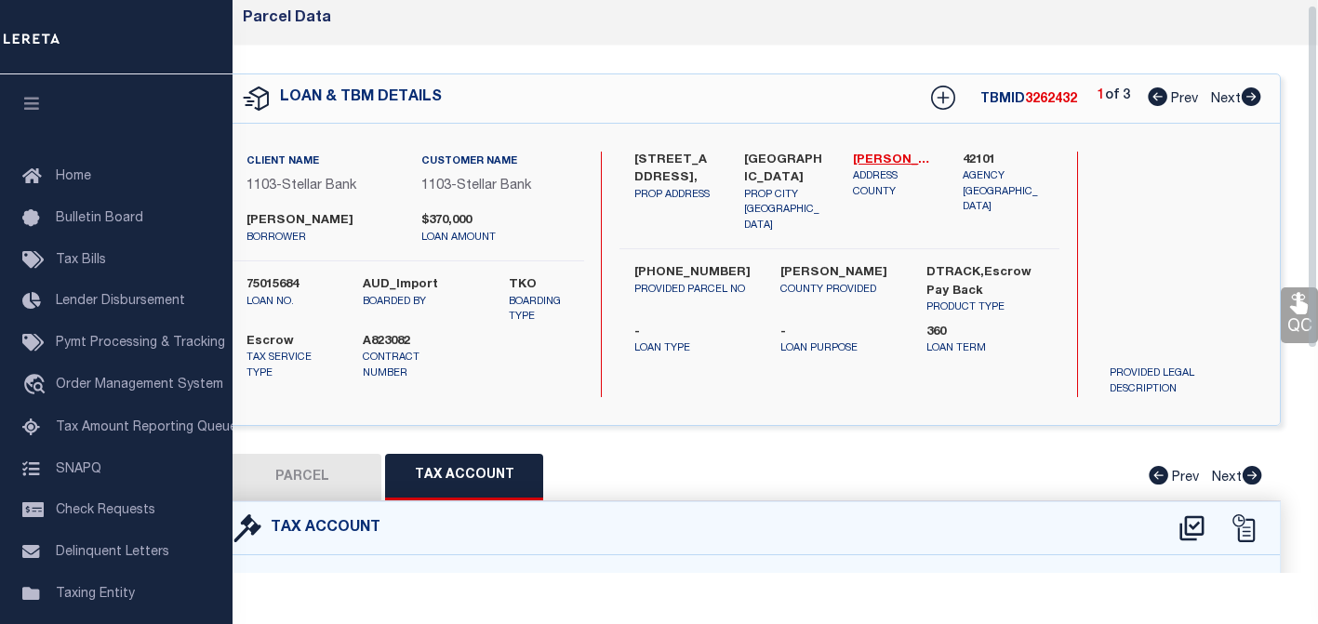
click at [353, 35] on div "Parcel Data" at bounding box center [751, 19] width 1134 height 54
